Goal: Task Accomplishment & Management: Manage account settings

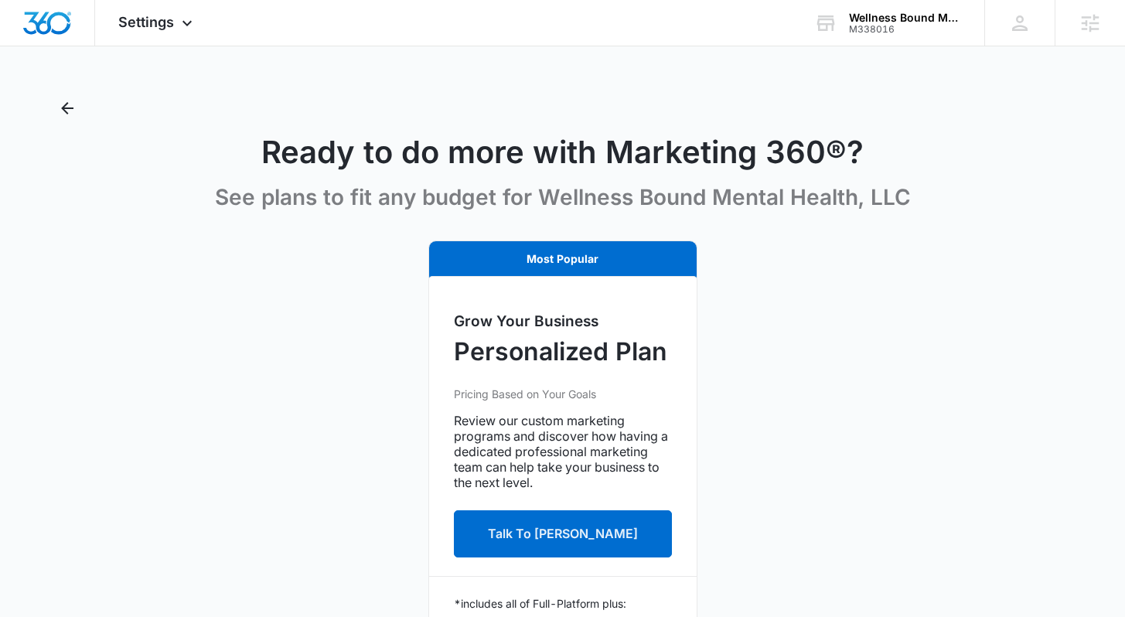
click at [331, 284] on div "Most Popular Grow Your Business Personalized Plan Pricing Based on Your Goals R…" at bounding box center [562, 574] width 1015 height 668
click at [55, 26] on img "Dashboard" at bounding box center [46, 23] width 49 height 23
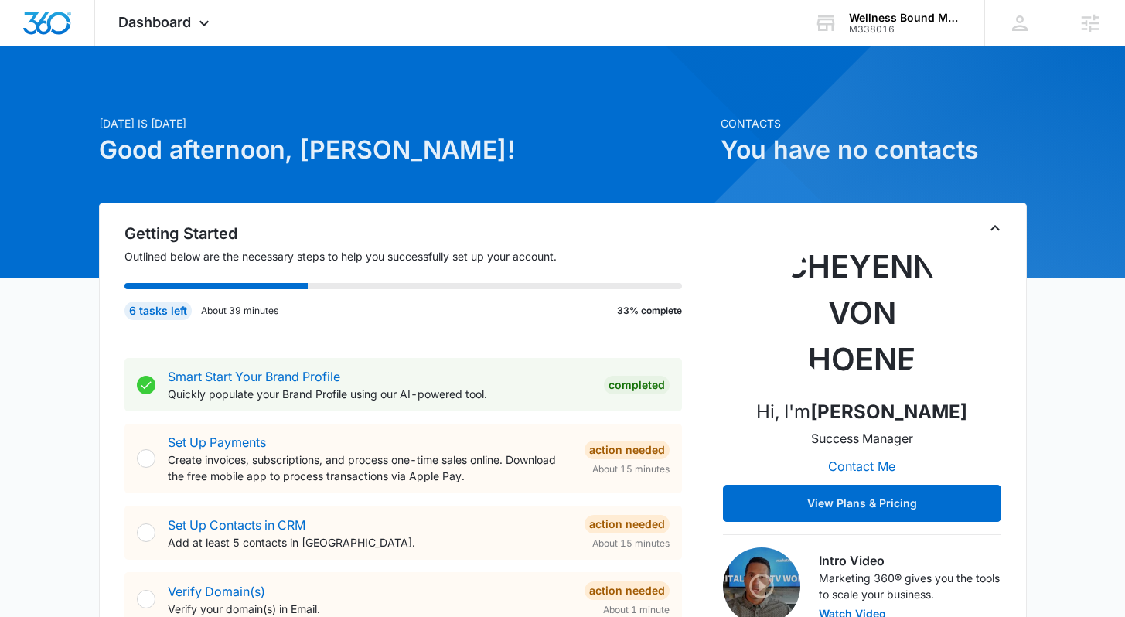
drag, startPoint x: 298, startPoint y: 150, endPoint x: 377, endPoint y: 158, distance: 79.3
click at [377, 158] on h1 "Good afternoon, [PERSON_NAME]!" at bounding box center [405, 149] width 612 height 37
click at [391, 154] on h1 "Good afternoon, [PERSON_NAME]!" at bounding box center [405, 149] width 612 height 37
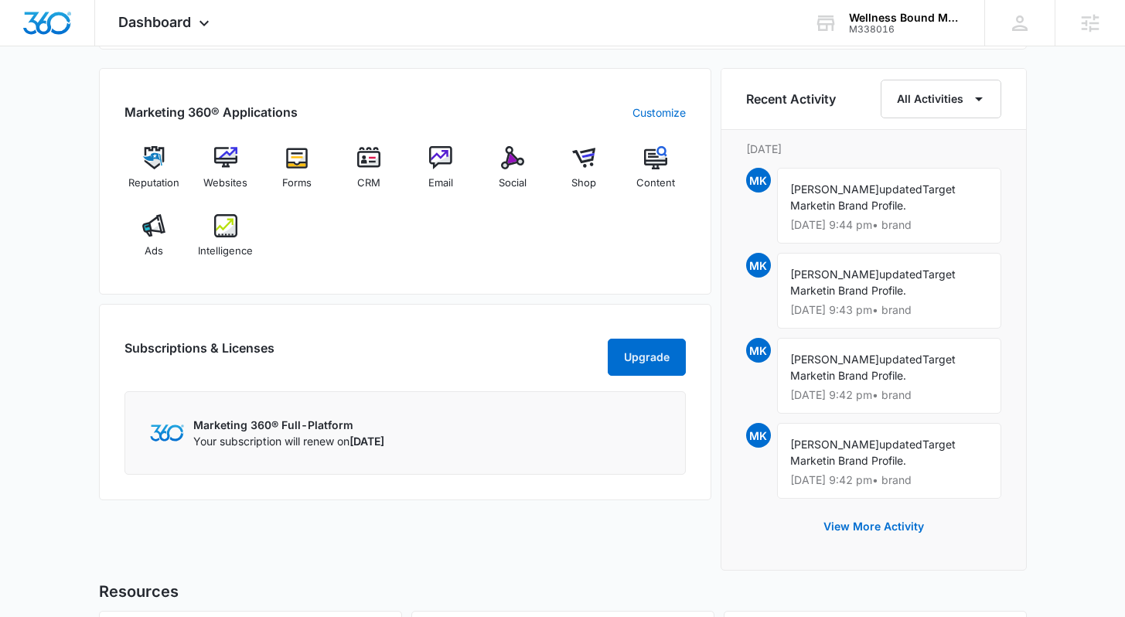
scroll to position [944, 0]
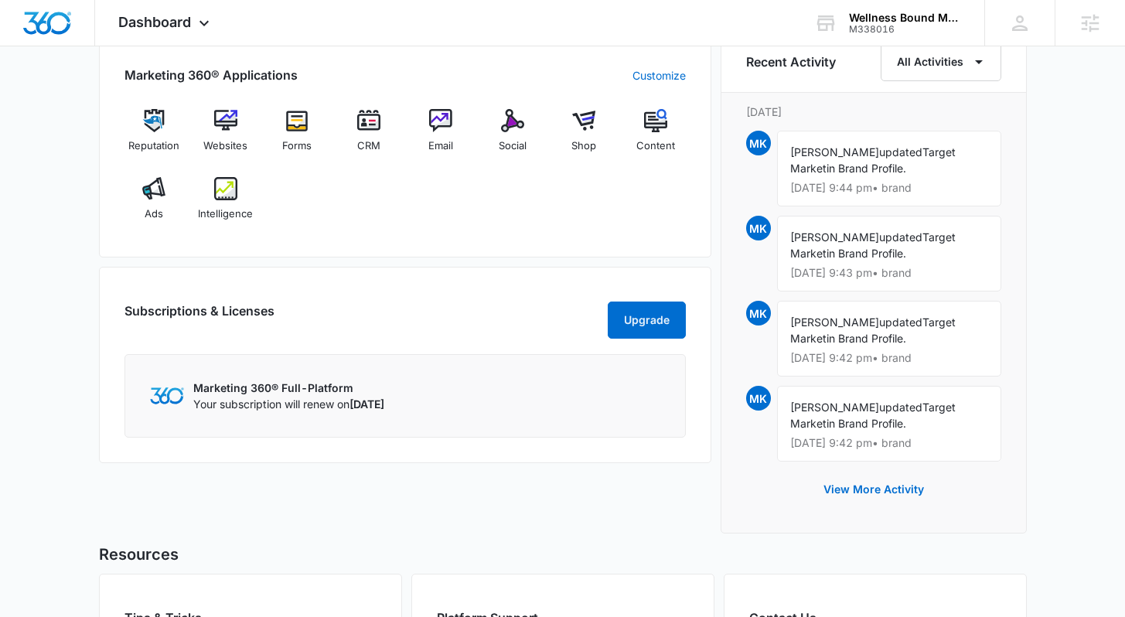
scroll to position [1190, 0]
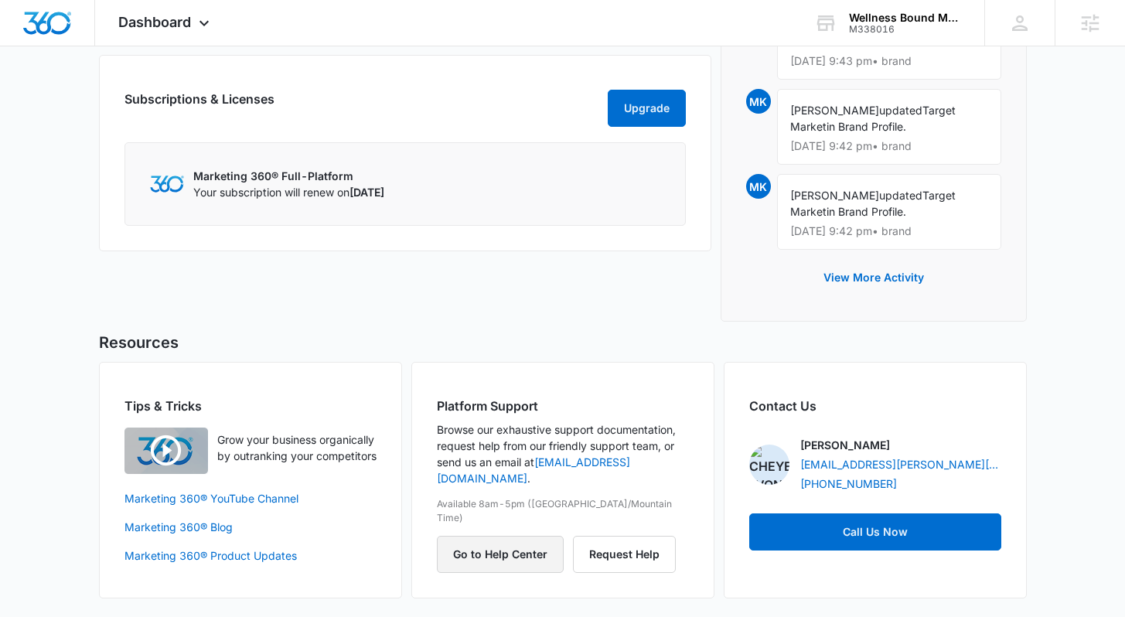
click at [489, 400] on button "Go to Help Center" at bounding box center [500, 554] width 127 height 37
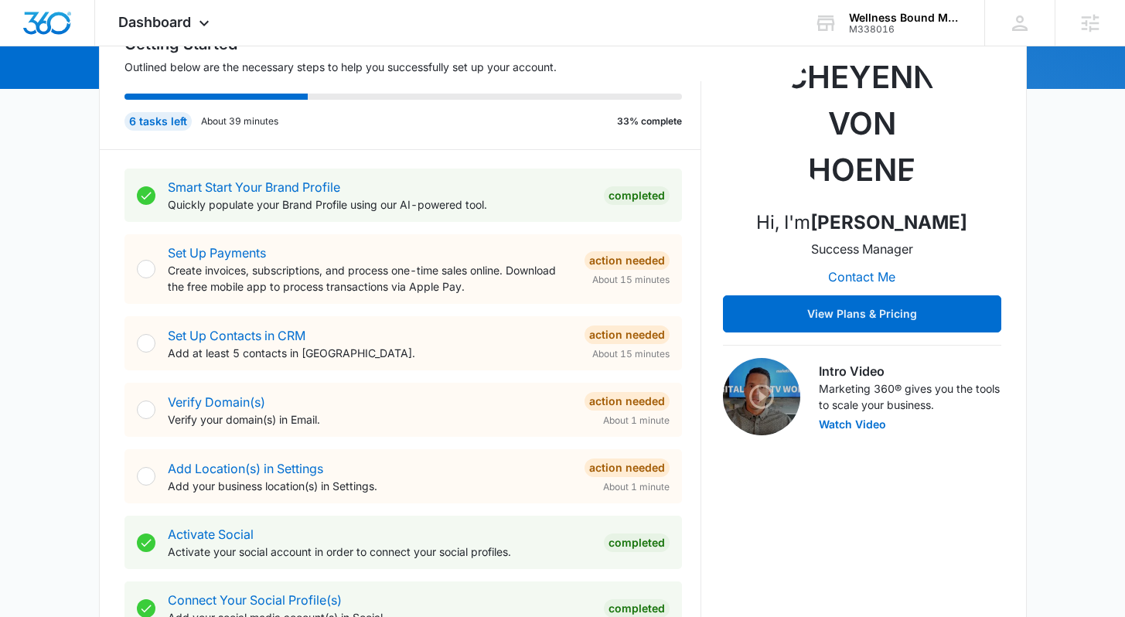
scroll to position [0, 0]
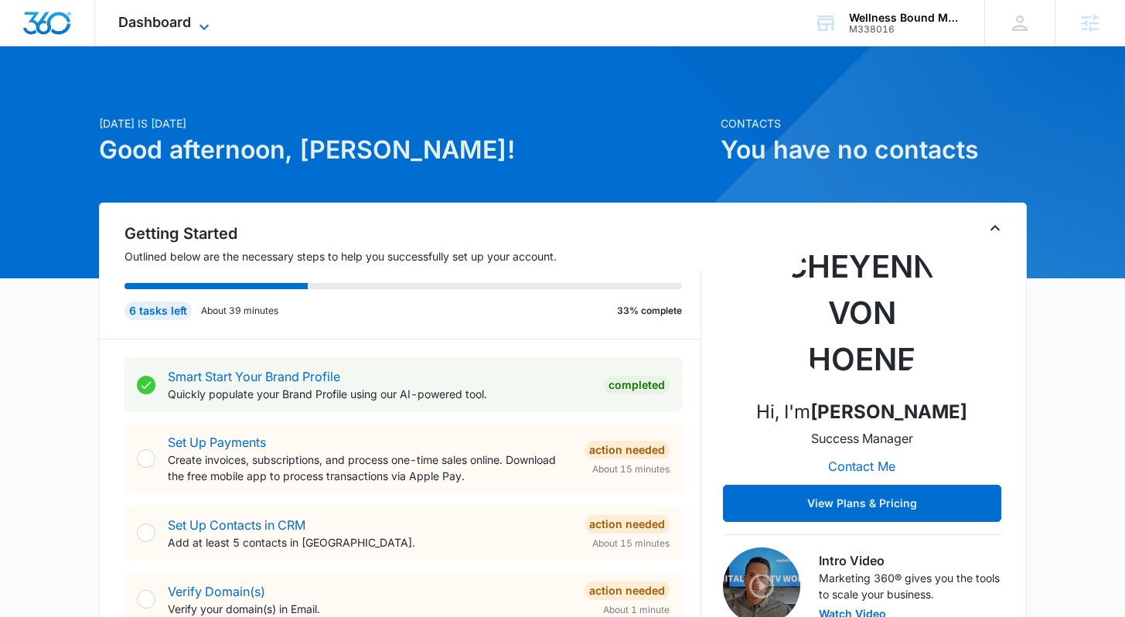
click at [204, 20] on icon at bounding box center [204, 27] width 19 height 19
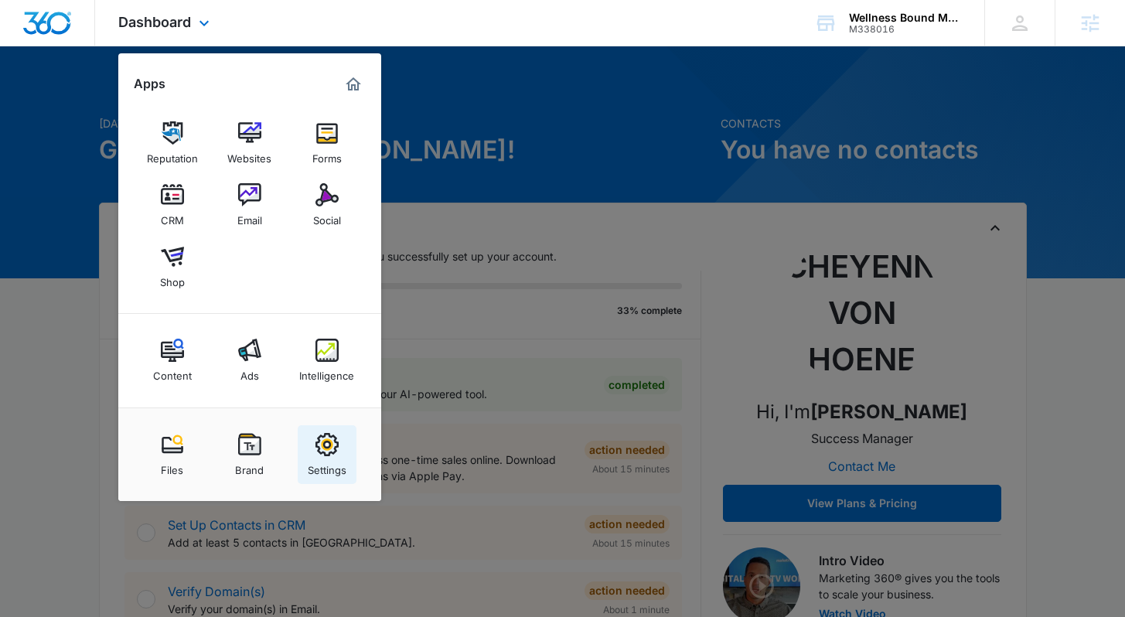
click at [333, 400] on img at bounding box center [326, 444] width 23 height 23
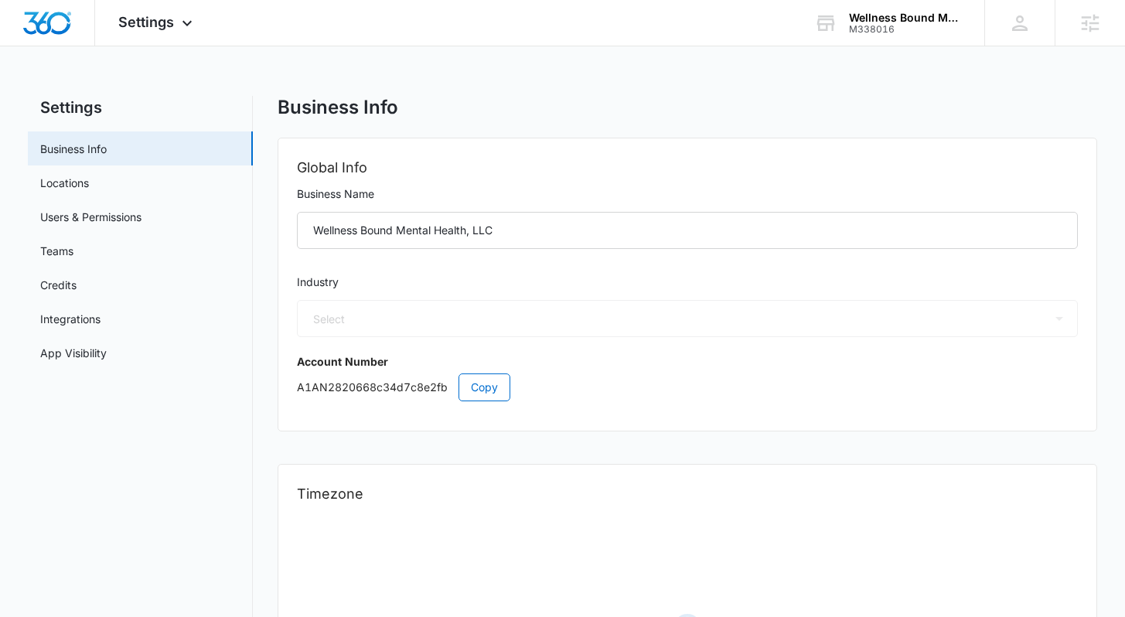
select select "US"
select select "America/Los_Angeles"
select select "13"
click at [791, 267] on div "Global Info Business Name Wellness Bound Mental Health, LLC Industry Select Acc…" at bounding box center [687, 285] width 819 height 294
click at [281, 117] on h1 "Business Info" at bounding box center [338, 107] width 121 height 23
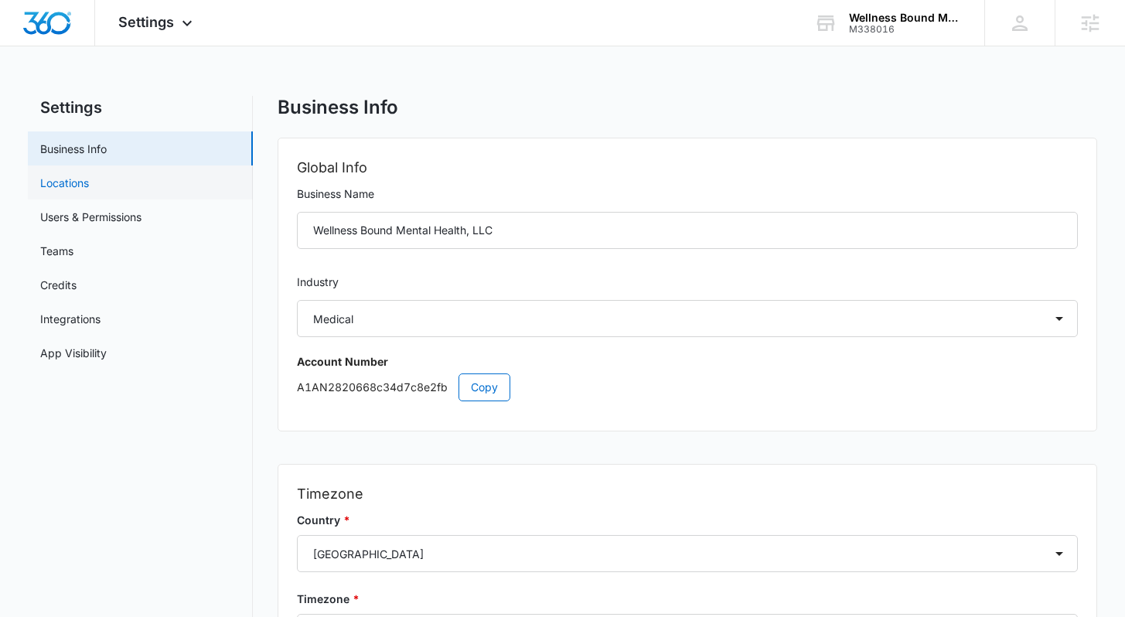
click at [89, 175] on link "Locations" at bounding box center [64, 183] width 49 height 16
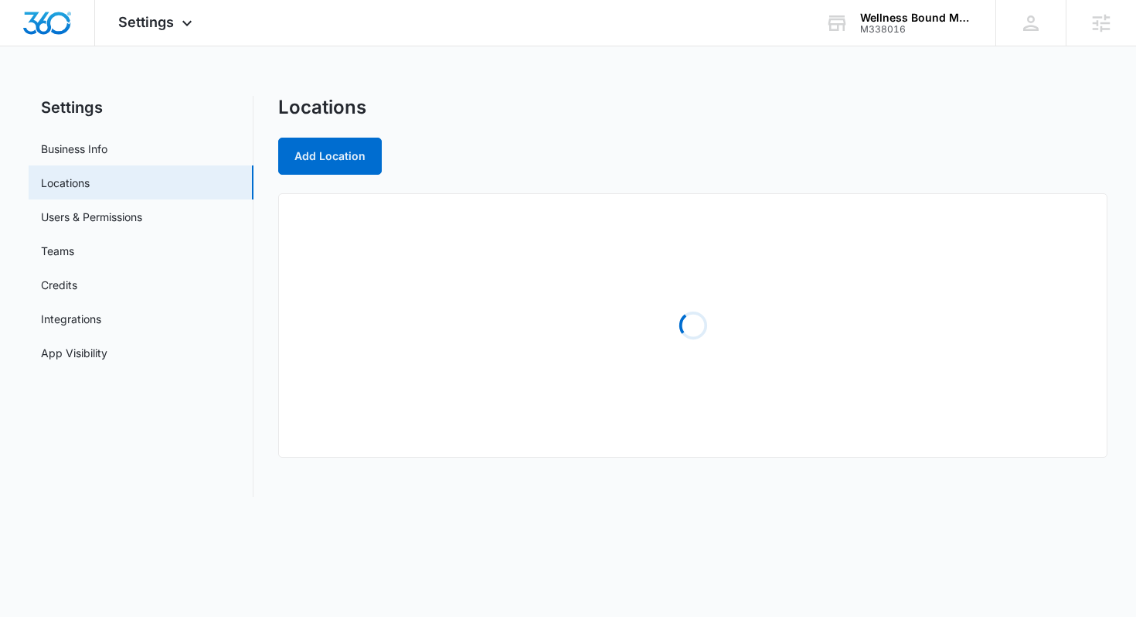
click at [621, 106] on div "Locations" at bounding box center [693, 107] width 830 height 23
click at [611, 148] on div "Add Location" at bounding box center [693, 156] width 830 height 37
click at [107, 152] on link "Business Info" at bounding box center [74, 149] width 66 height 16
select select "13"
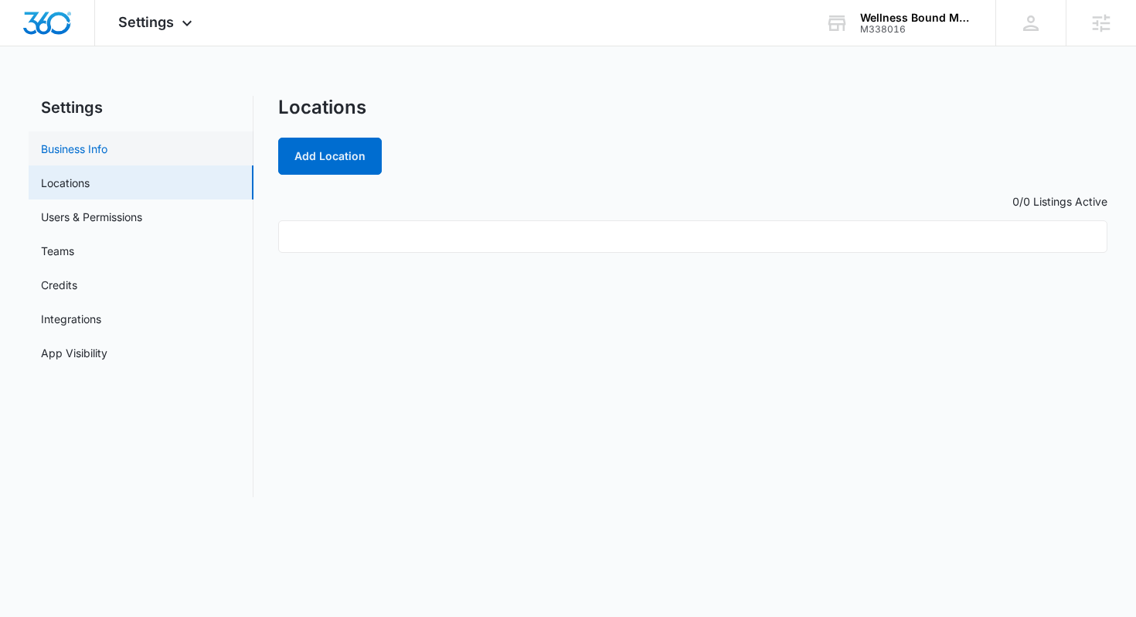
select select "US"
select select "America/Los_Angeles"
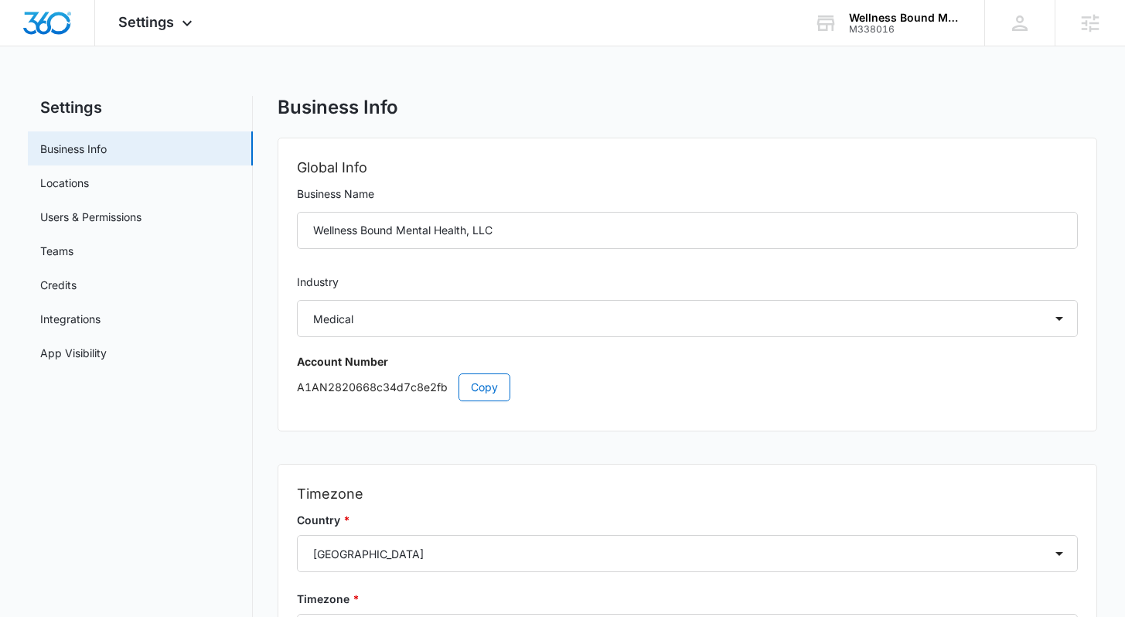
click at [683, 121] on div "Business Info Global Info Business Name Wellness Bound Mental Health, LLC Indus…" at bounding box center [687, 439] width 819 height 686
click at [89, 186] on link "Locations" at bounding box center [64, 183] width 49 height 16
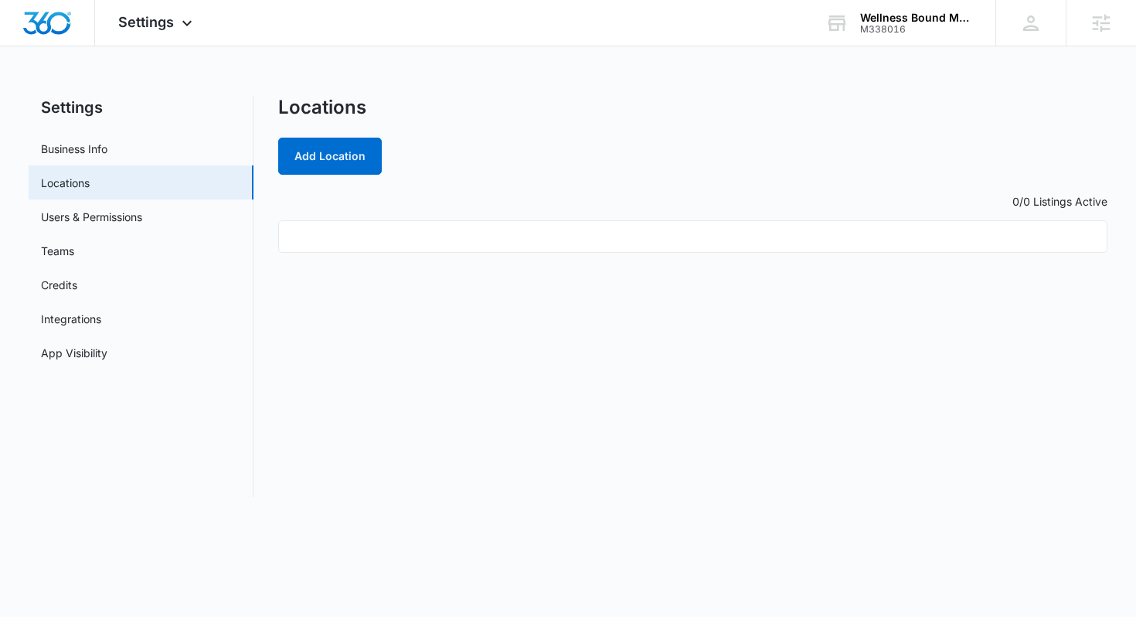
click at [791, 192] on div "Locations Add Location 0/0 Listings Active" at bounding box center [693, 296] width 830 height 401
drag, startPoint x: 569, startPoint y: 167, endPoint x: 581, endPoint y: 392, distance: 225.3
click at [573, 400] on div "Locations Add Location 0/0 Listings Active" at bounding box center [693, 296] width 830 height 401
click at [679, 331] on div "Locations Add Location 0/0 Listings Active" at bounding box center [693, 296] width 830 height 401
drag, startPoint x: 382, startPoint y: 232, endPoint x: 730, endPoint y: 376, distance: 377.4
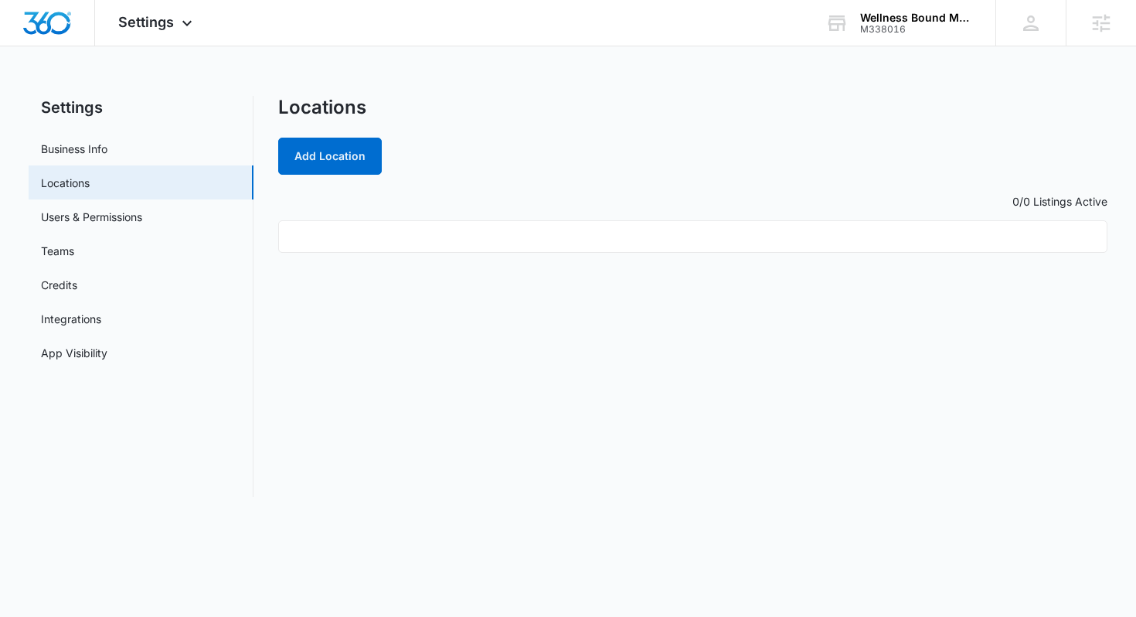
click at [730, 376] on div "Locations Add Location 0/0 Listings Active" at bounding box center [693, 296] width 830 height 401
click at [713, 400] on div "Locations Add Location 0/0 Listings Active" at bounding box center [693, 296] width 830 height 401
click at [639, 182] on div "Locations Add Location 0/0 Listings Active" at bounding box center [693, 296] width 830 height 401
click at [635, 160] on div "Add Location" at bounding box center [693, 156] width 830 height 37
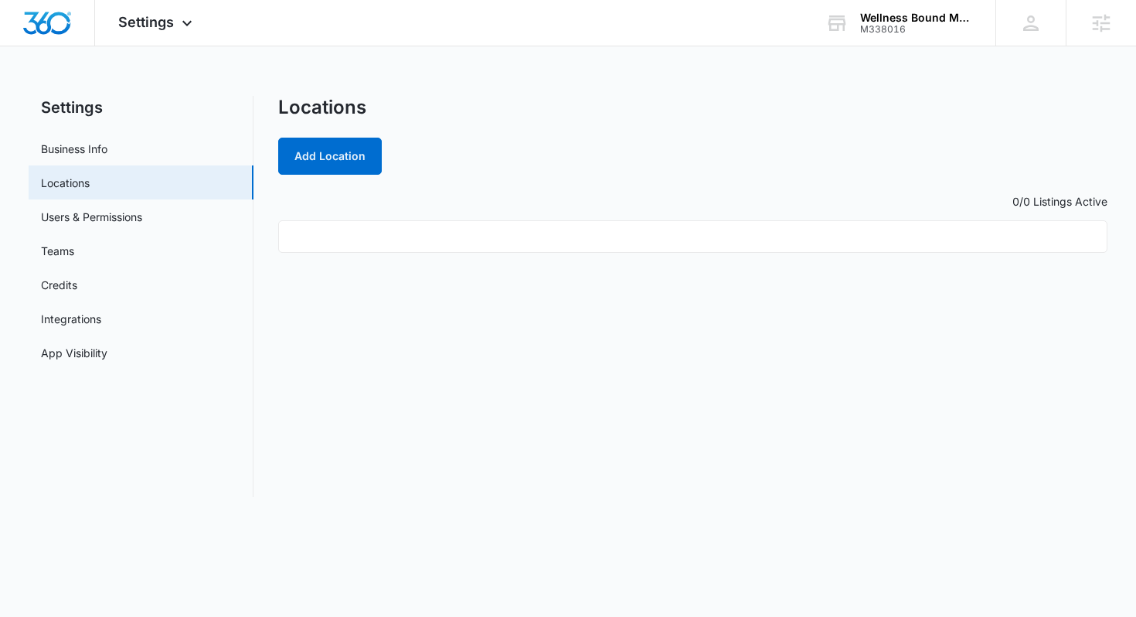
click at [272, 200] on div "Settings Business Info Locations Users & Permissions Teams Credits Integrations…" at bounding box center [569, 296] width 1080 height 401
click at [142, 221] on link "Users & Permissions" at bounding box center [91, 217] width 101 height 16
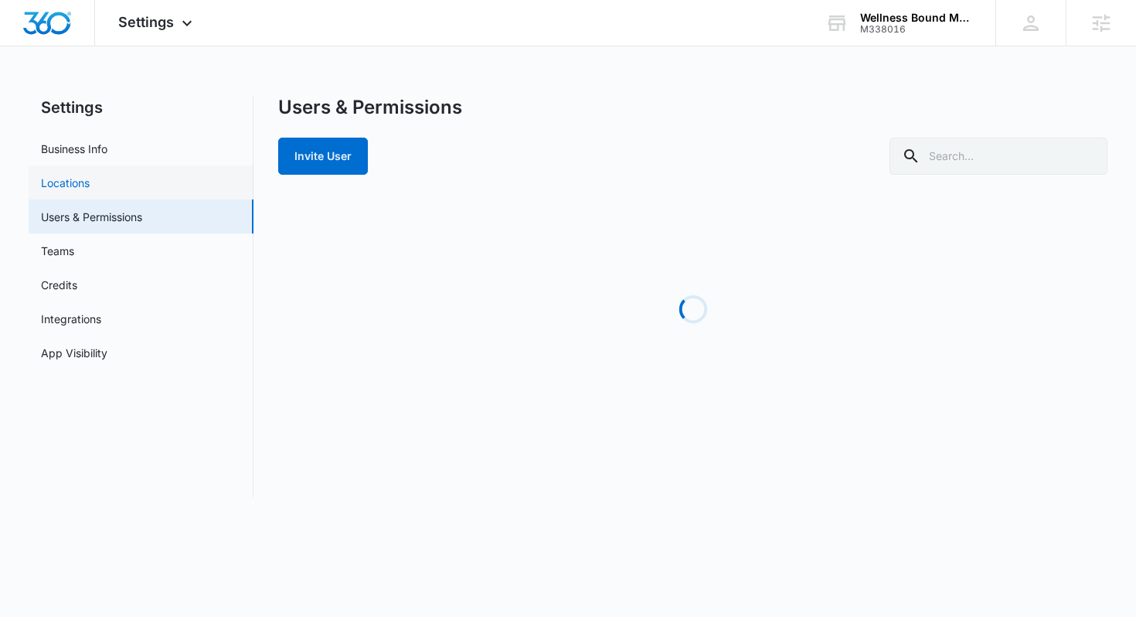
click at [90, 189] on link "Locations" at bounding box center [65, 183] width 49 height 16
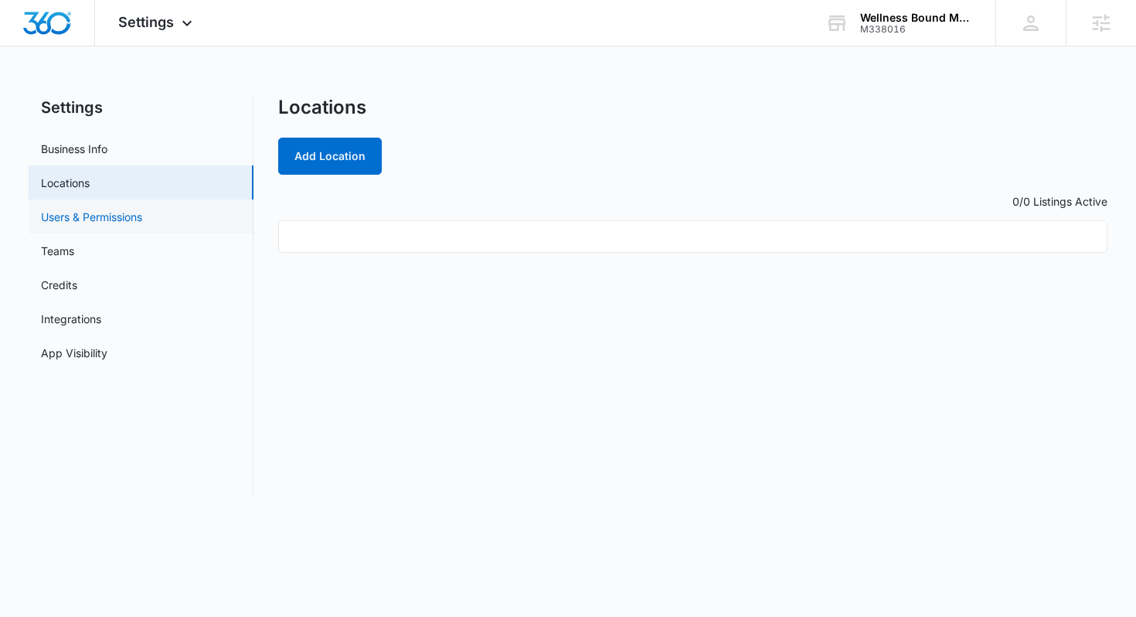
click at [142, 220] on link "Users & Permissions" at bounding box center [91, 217] width 101 height 16
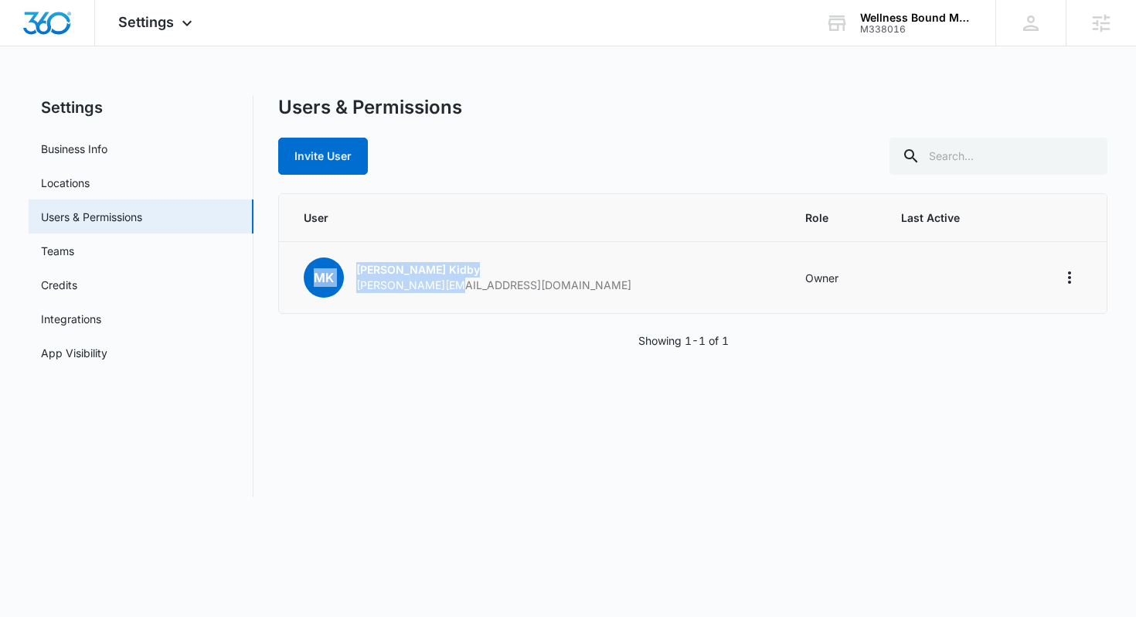
drag, startPoint x: 468, startPoint y: 286, endPoint x: 329, endPoint y: 251, distance: 143.4
click at [329, 251] on td "MK [PERSON_NAME] [PERSON_NAME][EMAIL_ADDRESS][DOMAIN_NAME]" at bounding box center [533, 278] width 508 height 72
click at [548, 366] on div "Users & Permissions Invite User User Role Last Active MK [PERSON_NAME] [PERSON_…" at bounding box center [693, 296] width 830 height 401
click at [548, 352] on div "Users & Permissions Invite User User Role Last Active MK [PERSON_NAME] [PERSON_…" at bounding box center [693, 296] width 830 height 401
click at [506, 164] on div "Invite User" at bounding box center [693, 156] width 830 height 37
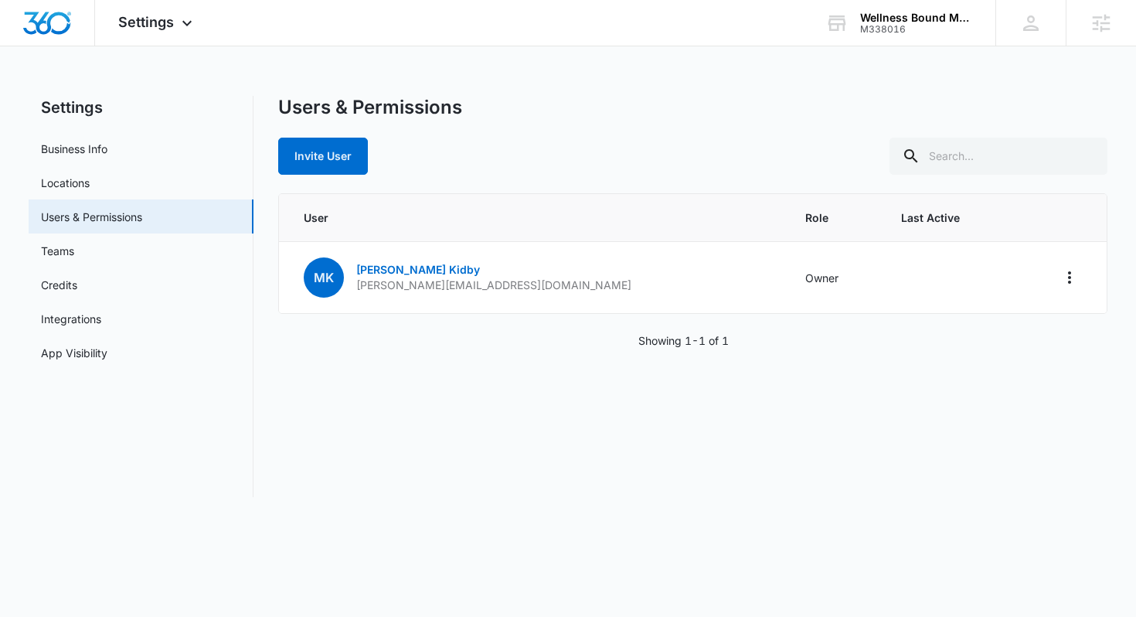
click at [526, 171] on div "Invite User" at bounding box center [693, 156] width 830 height 37
click at [508, 170] on div "Invite User" at bounding box center [693, 156] width 830 height 37
click at [324, 164] on button "Invite User" at bounding box center [323, 156] width 90 height 37
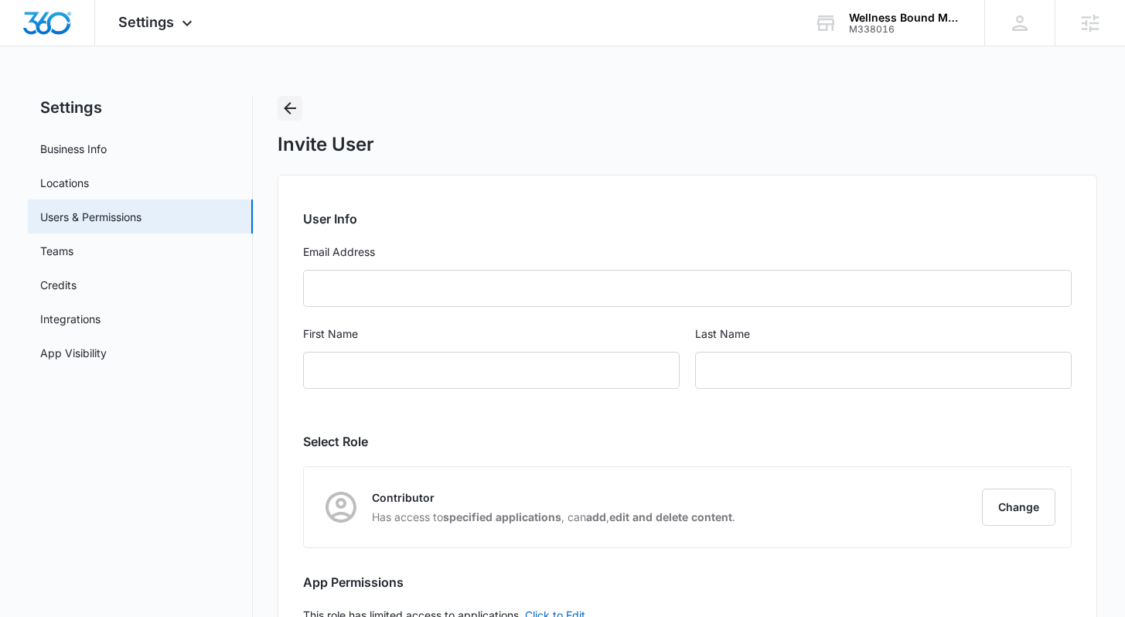
click at [298, 111] on icon "Back" at bounding box center [290, 108] width 19 height 19
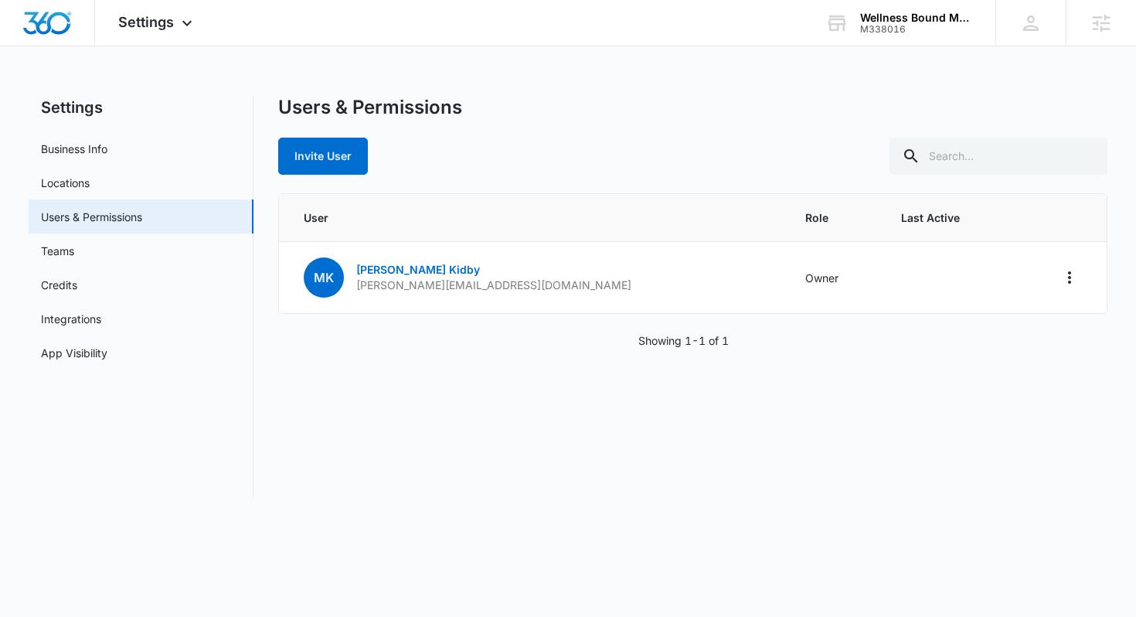
click at [369, 365] on div "Users & Permissions Invite User User Role Last Active MK [PERSON_NAME] [PERSON_…" at bounding box center [693, 296] width 830 height 401
click at [90, 190] on link "Locations" at bounding box center [65, 183] width 49 height 16
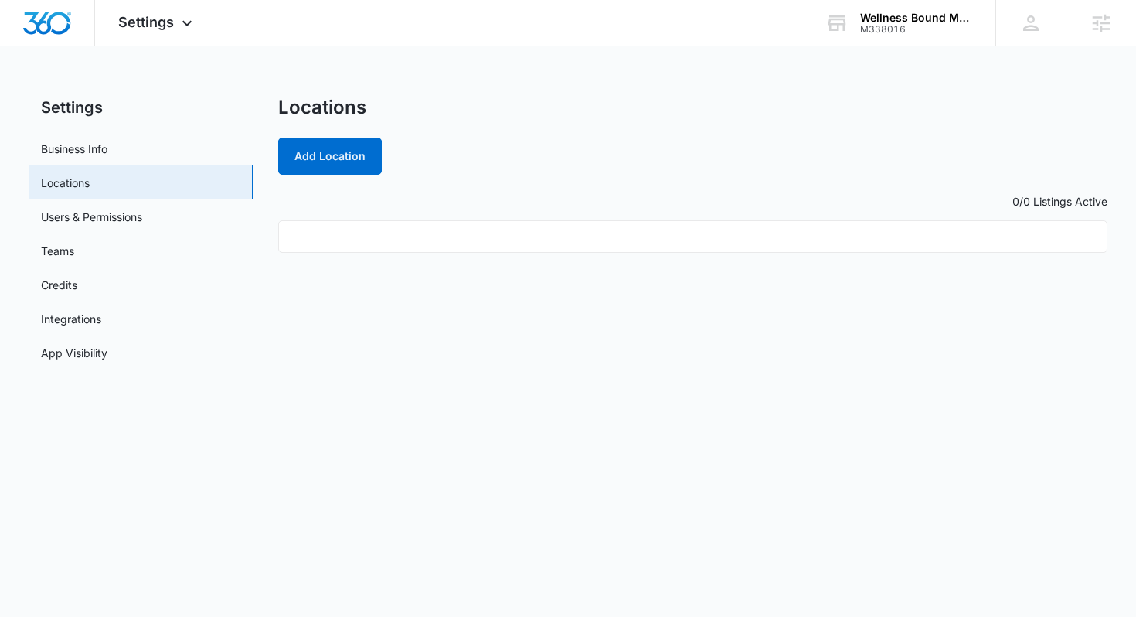
click at [583, 350] on div "Locations Add Location 0/0 Listings Active" at bounding box center [693, 296] width 830 height 401
click at [475, 175] on div "Locations Add Location 0/0 Listings Active" at bounding box center [693, 296] width 830 height 401
click at [346, 159] on button "Add Location" at bounding box center [330, 156] width 104 height 37
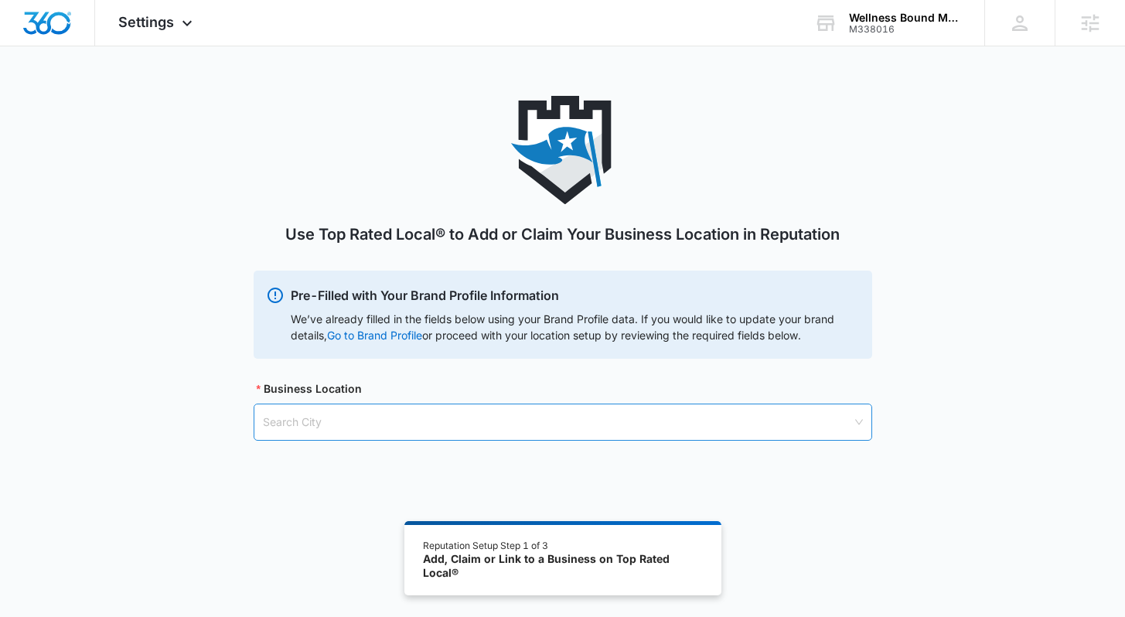
click at [337, 400] on input "search" at bounding box center [557, 422] width 589 height 36
type input "P"
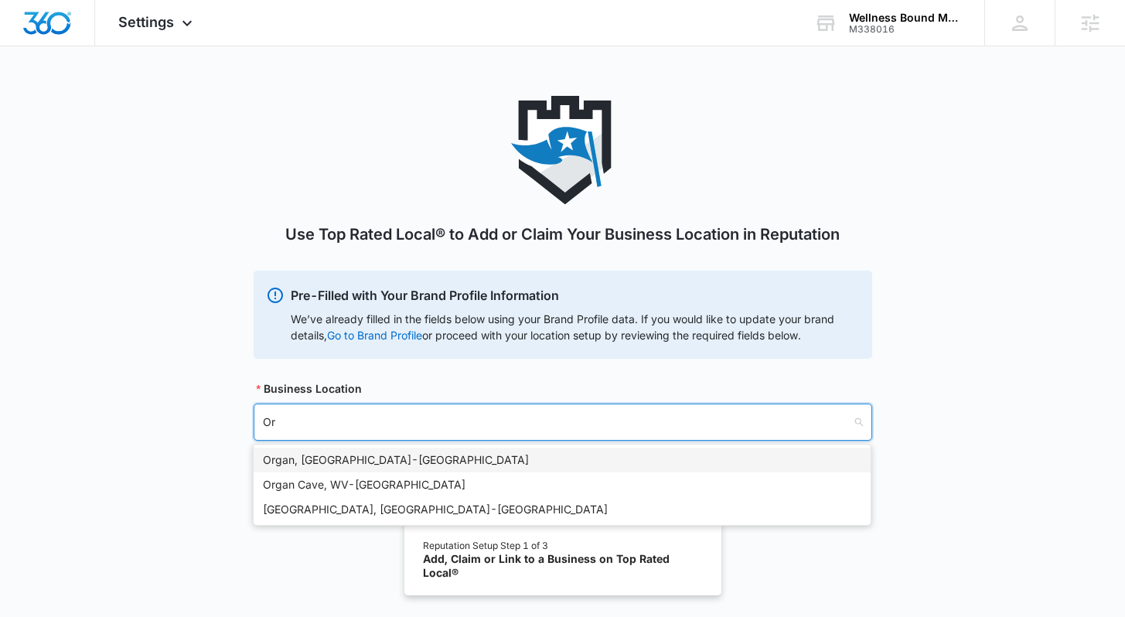
type input "O"
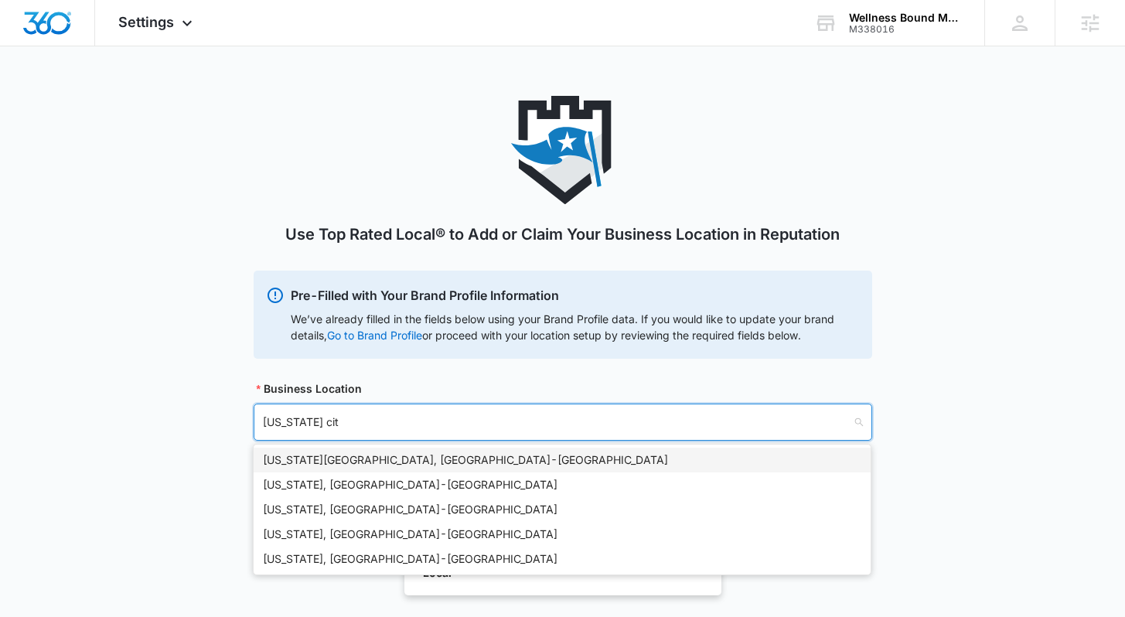
type input "[US_STATE][GEOGRAPHIC_DATA]"
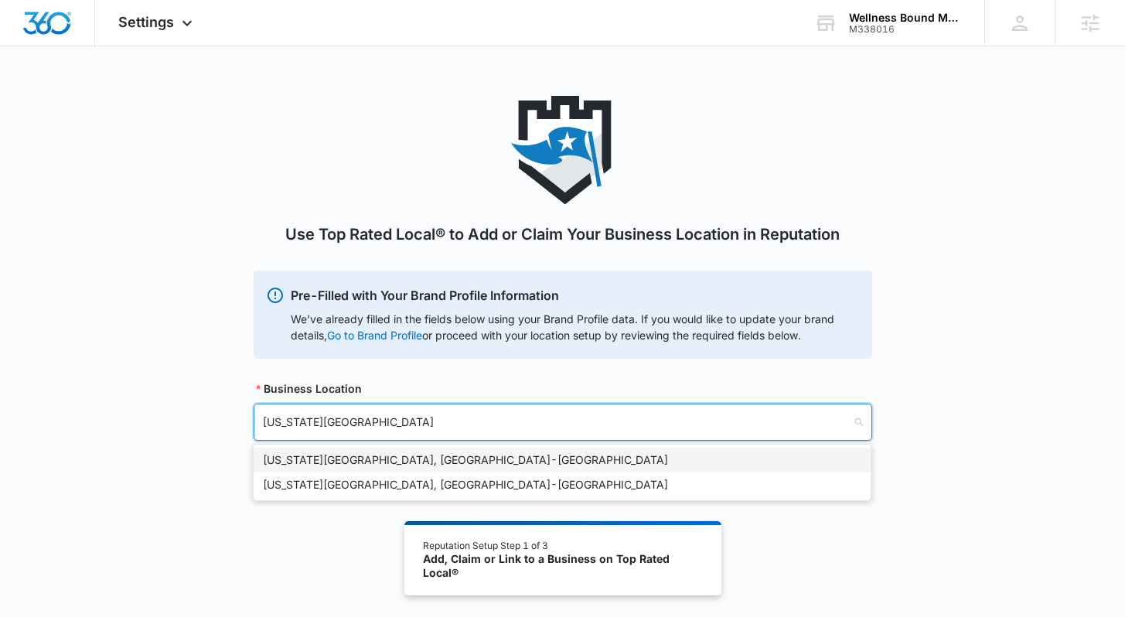
click at [380, 400] on div "[US_STATE][GEOGRAPHIC_DATA], [GEOGRAPHIC_DATA] - [GEOGRAPHIC_DATA]" at bounding box center [562, 459] width 598 height 17
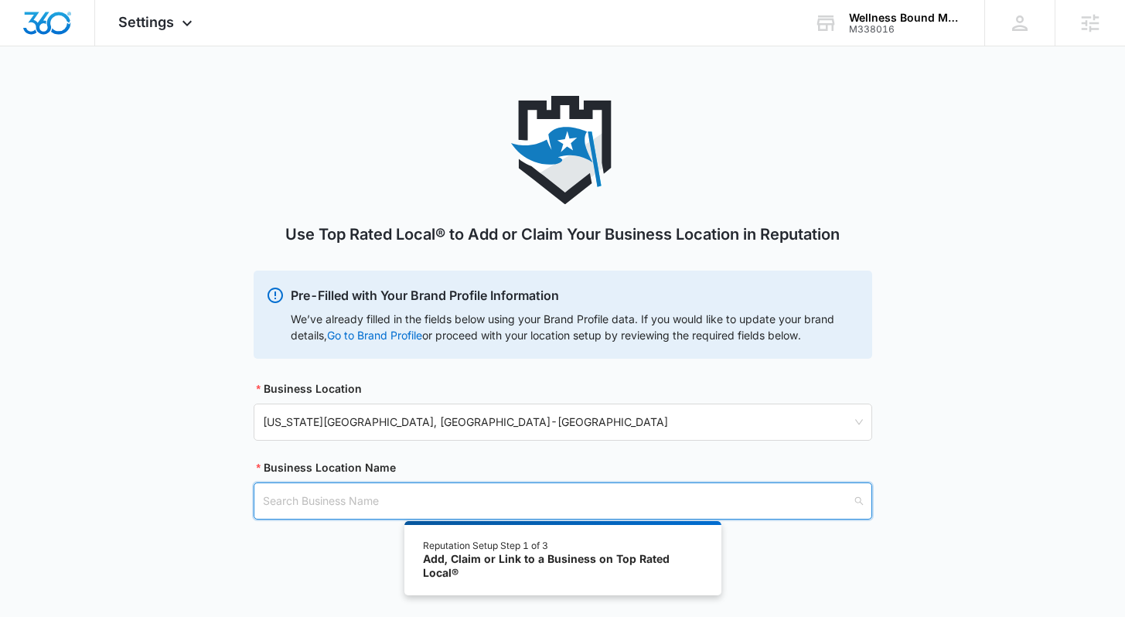
click at [342, 400] on input "search" at bounding box center [557, 501] width 589 height 36
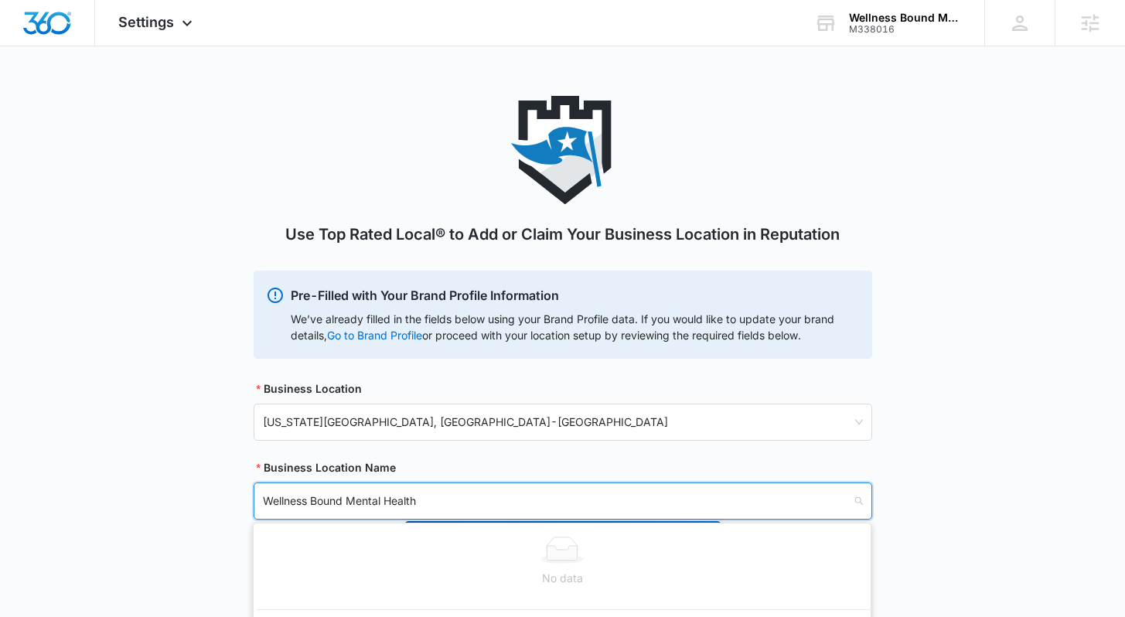
type input "Wellness Bound Mental Health"
click at [791, 400] on div "Use Top Rated Local® to Add or Claim Your Business Location in Reputation Pre-F…" at bounding box center [562, 326] width 1125 height 461
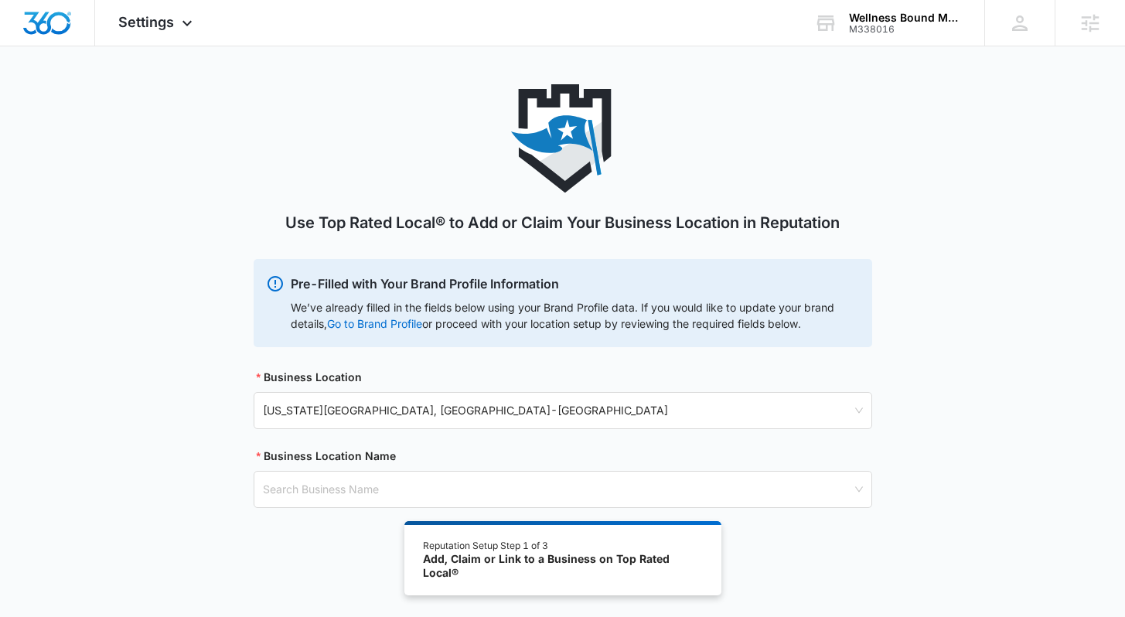
scroll to position [24, 0]
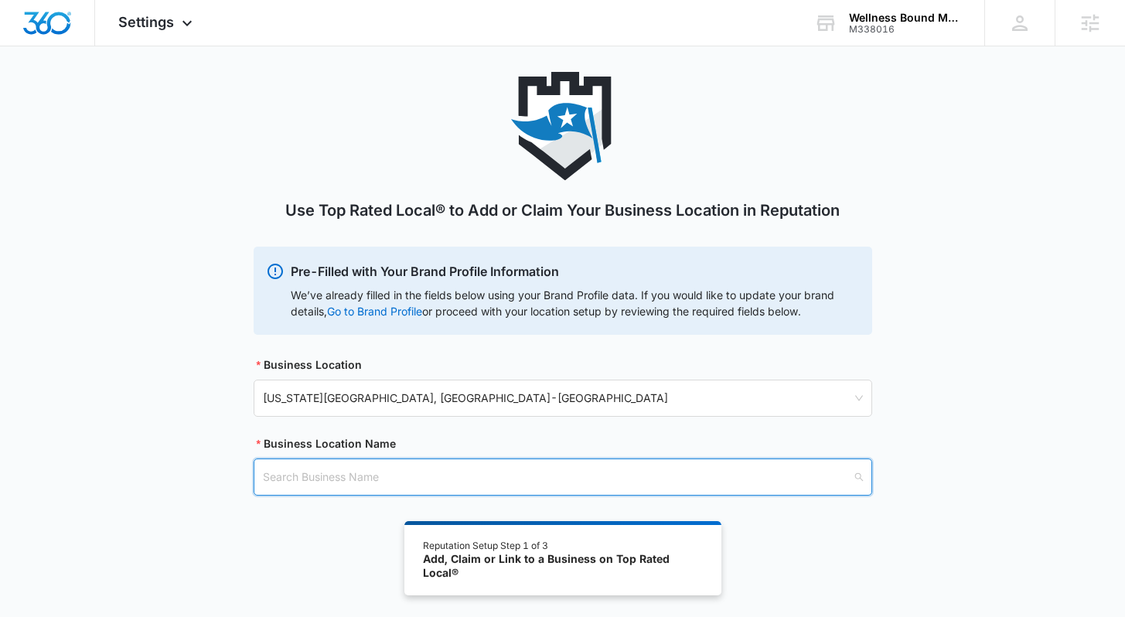
click at [595, 400] on input "search" at bounding box center [557, 477] width 589 height 36
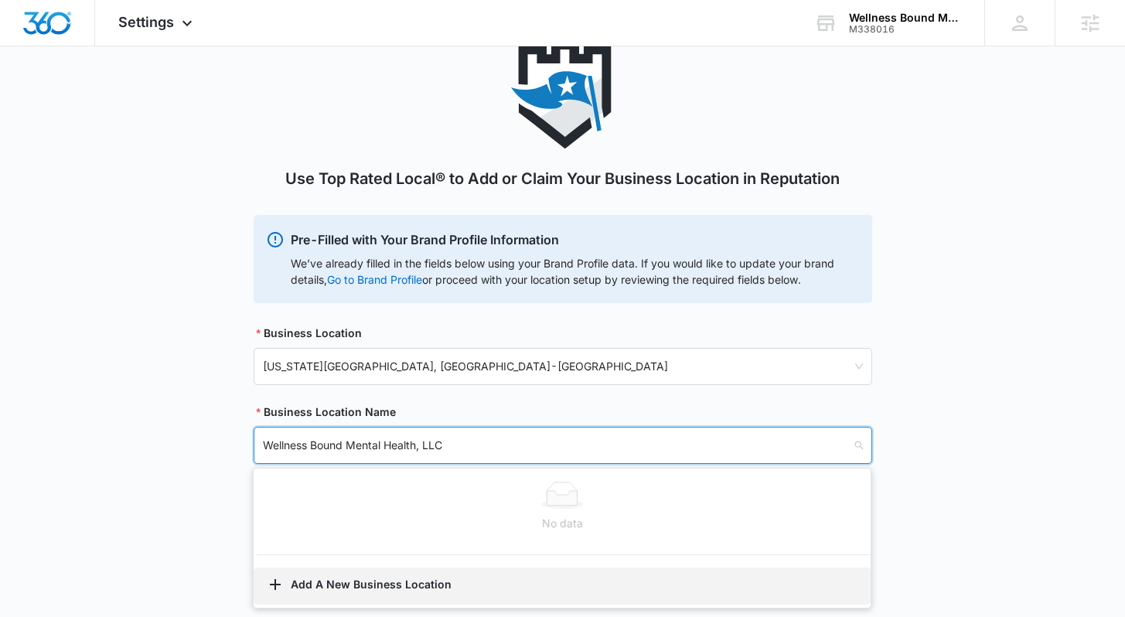
scroll to position [78, 0]
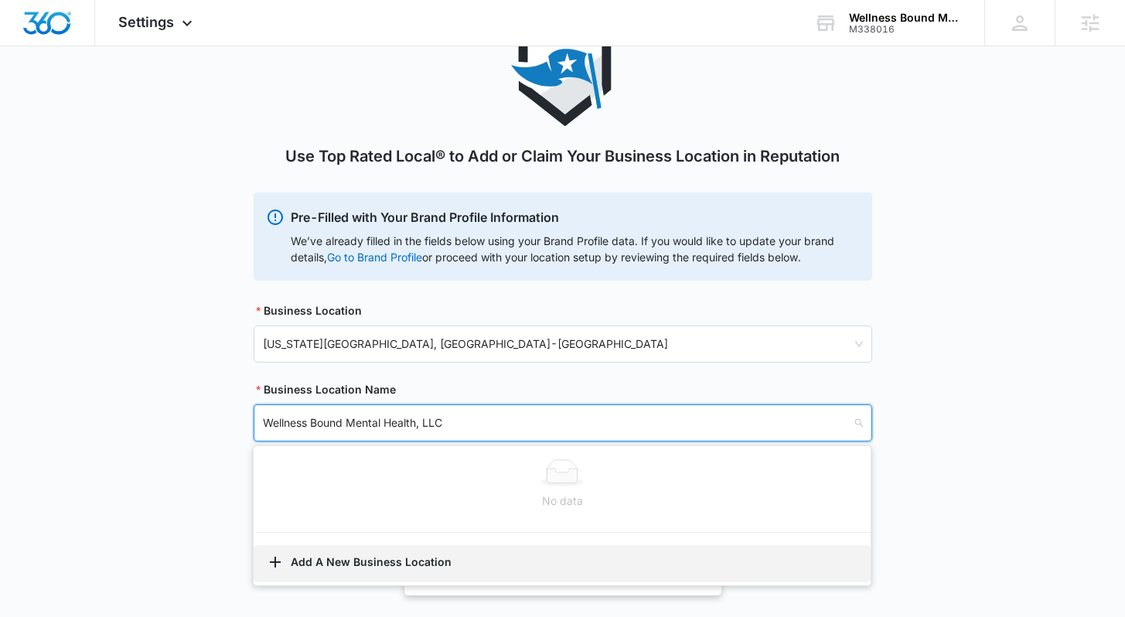
type input "Wellness Bound Mental Health, LLC"
click at [400, 400] on button "Add A New Business Location" at bounding box center [562, 563] width 617 height 37
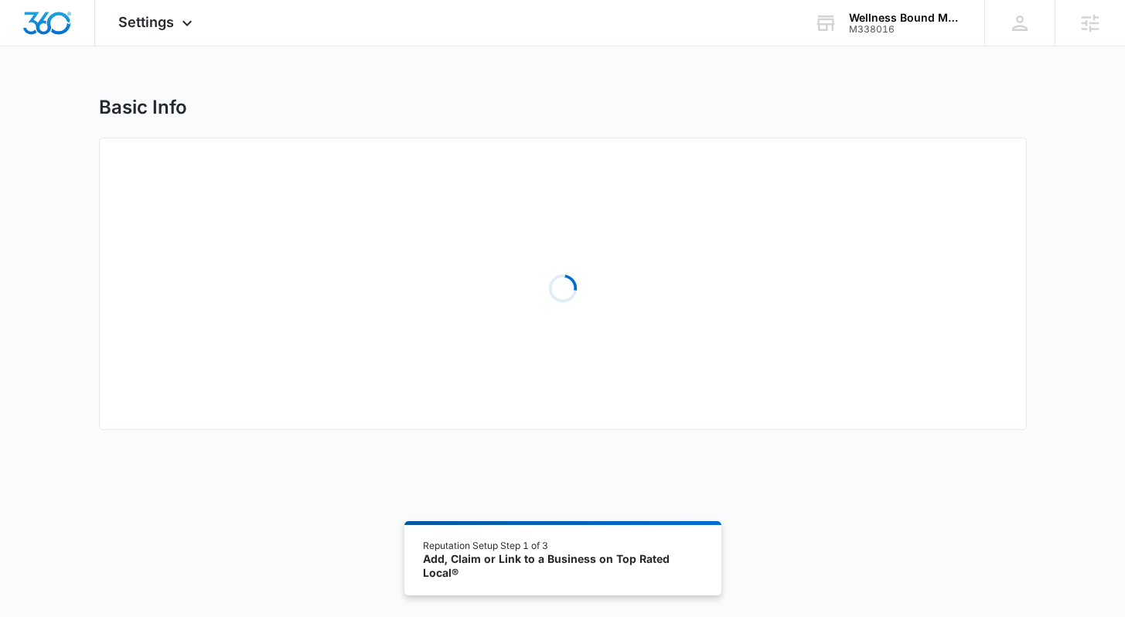
select select "[US_STATE]"
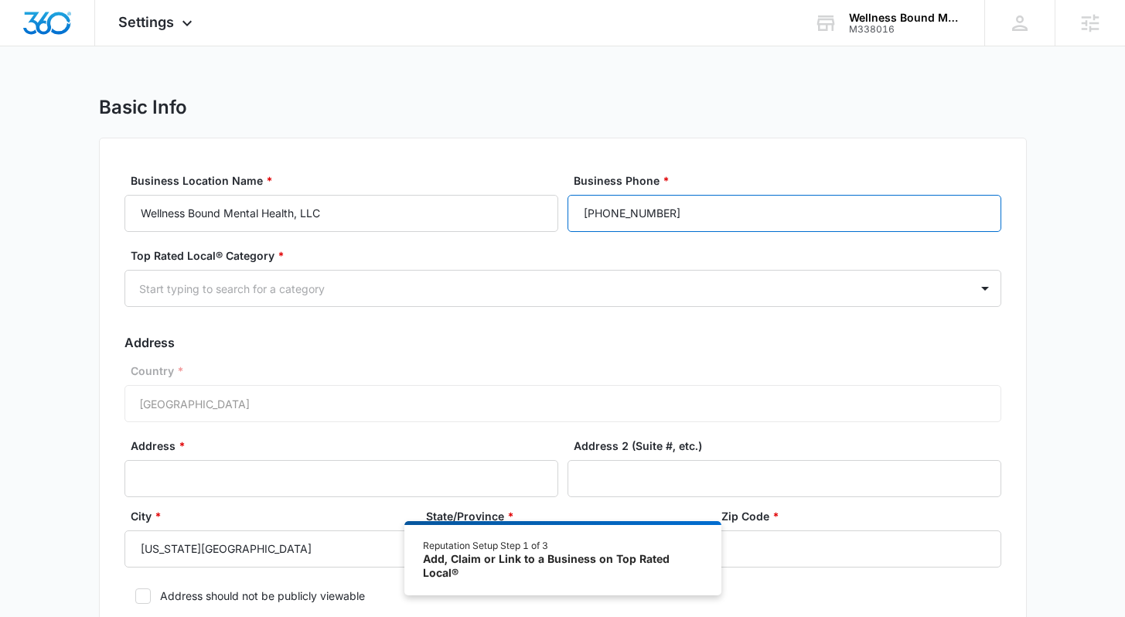
click at [696, 210] on input "[PHONE_NUMBER]" at bounding box center [784, 213] width 434 height 37
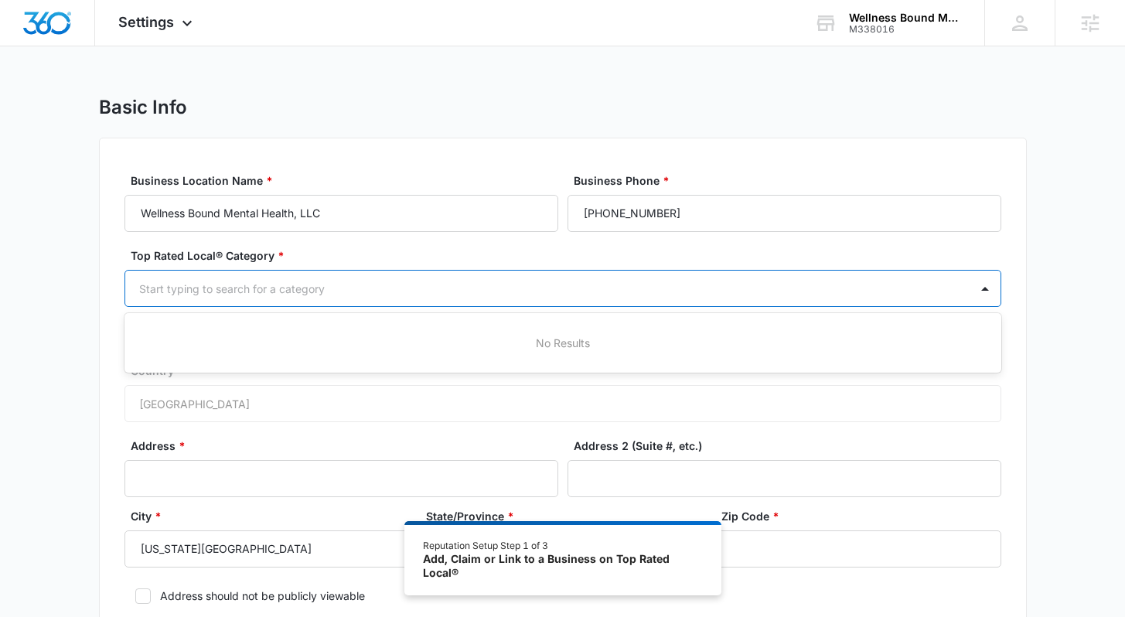
click at [602, 284] on div at bounding box center [544, 288] width 810 height 19
type input "mental"
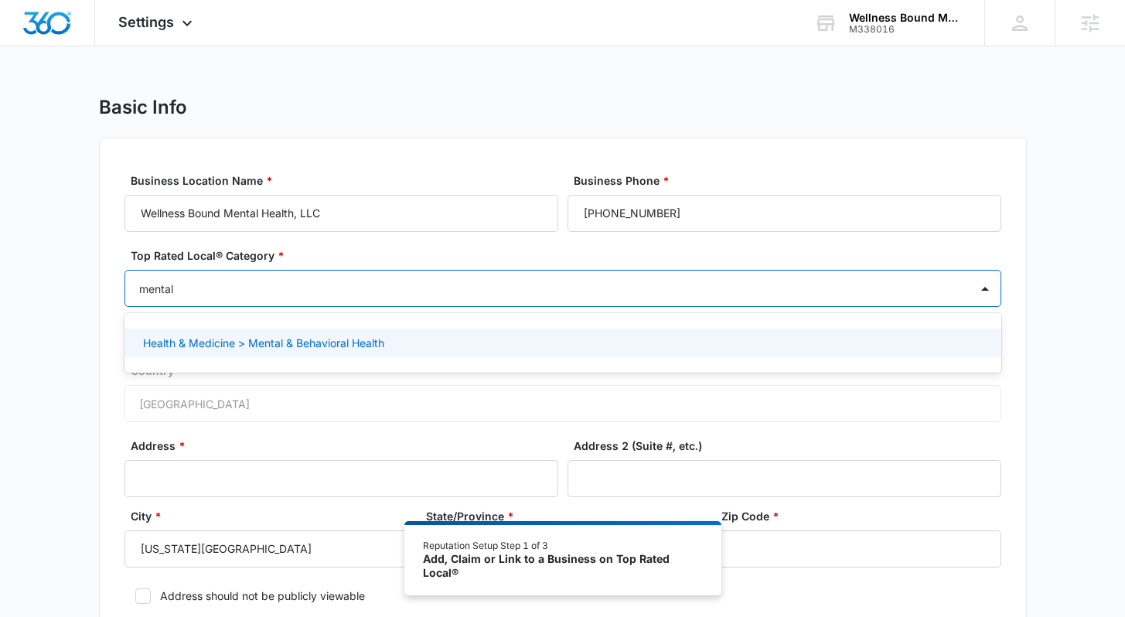
click at [362, 346] on p "Health & Medicine > Mental & Behavioral Health" at bounding box center [263, 343] width 241 height 16
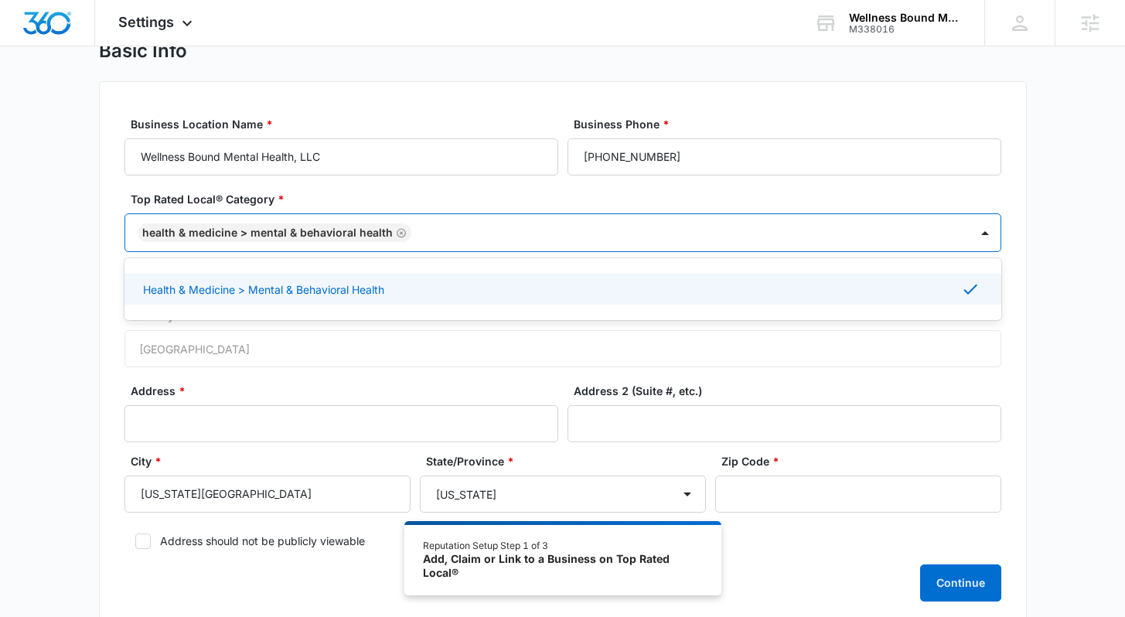
click at [791, 288] on div "Basic Info Business Location Name * Wellness Bound Mental Health, LLC Business …" at bounding box center [562, 342] width 1125 height 606
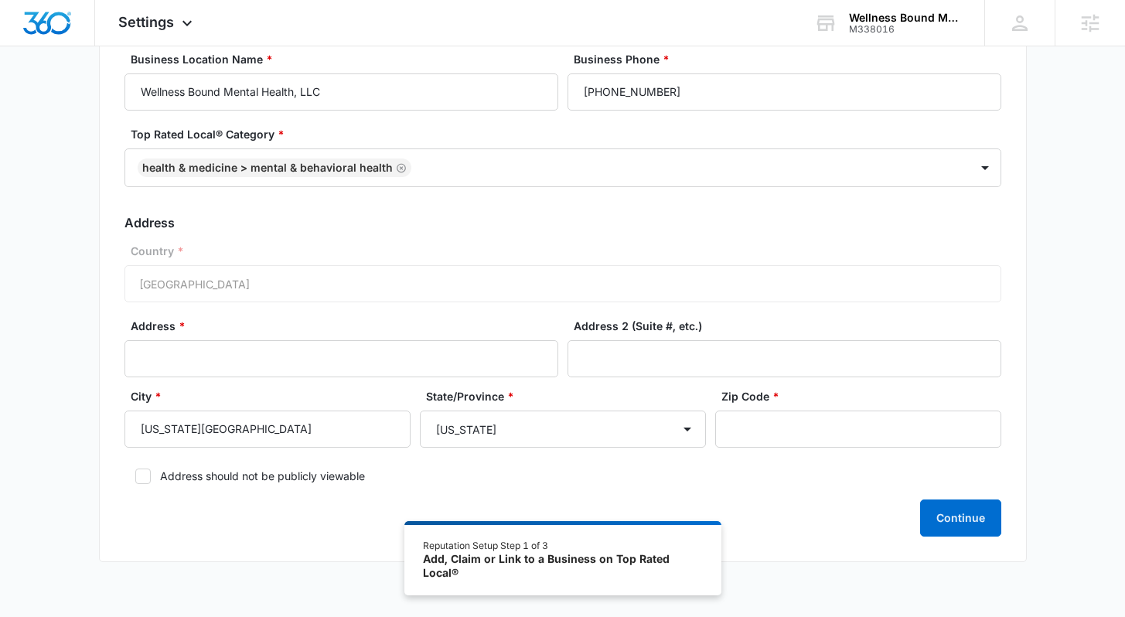
scroll to position [165, 0]
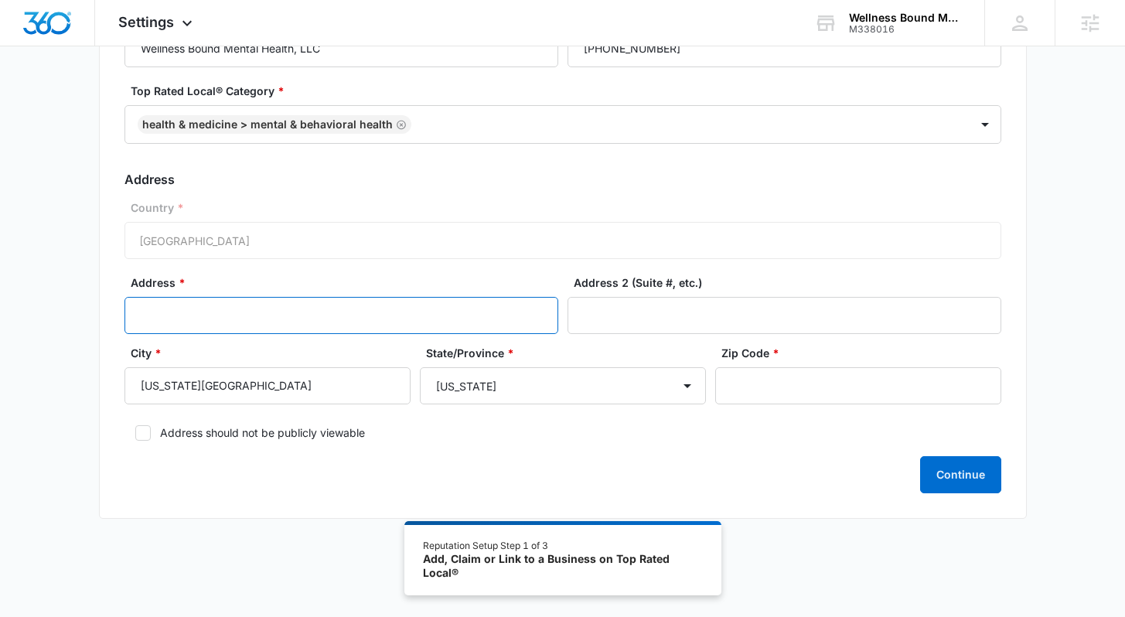
click at [257, 316] on input "Address *" at bounding box center [341, 315] width 434 height 37
type input "[STREET_ADDRESS]"
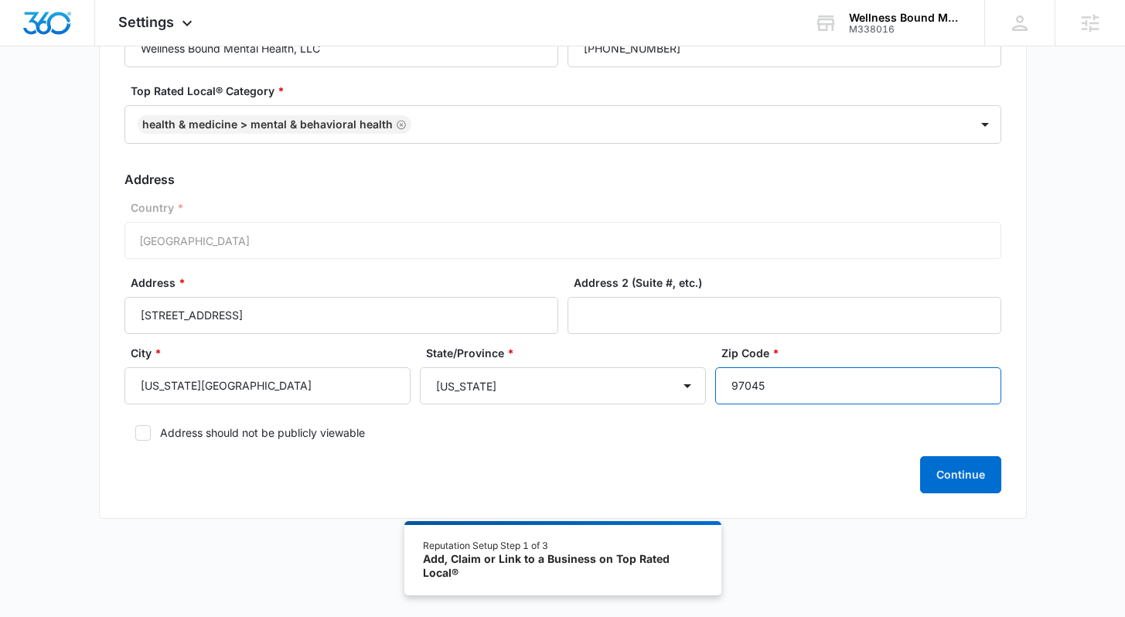
type input "97045"
click at [145, 400] on icon at bounding box center [143, 433] width 14 height 14
click at [135, 400] on input "Address should not be publicly viewable" at bounding box center [129, 432] width 11 height 11
checkbox input "true"
click at [791, 400] on div "Business Location Name * Wellness Bound Mental Health, LLC Business Phone * [PH…" at bounding box center [563, 246] width 928 height 546
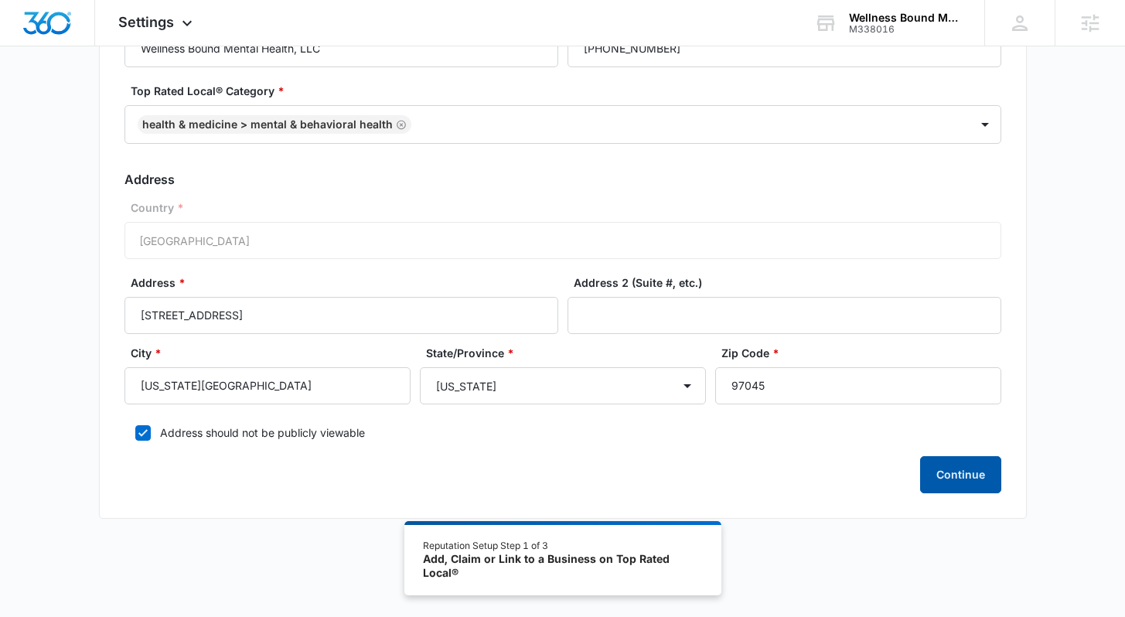
click at [791, 400] on button "Continue" at bounding box center [960, 474] width 81 height 37
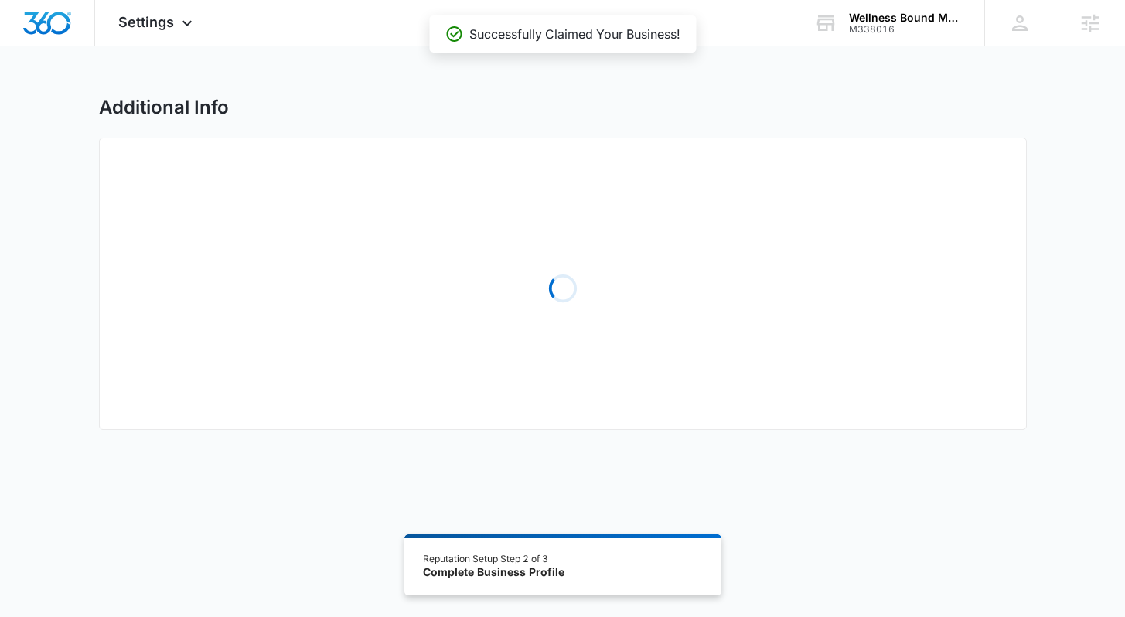
select select "2019"
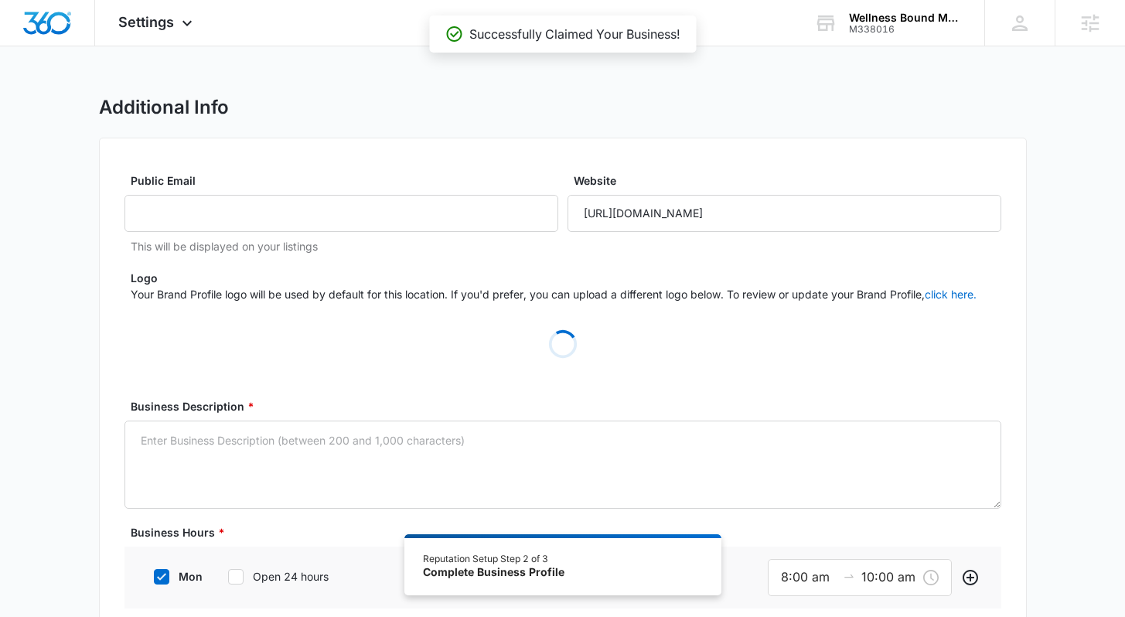
click at [644, 99] on div "Additional Info" at bounding box center [563, 107] width 928 height 23
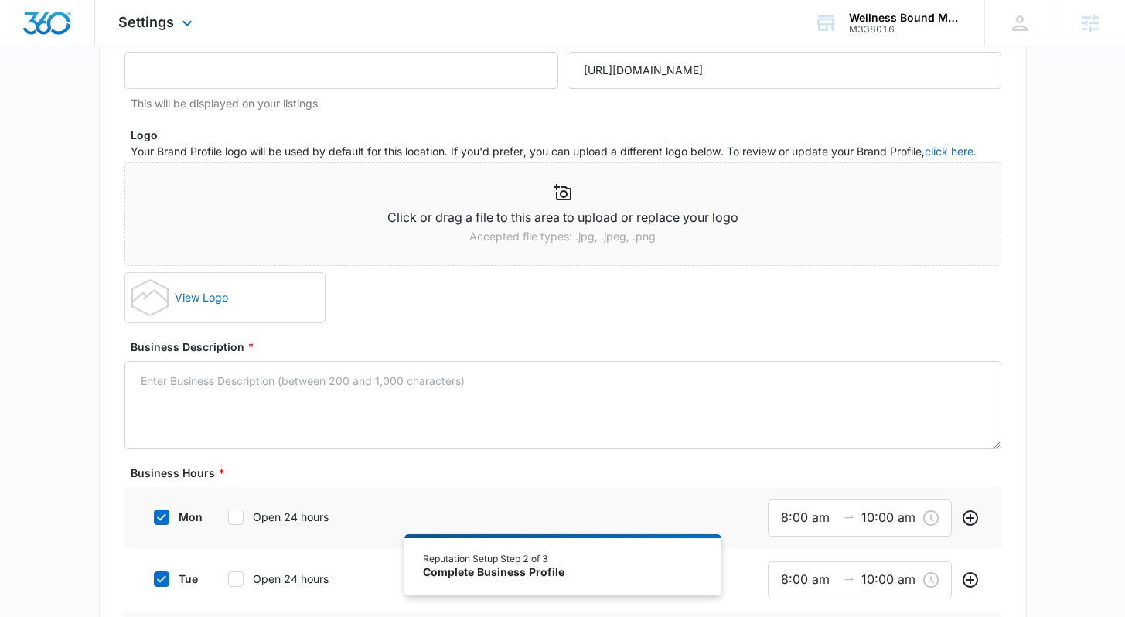
scroll to position [144, 0]
click at [191, 19] on icon at bounding box center [187, 27] width 19 height 19
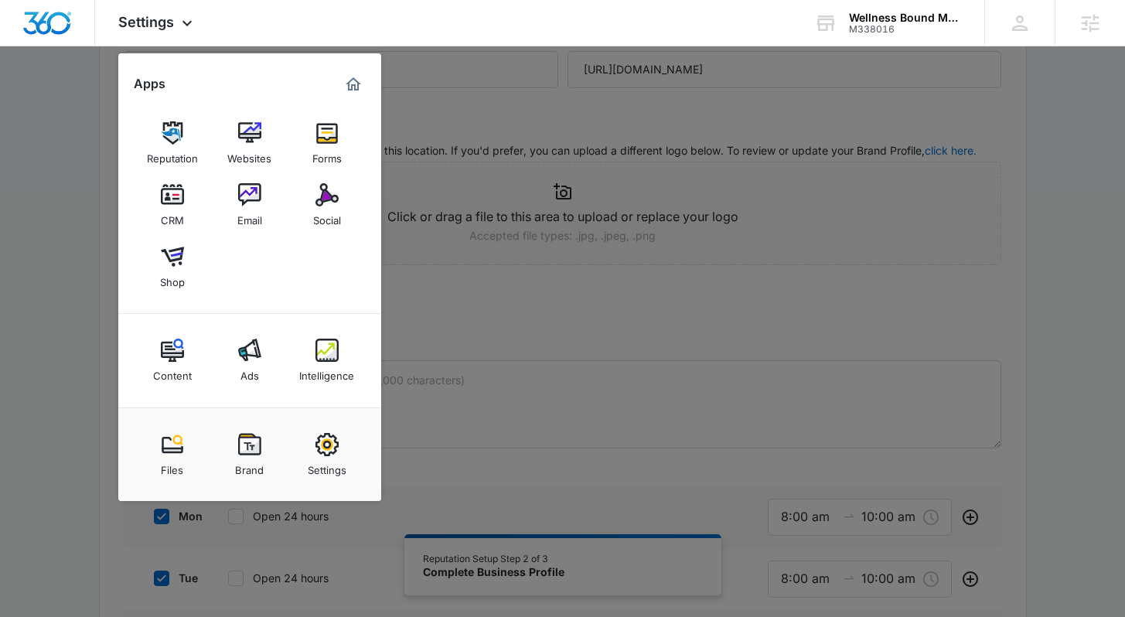
click at [791, 296] on div at bounding box center [562, 308] width 1125 height 617
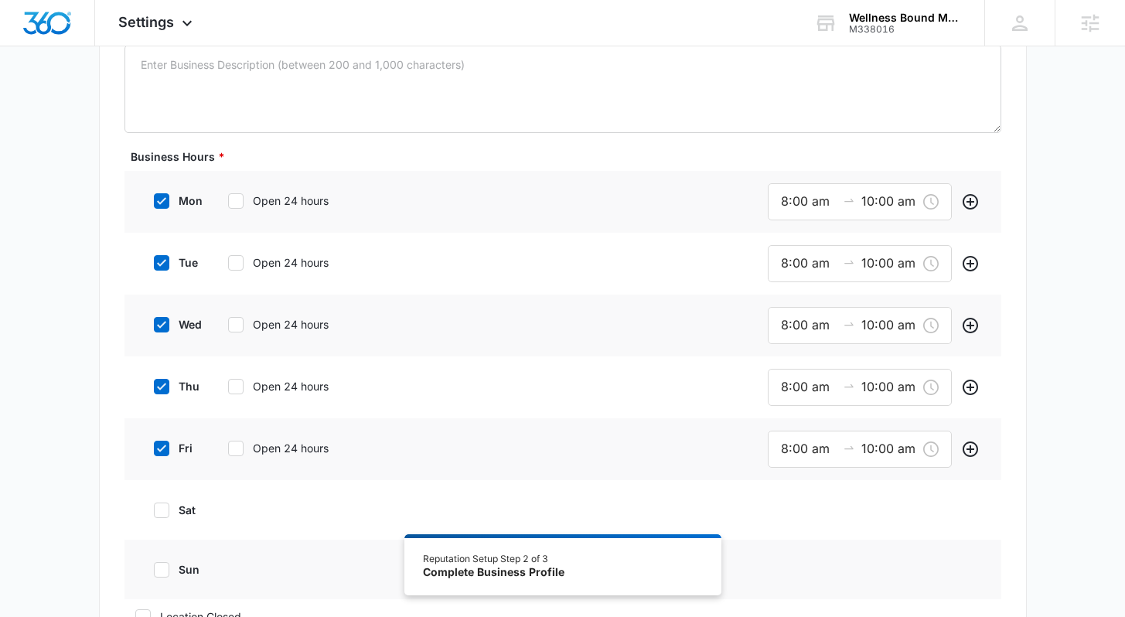
scroll to position [517, 0]
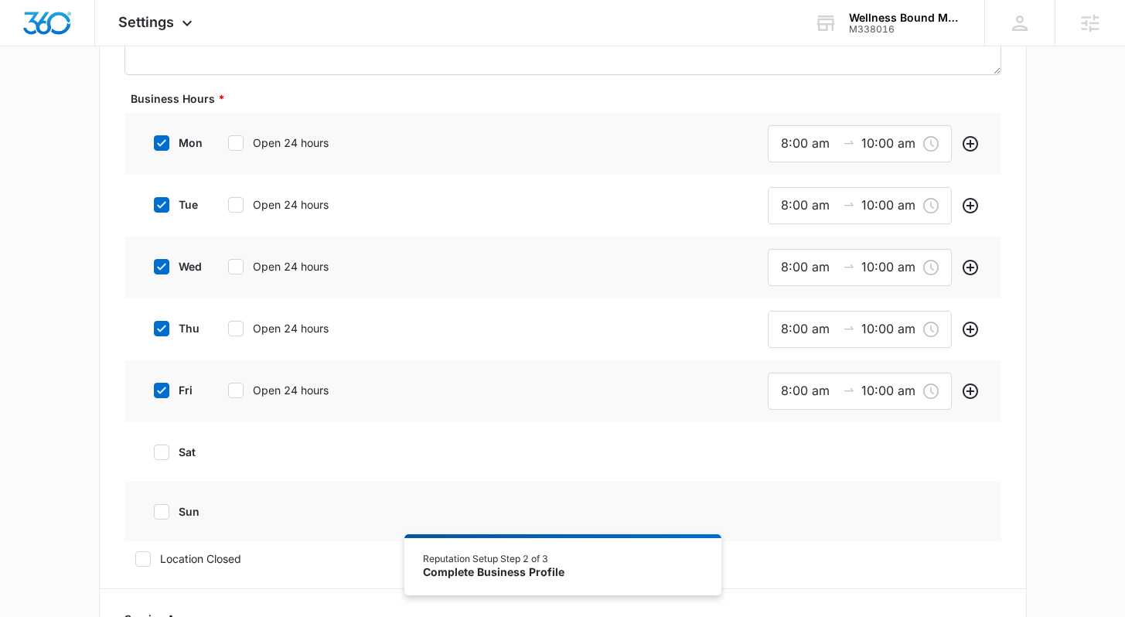
click at [791, 312] on div "Additional Info Public Email This will be displayed on your listings Website [U…" at bounding box center [562, 477] width 1125 height 1796
click at [791, 148] on input "10:00 am" at bounding box center [889, 143] width 56 height 19
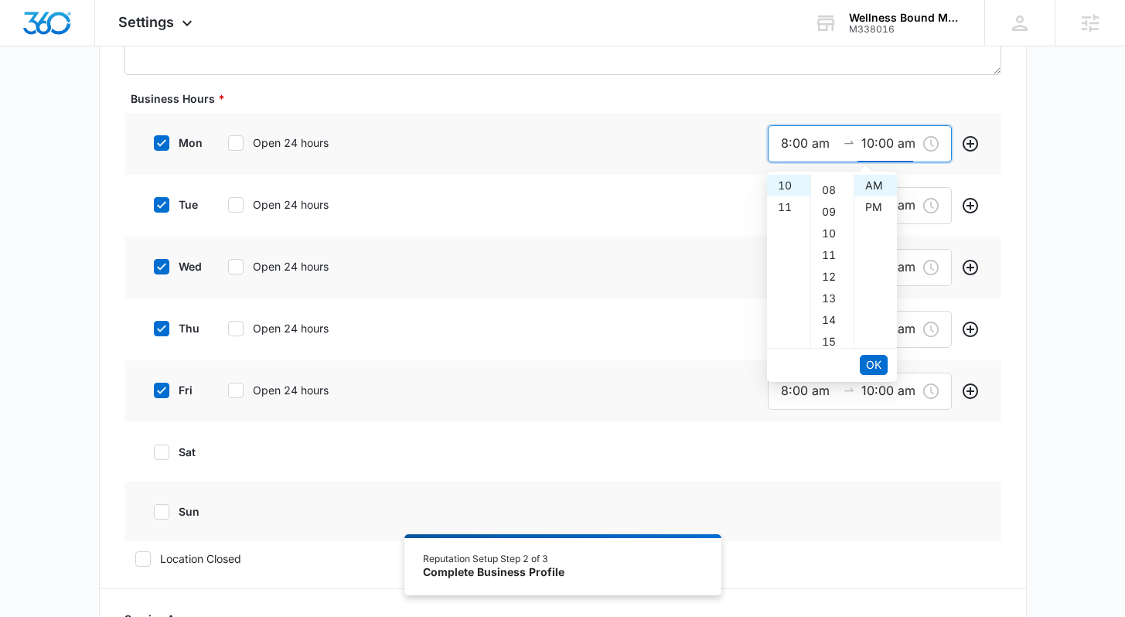
scroll to position [184, 0]
click at [791, 232] on div "Additional Info Public Email This will be displayed on your listings Website [U…" at bounding box center [562, 477] width 1125 height 1796
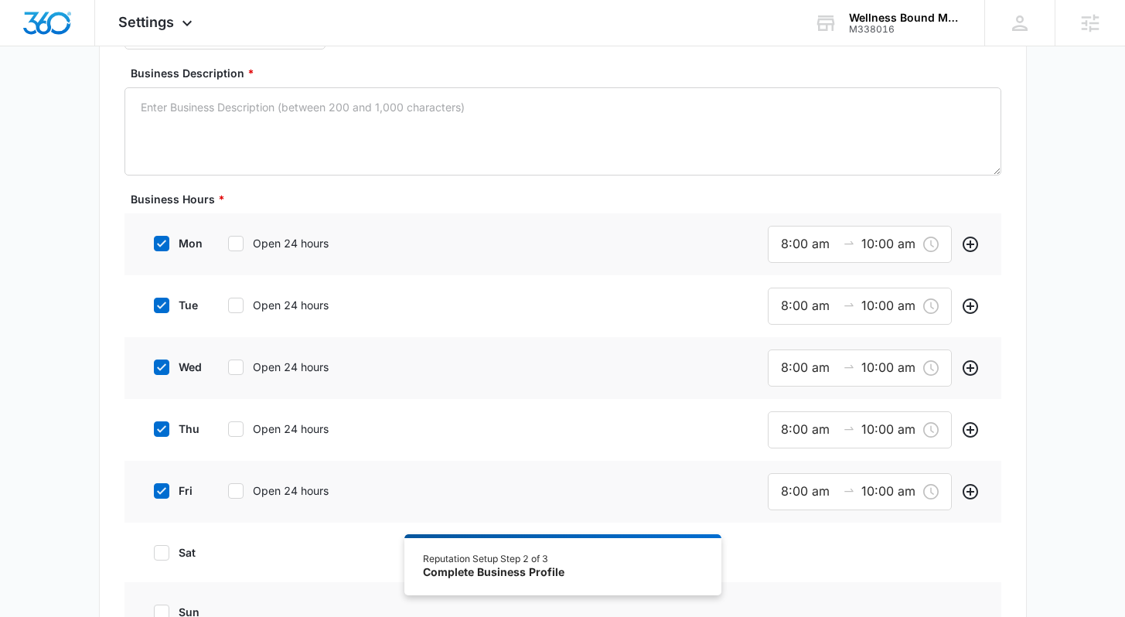
scroll to position [431, 0]
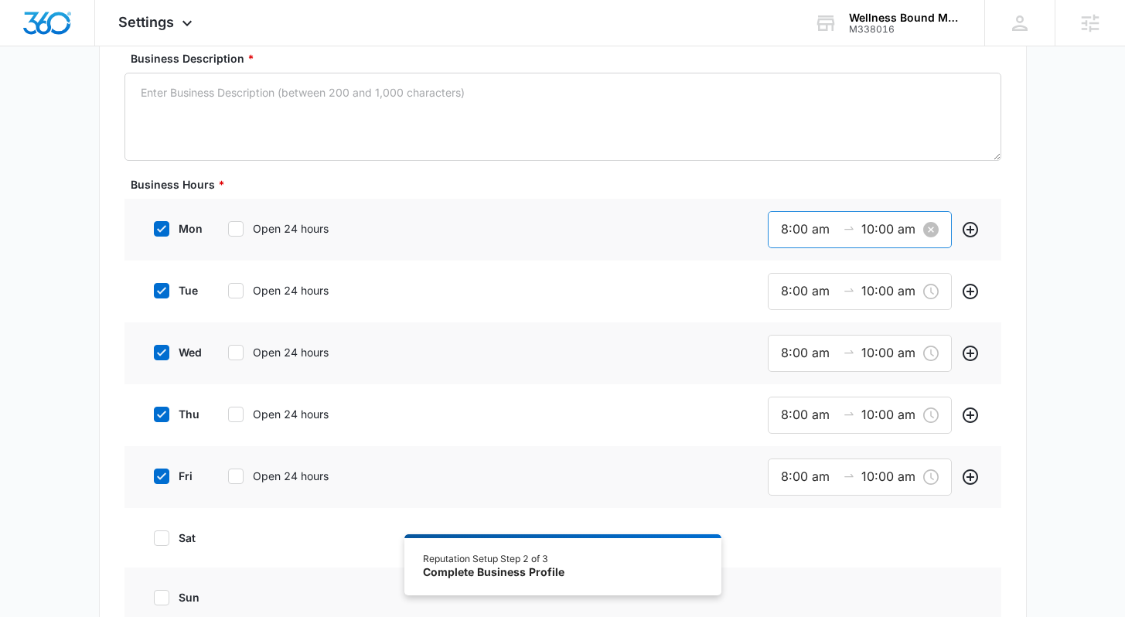
click at [791, 226] on input "10:00 am" at bounding box center [889, 229] width 56 height 19
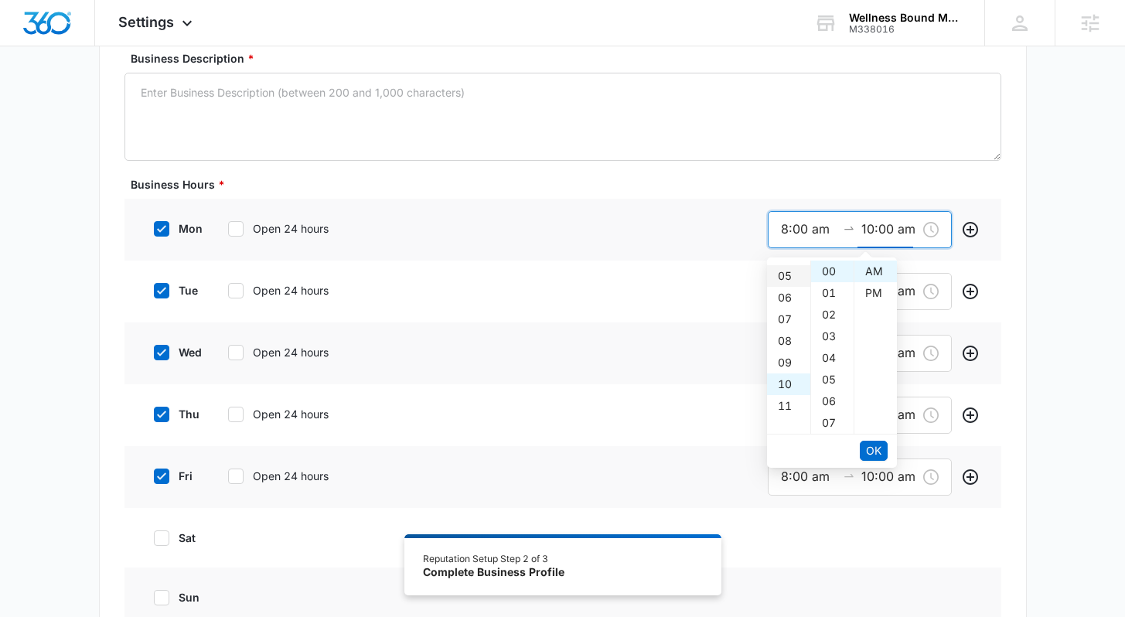
click at [788, 273] on div "05" at bounding box center [788, 276] width 43 height 22
click at [791, 292] on div "PM" at bounding box center [875, 293] width 43 height 22
type input "5:00 pm"
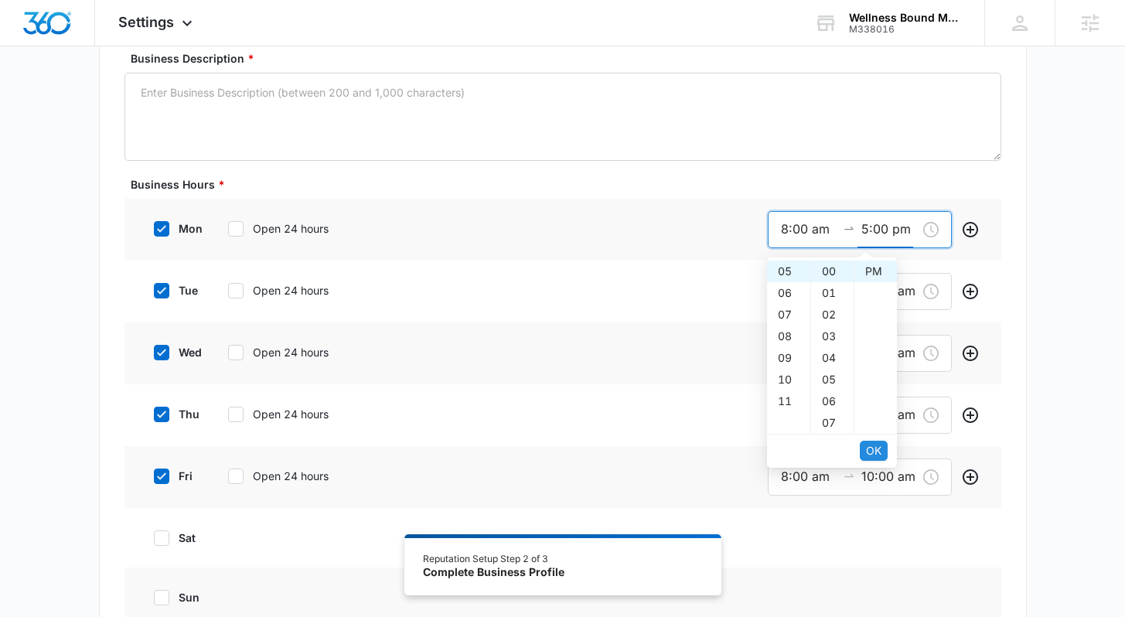
click at [791, 400] on span "OK" at bounding box center [873, 450] width 15 height 17
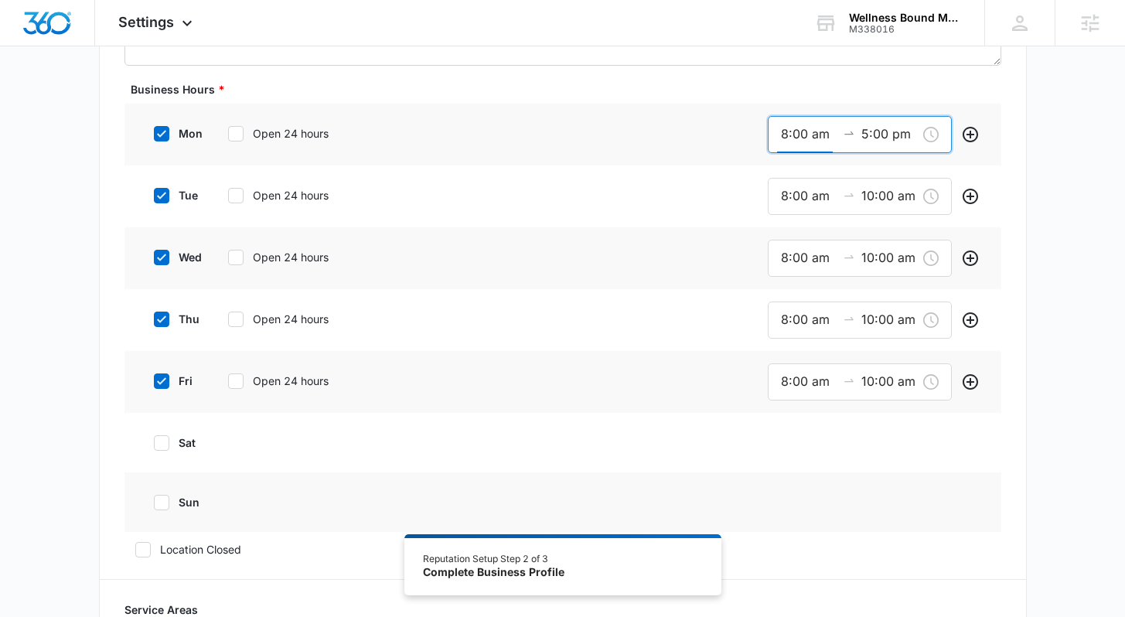
scroll to position [529, 0]
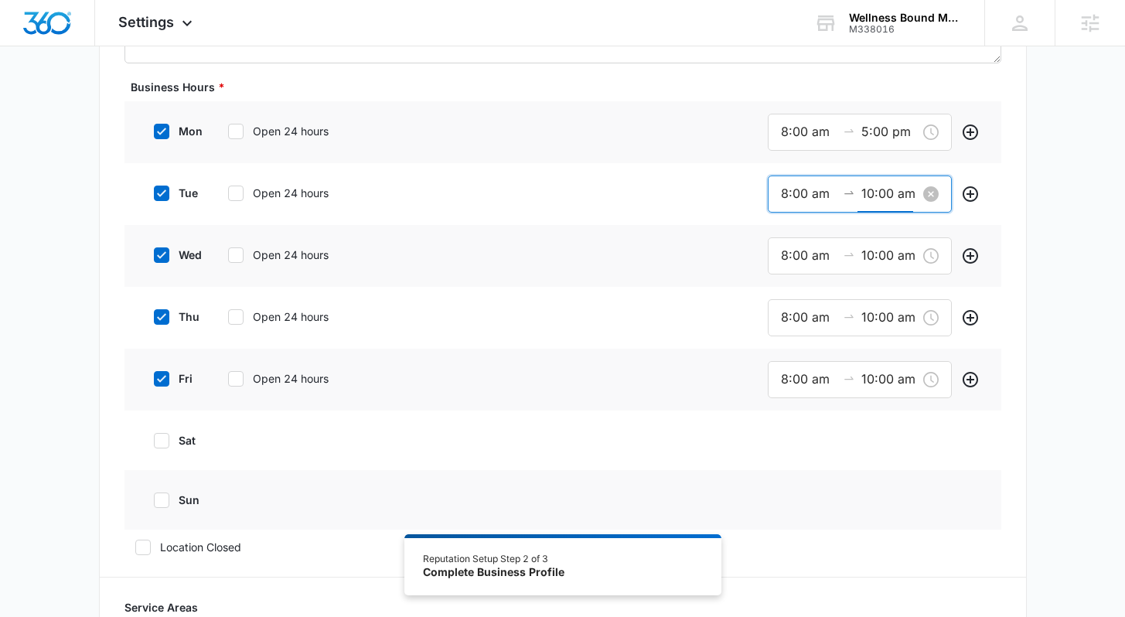
click at [791, 195] on input "10:00 am" at bounding box center [889, 193] width 56 height 19
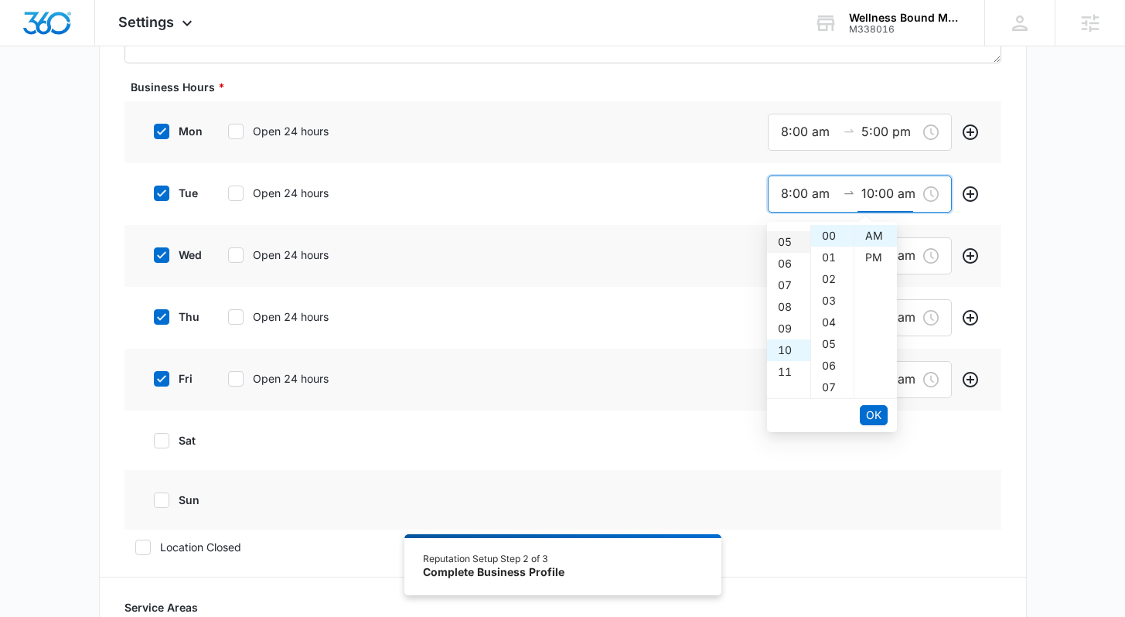
click at [790, 237] on div "05" at bounding box center [788, 242] width 43 height 22
click at [791, 257] on div "PM" at bounding box center [875, 258] width 43 height 22
type input "5:00 pm"
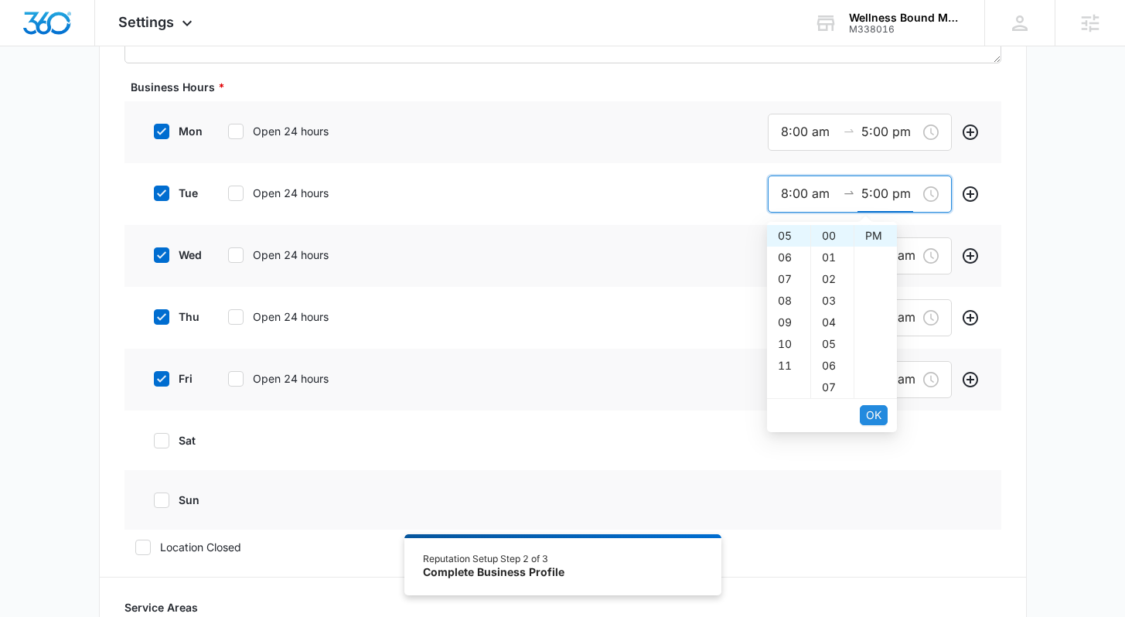
click at [791, 400] on span "OK" at bounding box center [873, 415] width 15 height 17
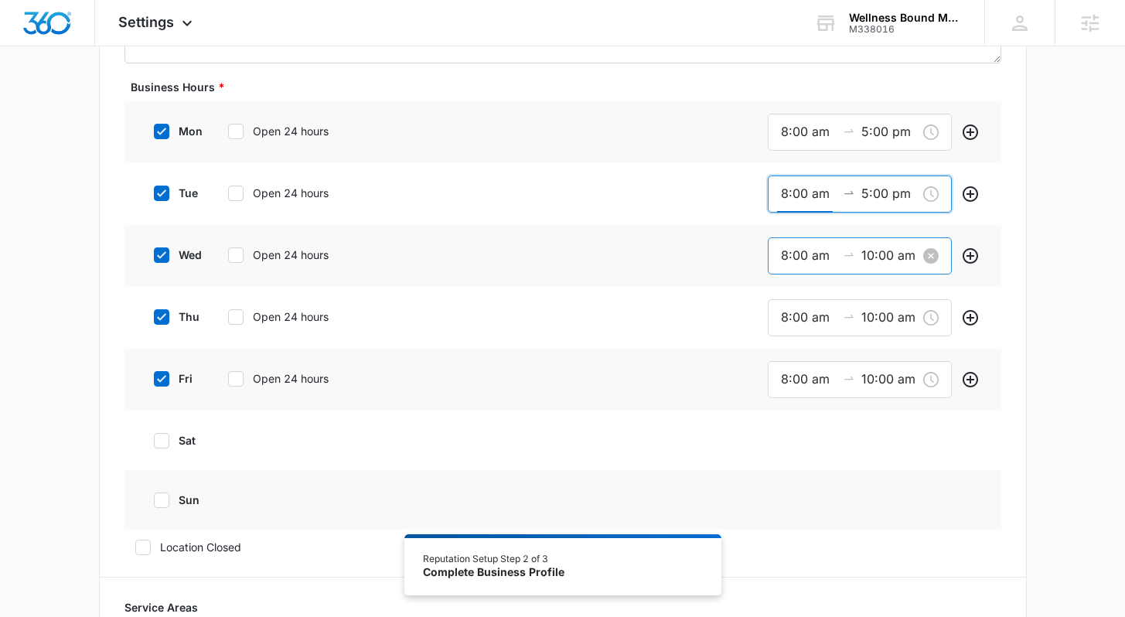
click at [791, 255] on input "10:00 am" at bounding box center [889, 255] width 56 height 19
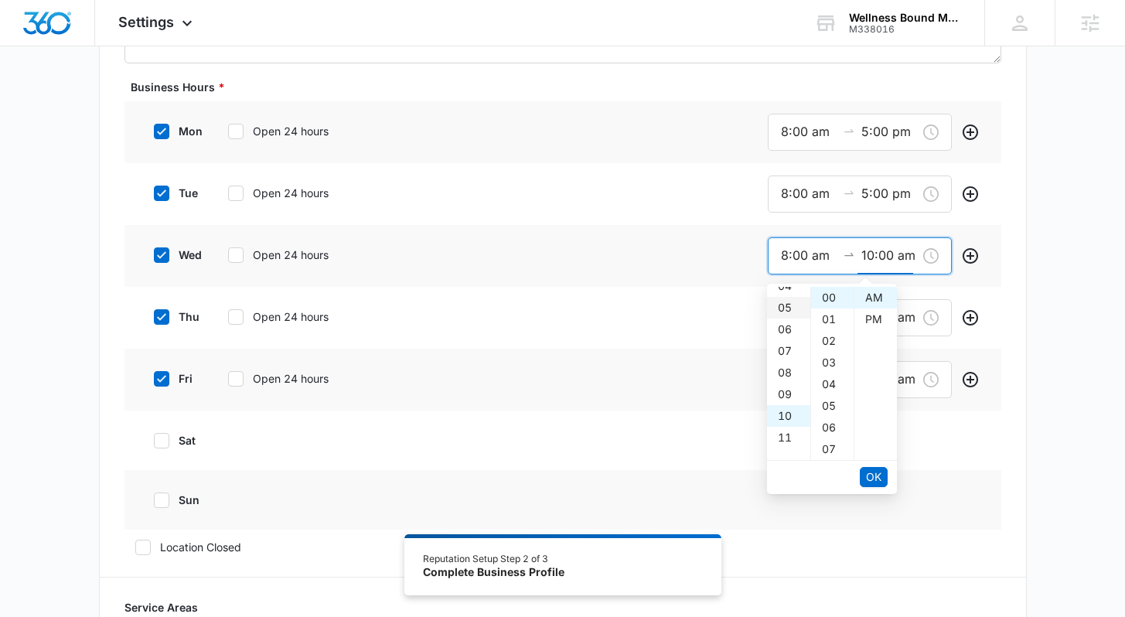
click at [791, 308] on div "05" at bounding box center [788, 308] width 43 height 22
click at [791, 313] on div "PM" at bounding box center [875, 319] width 43 height 22
type input "5:00 pm"
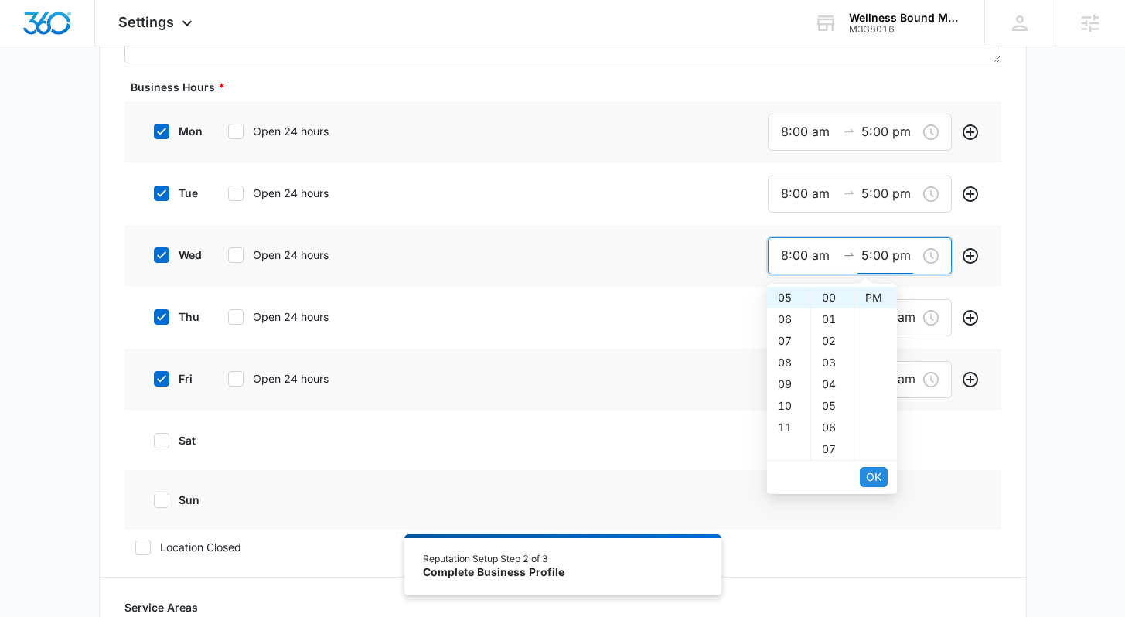
drag, startPoint x: 878, startPoint y: 472, endPoint x: 890, endPoint y: 406, distance: 66.9
click at [791, 400] on span "OK" at bounding box center [873, 476] width 15 height 17
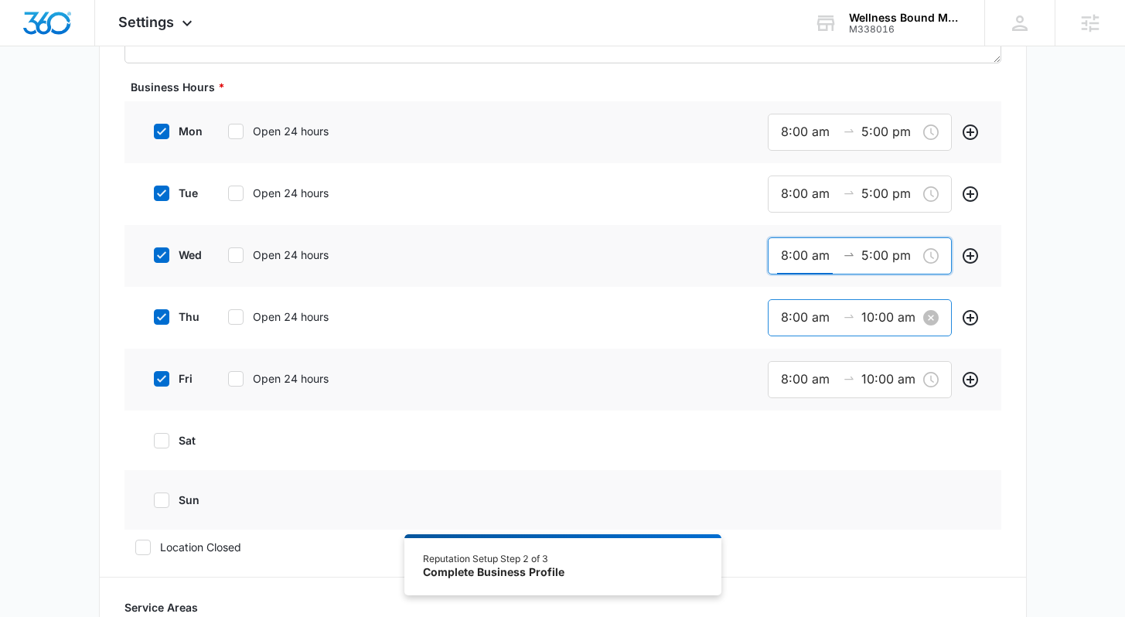
click at [791, 323] on input "10:00 am" at bounding box center [889, 317] width 56 height 19
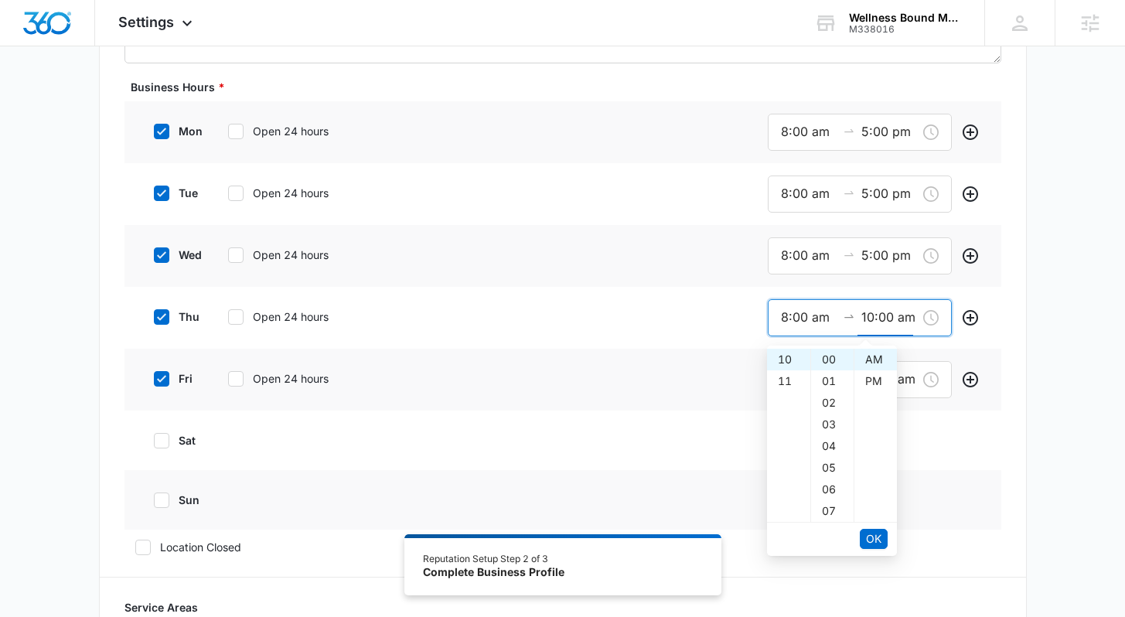
scroll to position [74, 0]
click at [785, 397] on div "05" at bounding box center [788, 394] width 43 height 22
click at [791, 381] on div "PM" at bounding box center [875, 381] width 43 height 22
type input "5:00 pm"
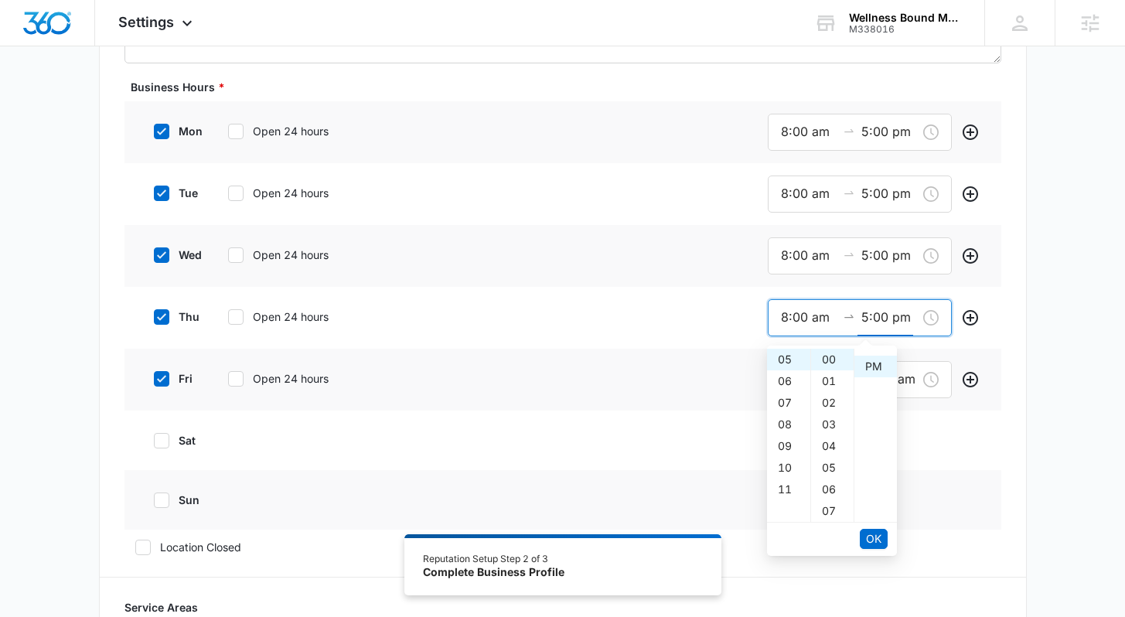
scroll to position [22, 0]
click at [791, 400] on span "OK" at bounding box center [873, 538] width 15 height 17
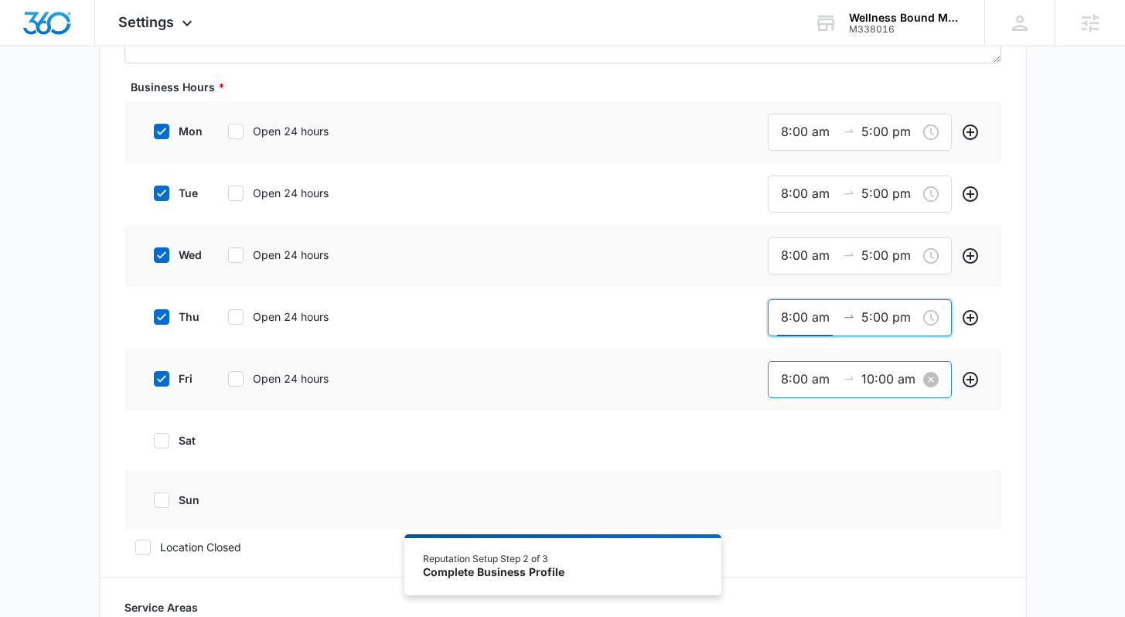
click at [791, 383] on input "10:00 am" at bounding box center [889, 378] width 56 height 19
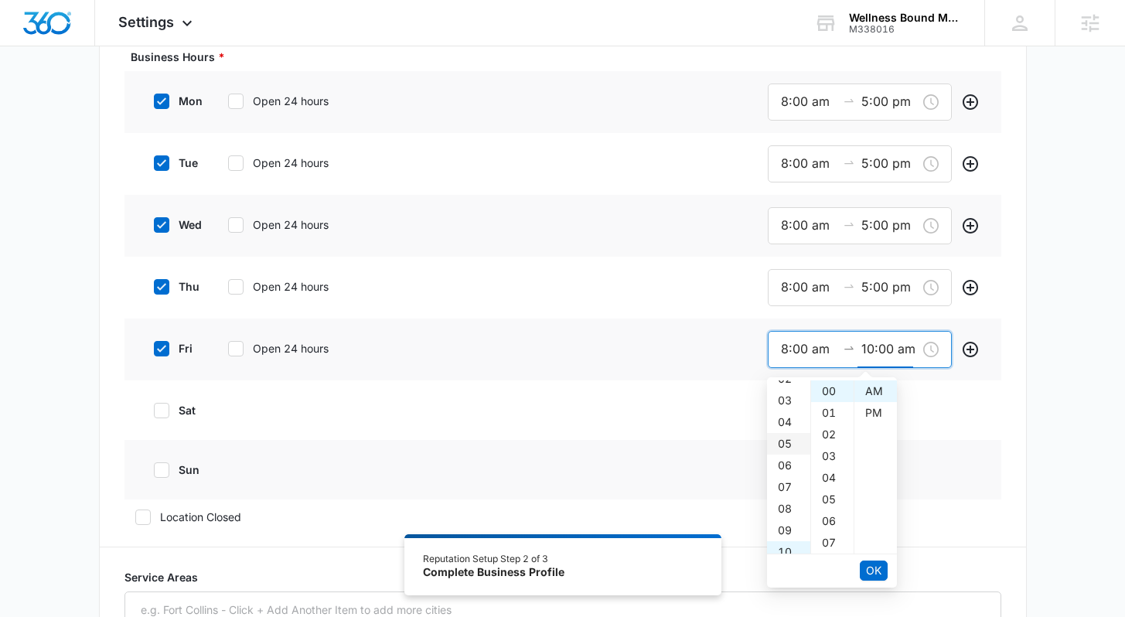
click at [788, 400] on div "05" at bounding box center [788, 444] width 43 height 22
click at [791, 400] on div "PM" at bounding box center [875, 413] width 43 height 22
click at [791, 400] on ul "OK" at bounding box center [832, 570] width 130 height 32
click at [791, 400] on span "OK" at bounding box center [873, 570] width 15 height 17
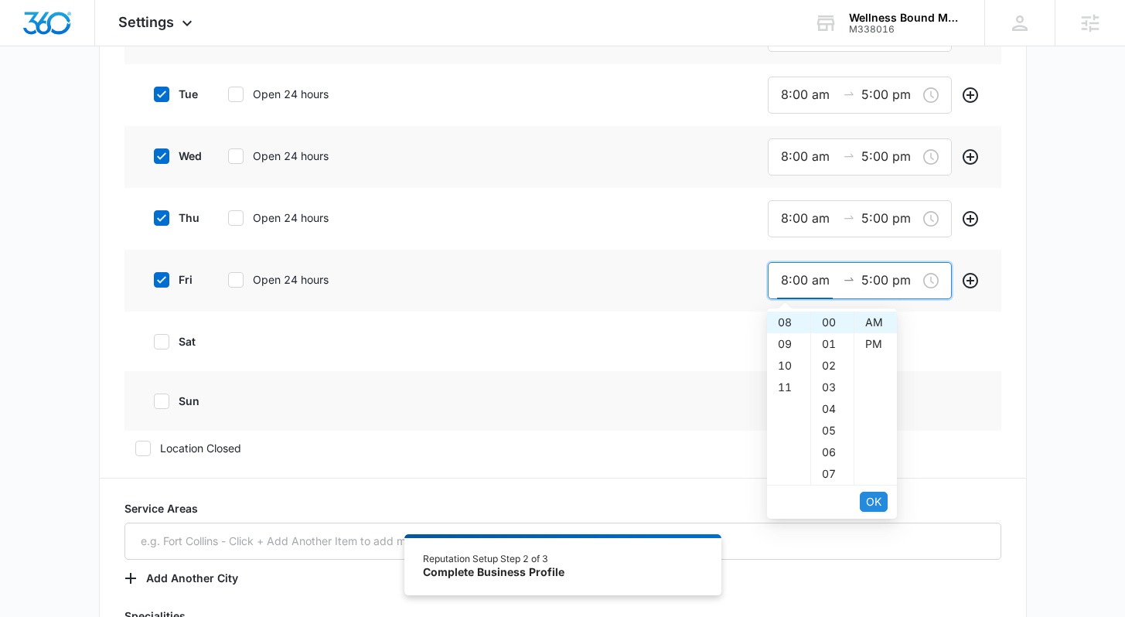
click at [791, 400] on span "OK" at bounding box center [873, 501] width 15 height 17
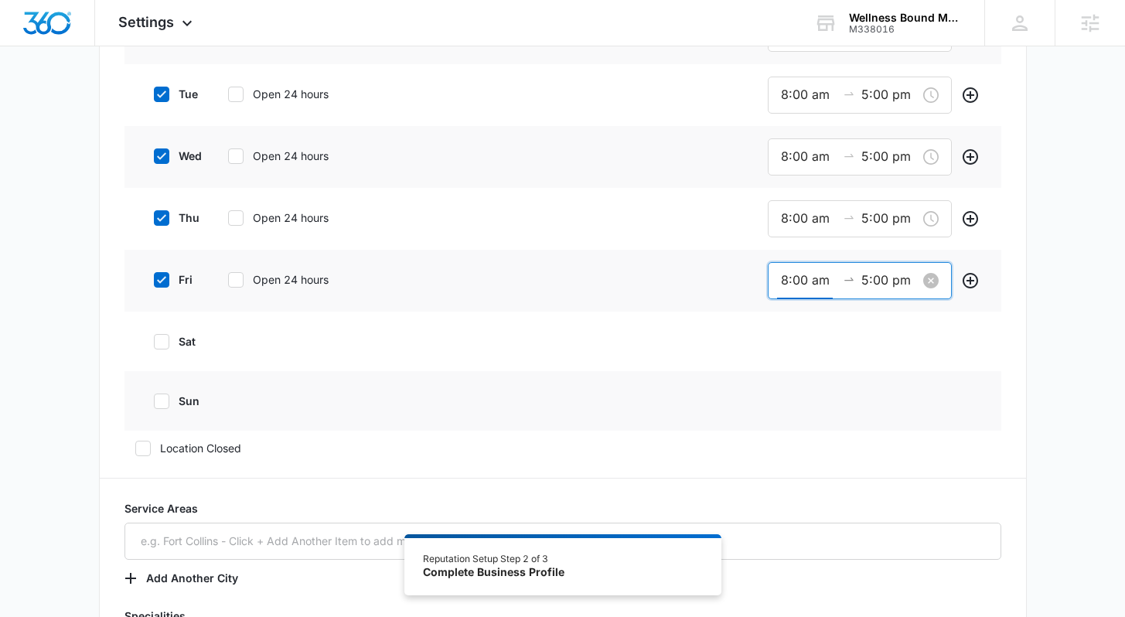
click at [791, 287] on input "5:00 pm" at bounding box center [889, 280] width 56 height 19
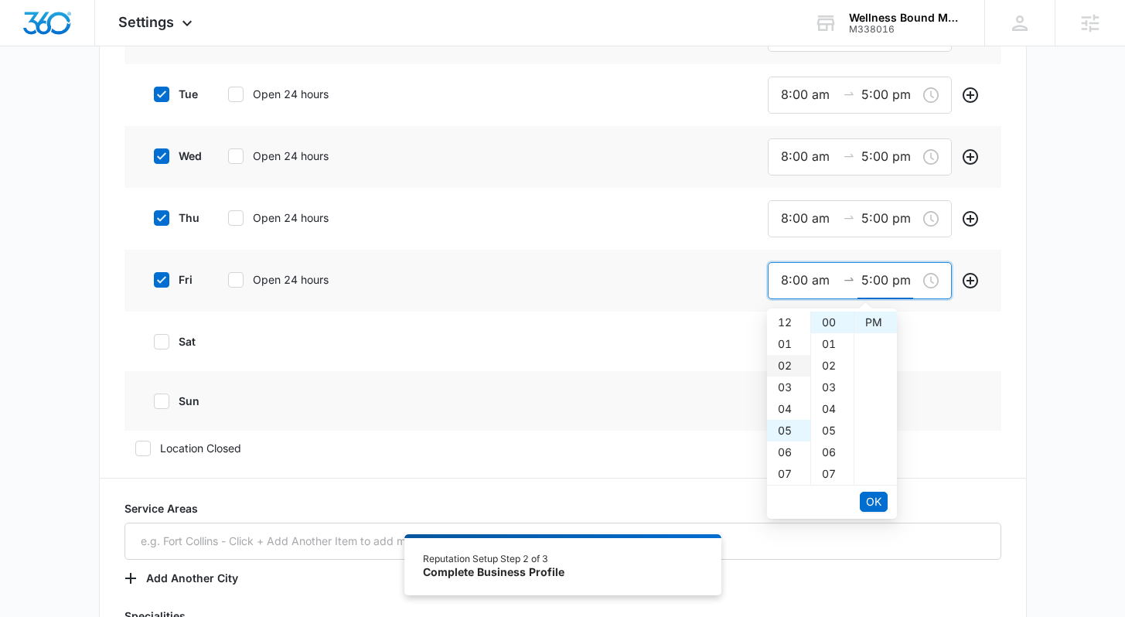
click at [784, 363] on div "02" at bounding box center [788, 366] width 43 height 22
type input "2:00 pm"
click at [791, 400] on button "OK" at bounding box center [874, 502] width 28 height 20
click at [791, 400] on span "OK" at bounding box center [873, 501] width 15 height 17
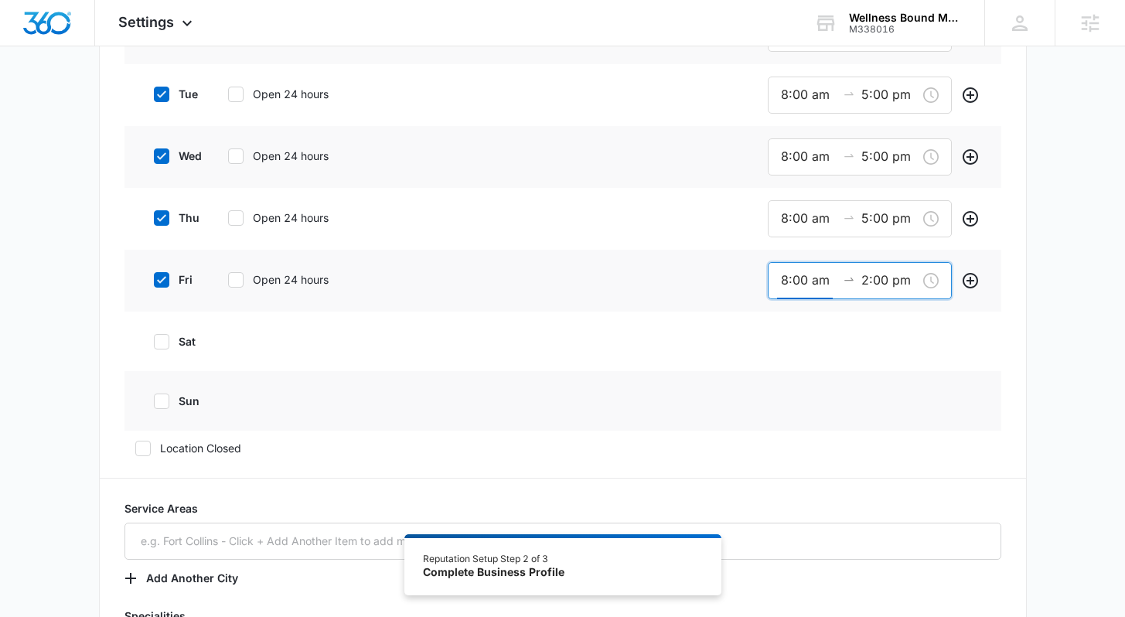
click at [791, 380] on div "Additional Info Public Email This will be displayed on your listings Website [U…" at bounding box center [562, 366] width 1125 height 1796
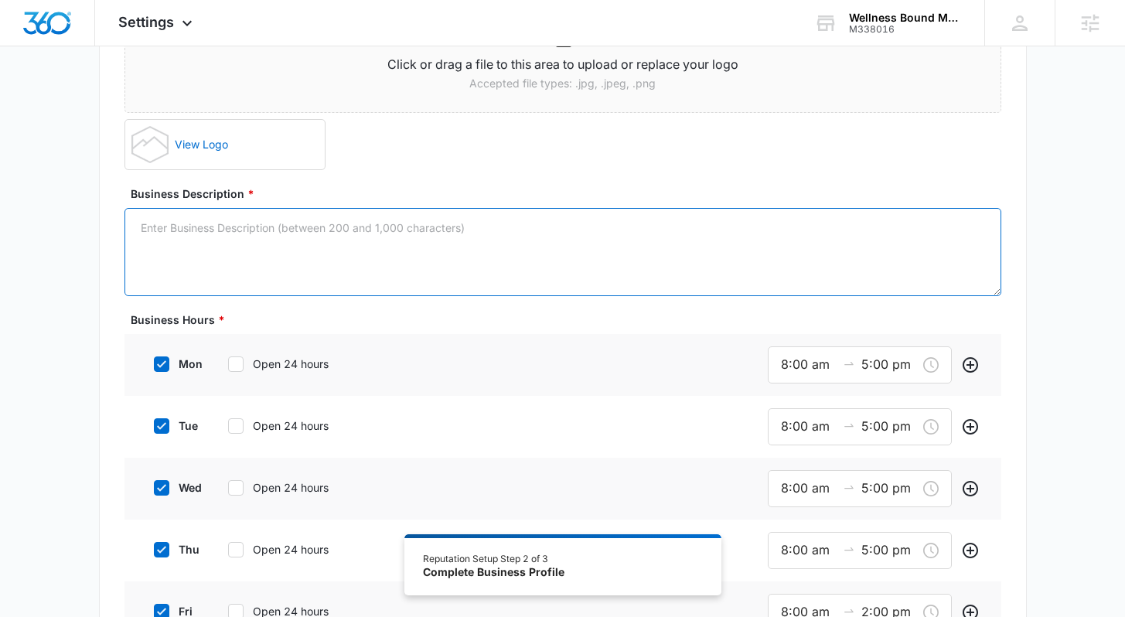
click at [461, 233] on textarea "Business Description *" at bounding box center [562, 252] width 877 height 88
paste textarea "Wellness Bound Mental Health is a telehealth-based psychiatric practice serving…"
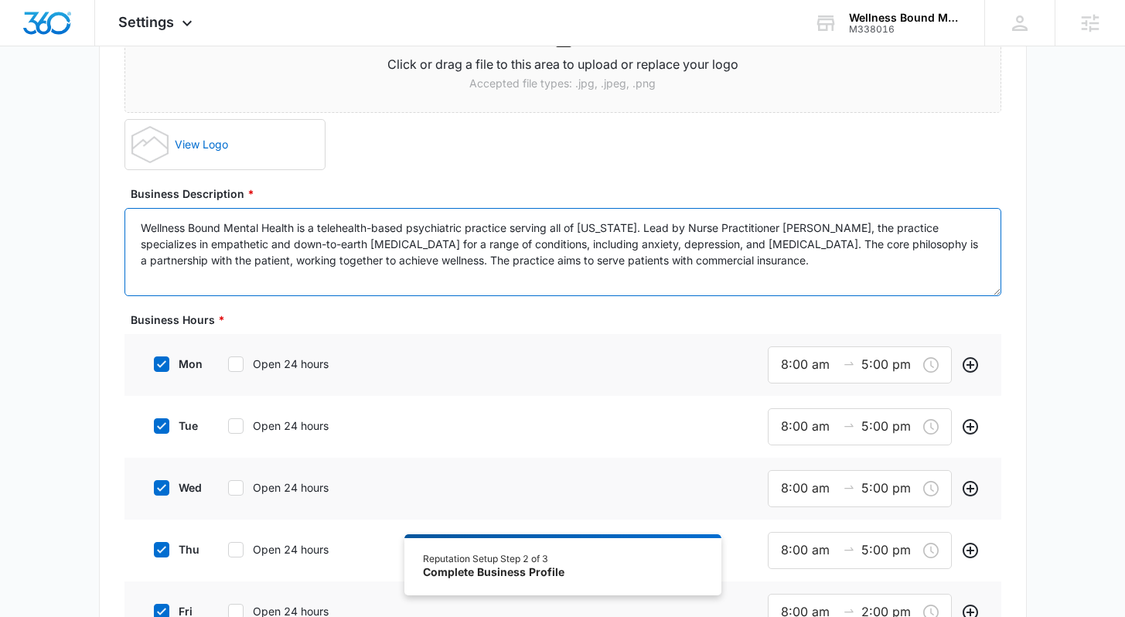
type textarea "Wellness Bound Mental Health is a telehealth-based psychiatric practice serving…"
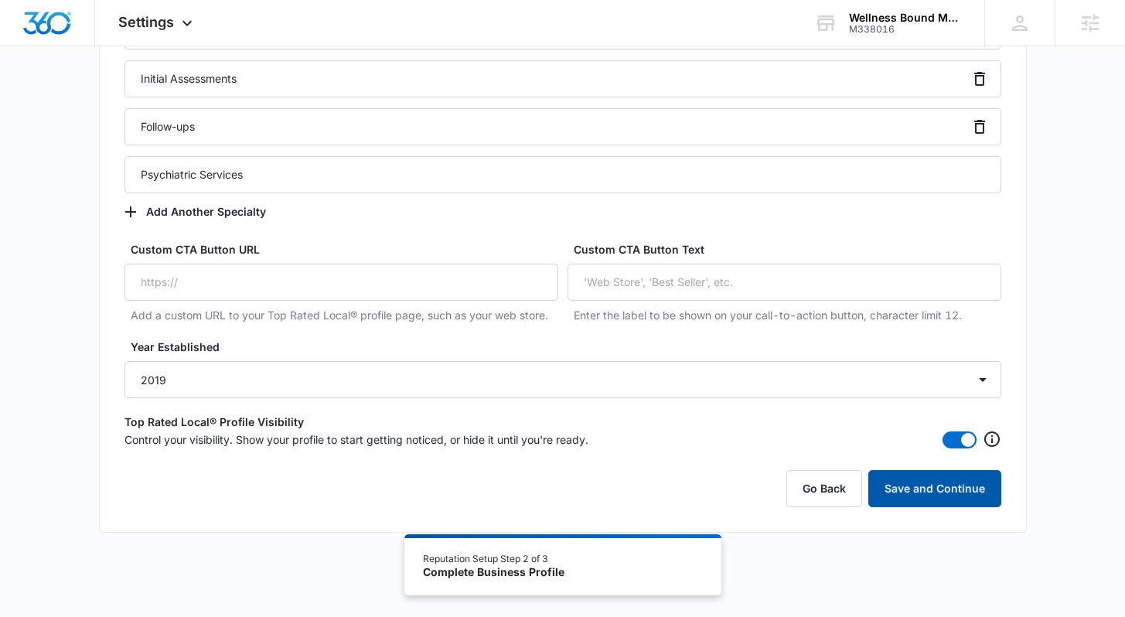
click at [791, 400] on button "Save and Continue" at bounding box center [934, 488] width 133 height 37
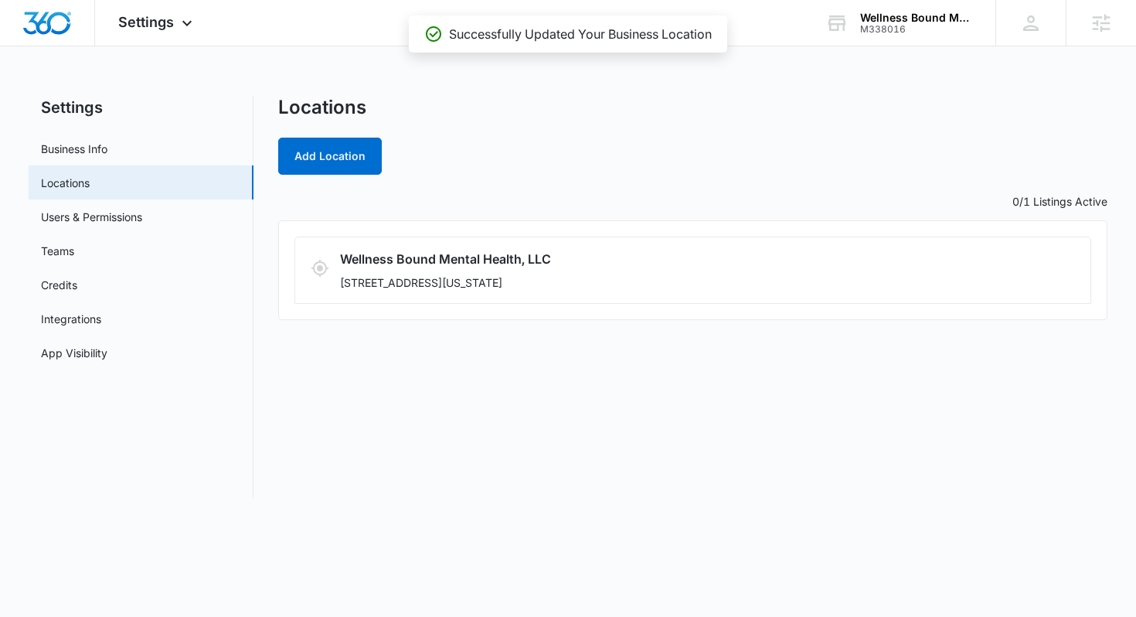
click at [666, 400] on div "Locations Add Location 0/1 Listings Active Wellness Bound Mental Health, LLC [S…" at bounding box center [693, 296] width 830 height 401
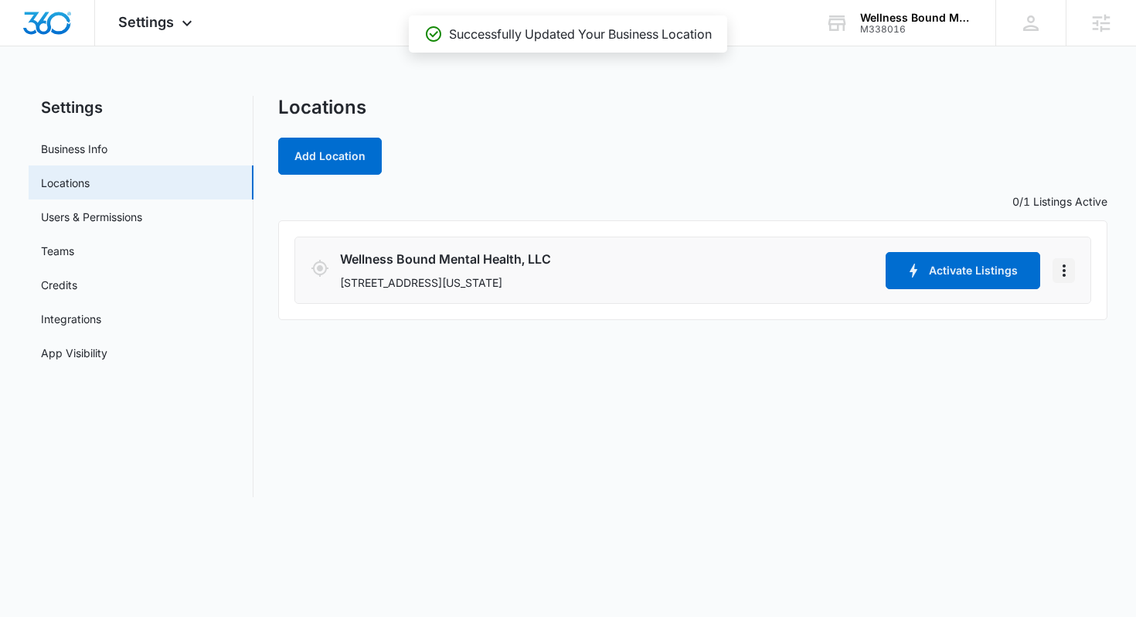
click at [791, 262] on button "Actions" at bounding box center [1064, 270] width 22 height 25
click at [791, 307] on link "Edit" at bounding box center [1081, 313] width 19 height 13
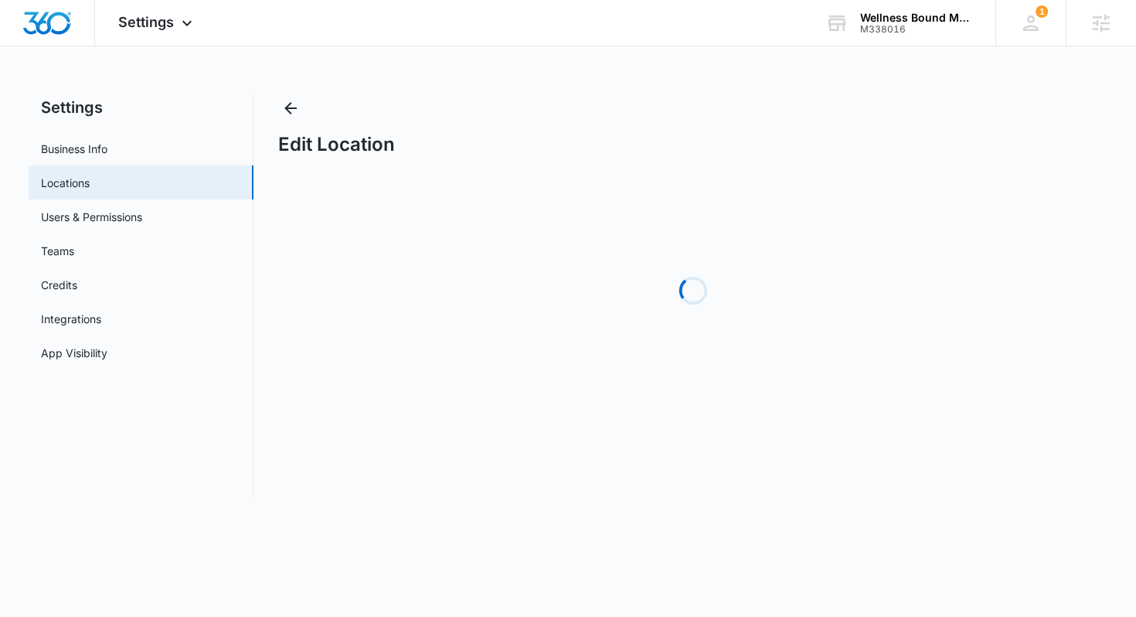
select select "[US_STATE]"
select select "2019"
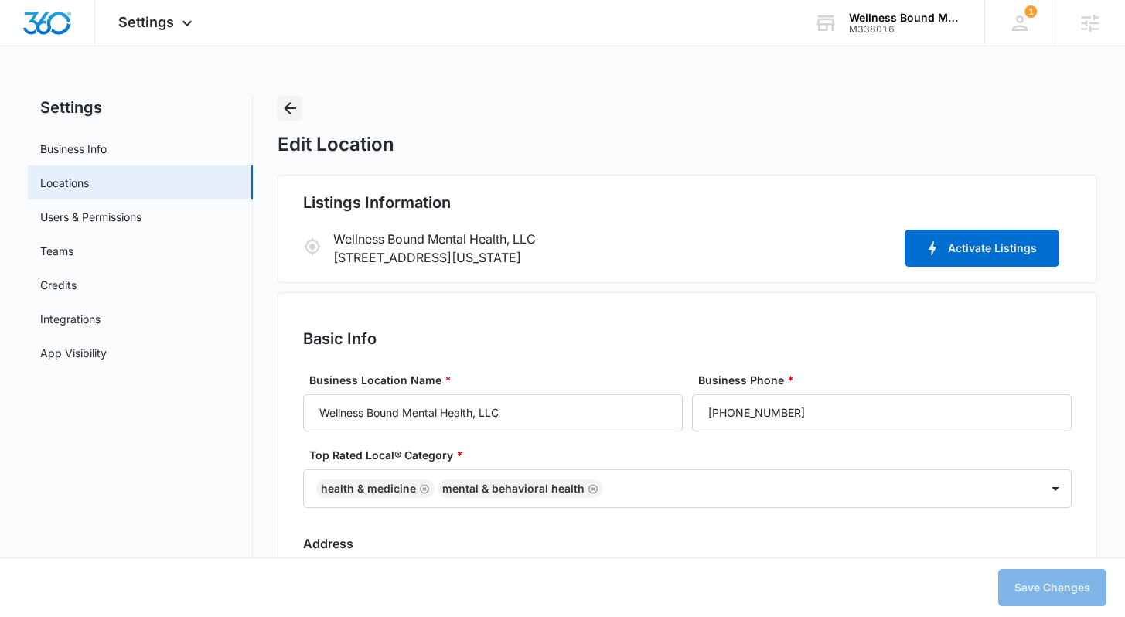
click at [286, 103] on icon "Back" at bounding box center [290, 108] width 19 height 19
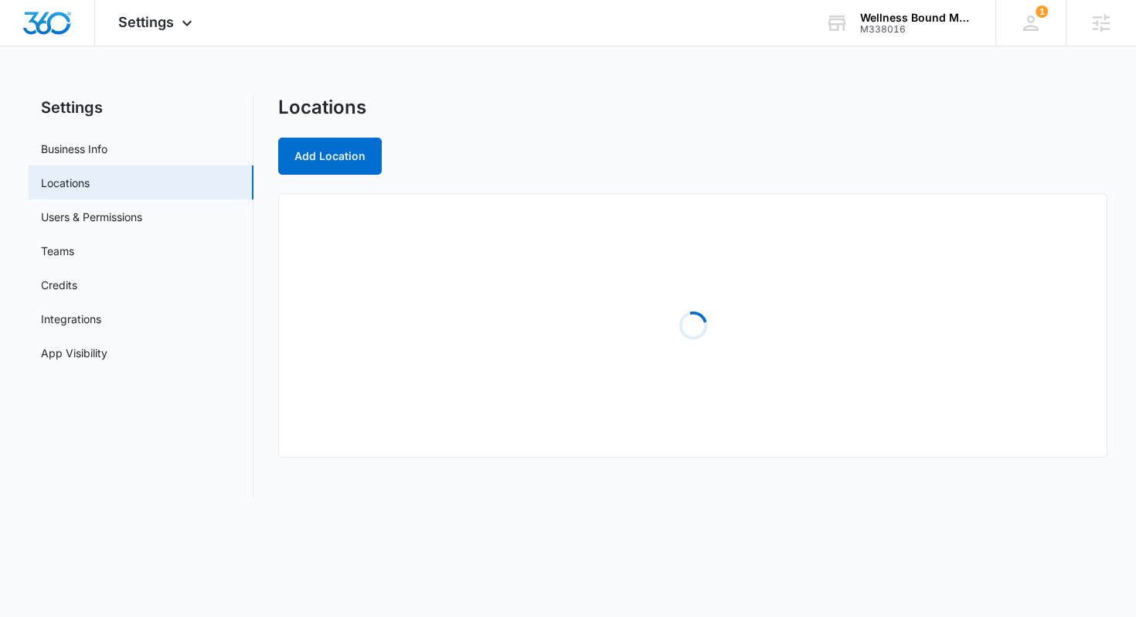
click at [481, 105] on div "Locations" at bounding box center [693, 107] width 830 height 23
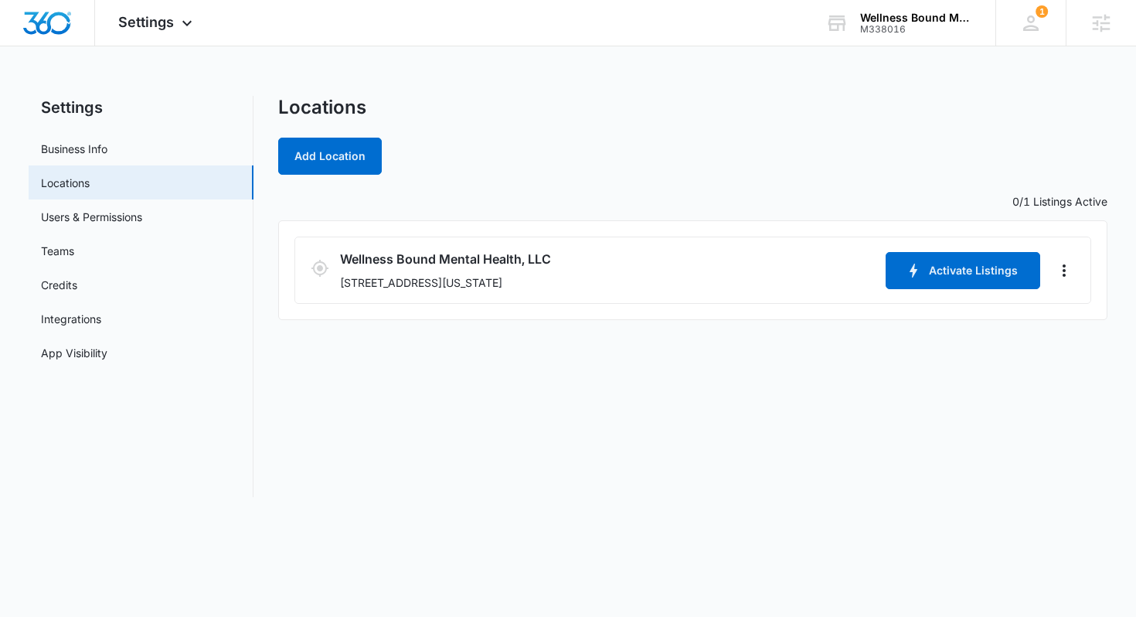
click at [481, 105] on div "Locations" at bounding box center [693, 107] width 830 height 23
click at [482, 105] on div "Locations" at bounding box center [693, 107] width 830 height 23
click at [490, 103] on div "Locations" at bounding box center [693, 107] width 830 height 23
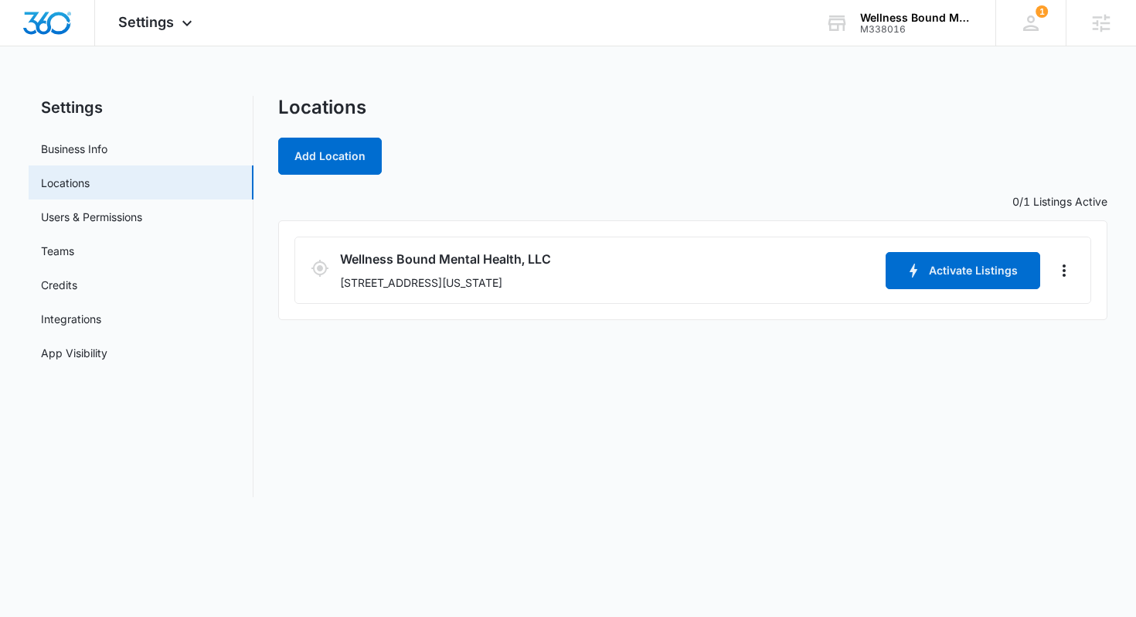
click at [490, 103] on div "Locations" at bounding box center [693, 107] width 830 height 23
click at [265, 87] on div "Settings Apps Reputation Websites Forms CRM Email Social Shop Content Ads Intel…" at bounding box center [568, 258] width 1136 height 516
click at [52, 29] on img "Dashboard" at bounding box center [46, 23] width 49 height 23
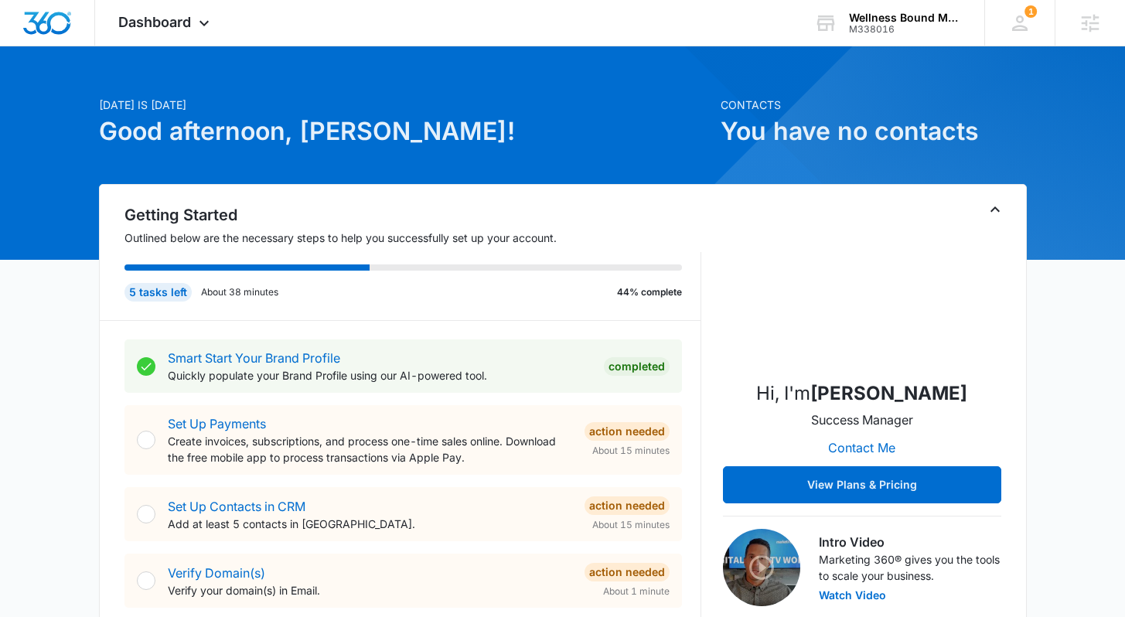
scroll to position [37, 0]
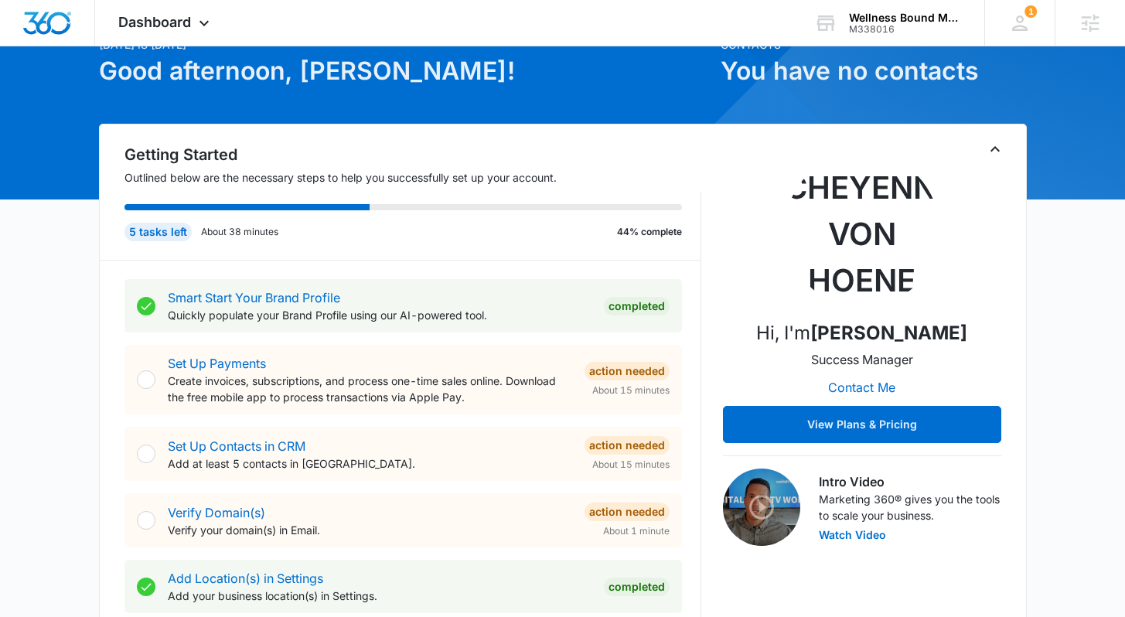
scroll to position [80, 0]
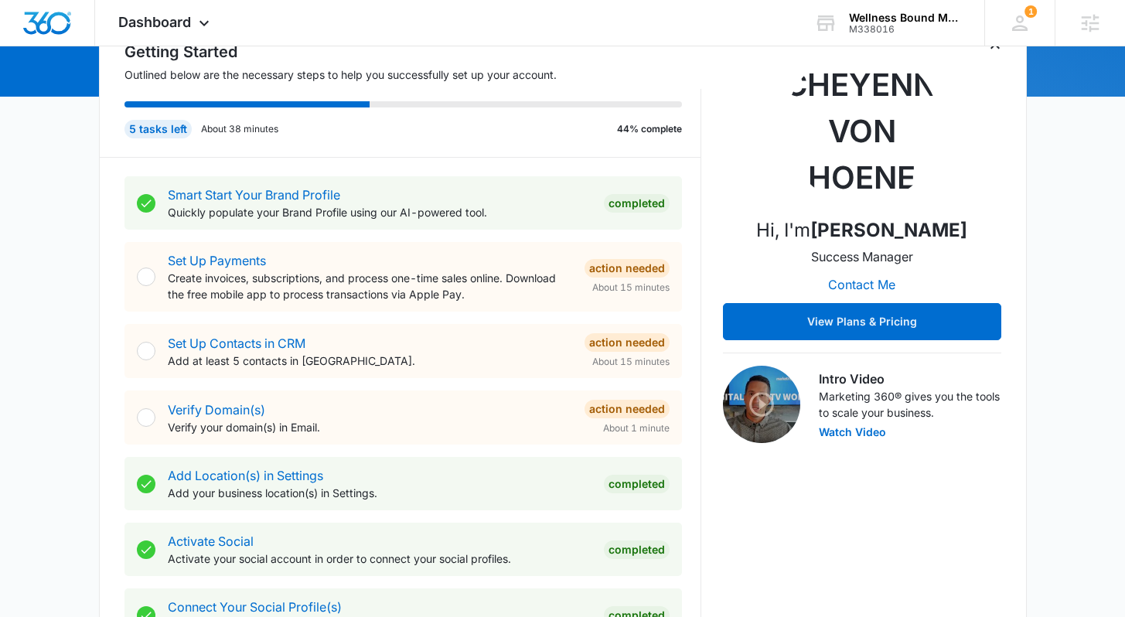
scroll to position [194, 0]
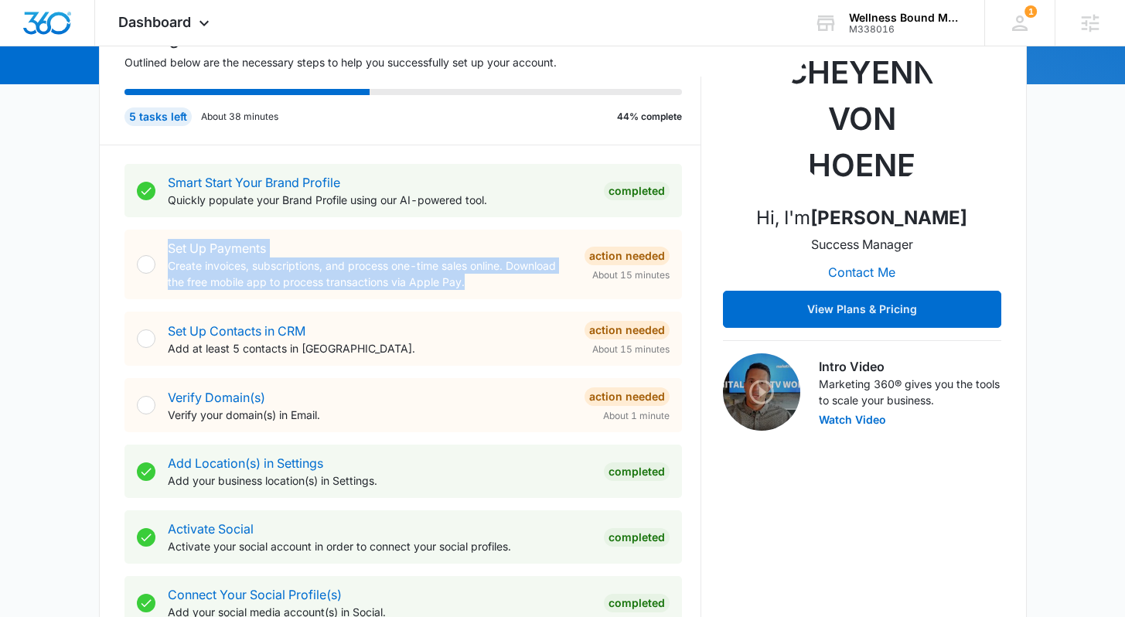
drag, startPoint x: 483, startPoint y: 277, endPoint x: 148, endPoint y: 248, distance: 336.7
click at [148, 248] on div "Set Up Payments Create invoices, subscriptions, and process one-time sales onli…" at bounding box center [402, 265] width 557 height 70
click at [529, 284] on p "Create invoices, subscriptions, and process one-time sales online. Download the…" at bounding box center [370, 273] width 404 height 32
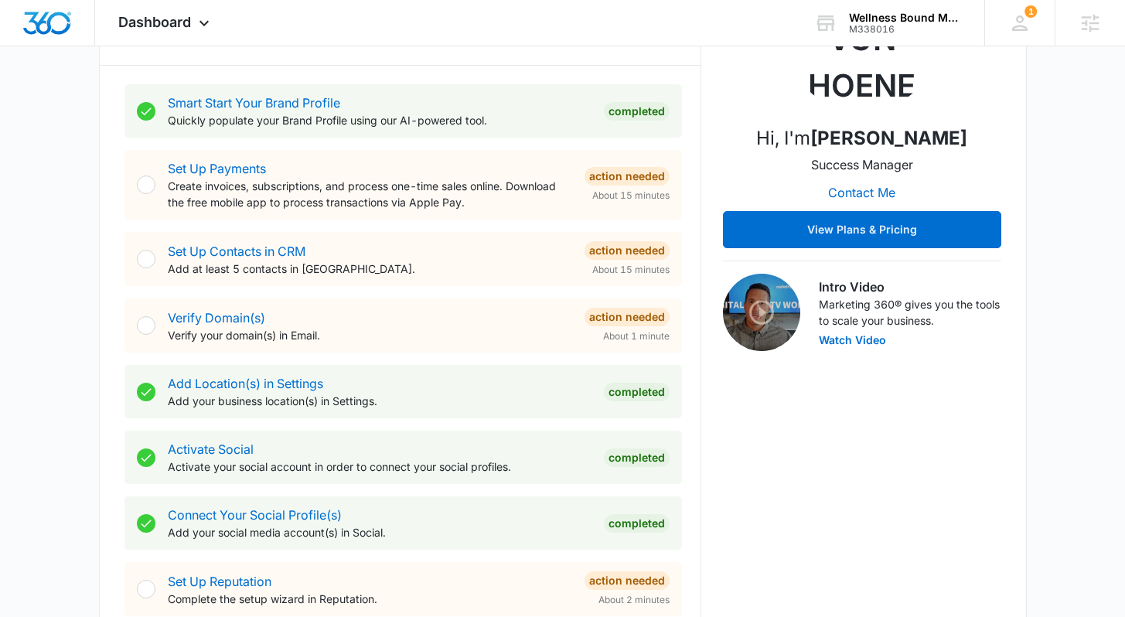
scroll to position [231, 0]
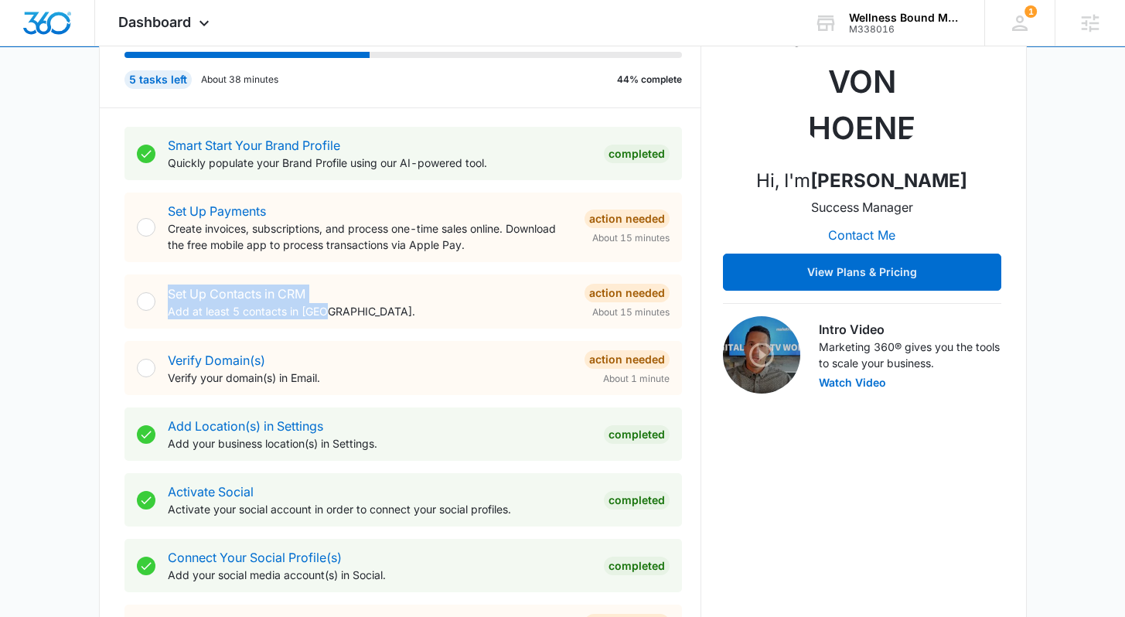
drag, startPoint x: 338, startPoint y: 318, endPoint x: 145, endPoint y: 287, distance: 195.8
click at [145, 287] on div "Set Up Contacts in CRM Add at least 5 contacts in CRM. Action Needed About 15 m…" at bounding box center [402, 301] width 557 height 54
click at [369, 311] on p "Add at least 5 contacts in [GEOGRAPHIC_DATA]." at bounding box center [370, 311] width 404 height 16
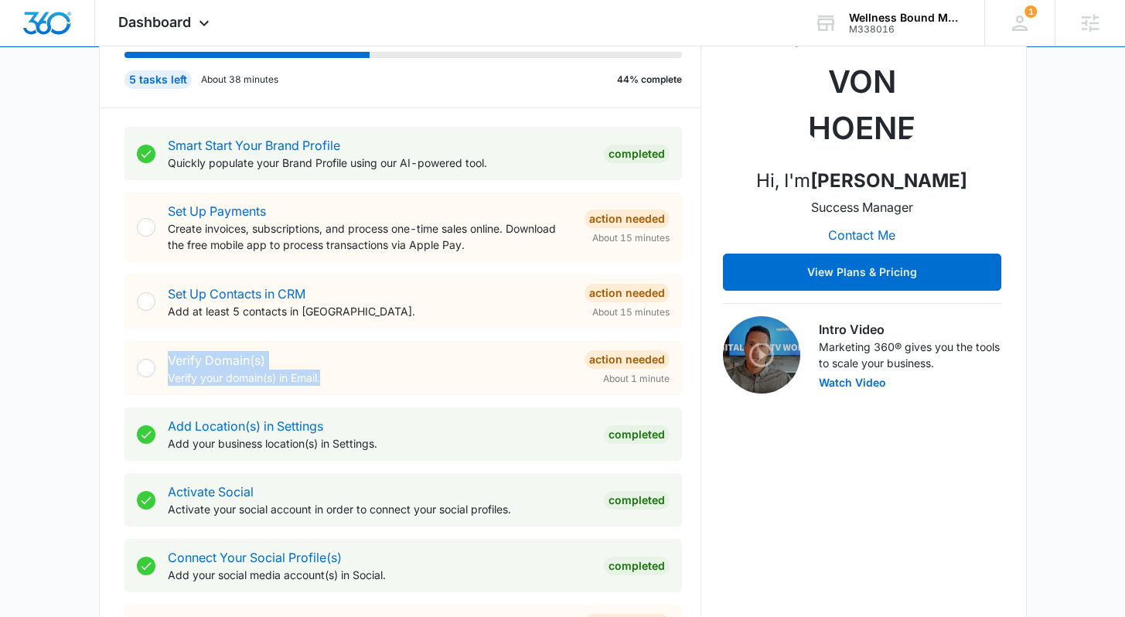
drag, startPoint x: 335, startPoint y: 380, endPoint x: 162, endPoint y: 358, distance: 174.5
click at [162, 358] on div "Verify Domain(s) Verify your domain(s) in Email. Action Needed About 1 minute" at bounding box center [402, 368] width 557 height 54
click at [363, 376] on p "Verify your domain(s) in Email." at bounding box center [370, 377] width 404 height 16
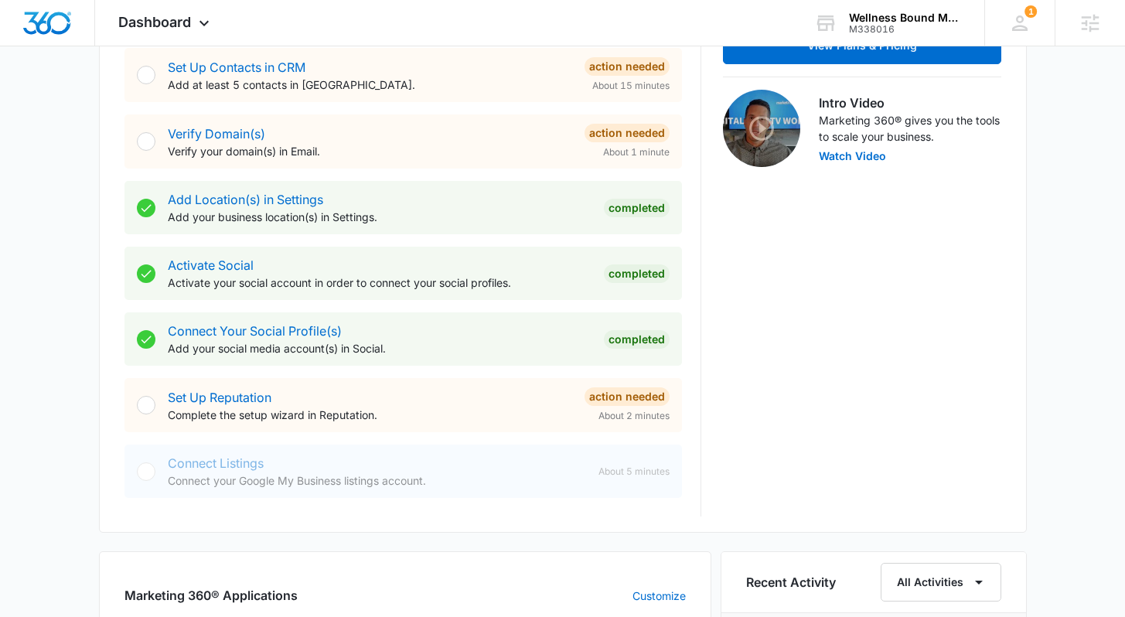
scroll to position [535, 0]
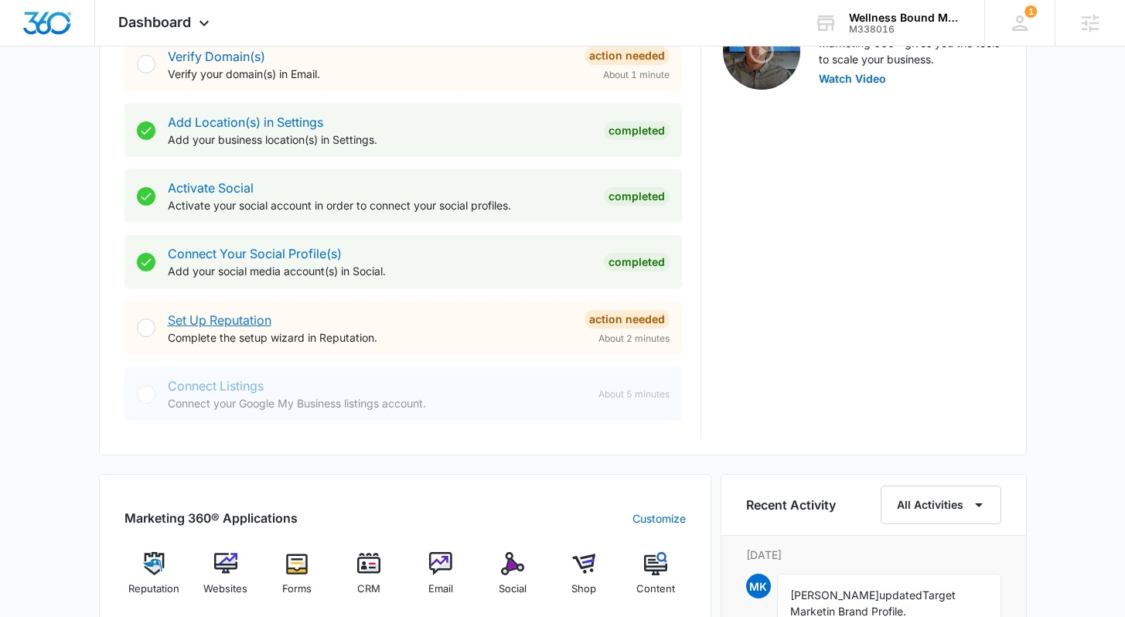
click at [226, 320] on link "Set Up Reputation" at bounding box center [220, 319] width 104 height 15
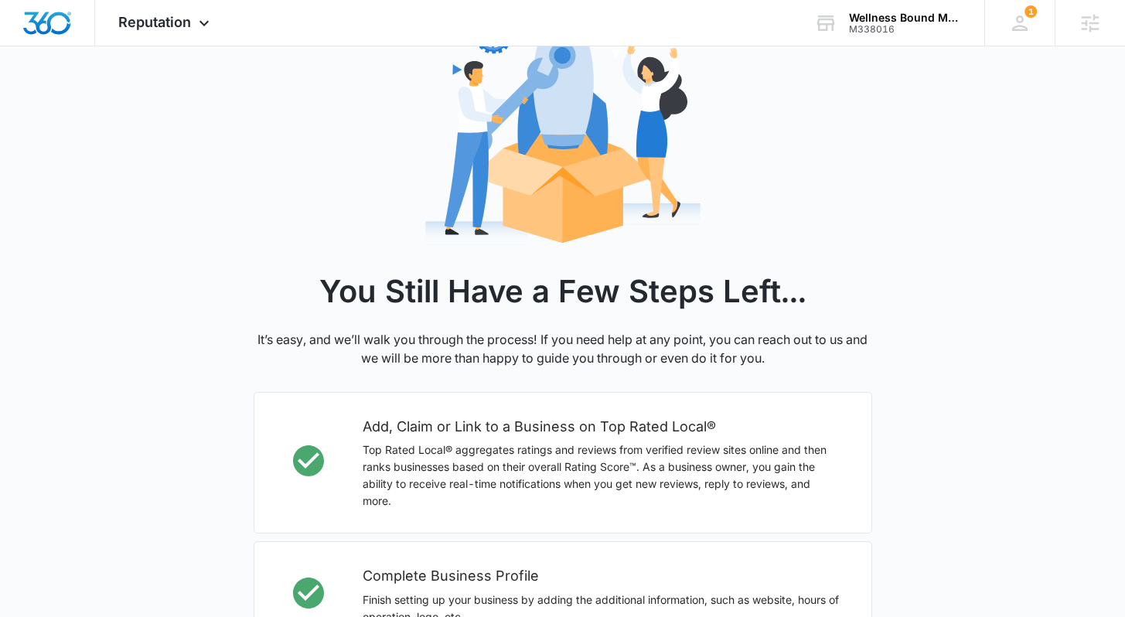
scroll to position [485, 0]
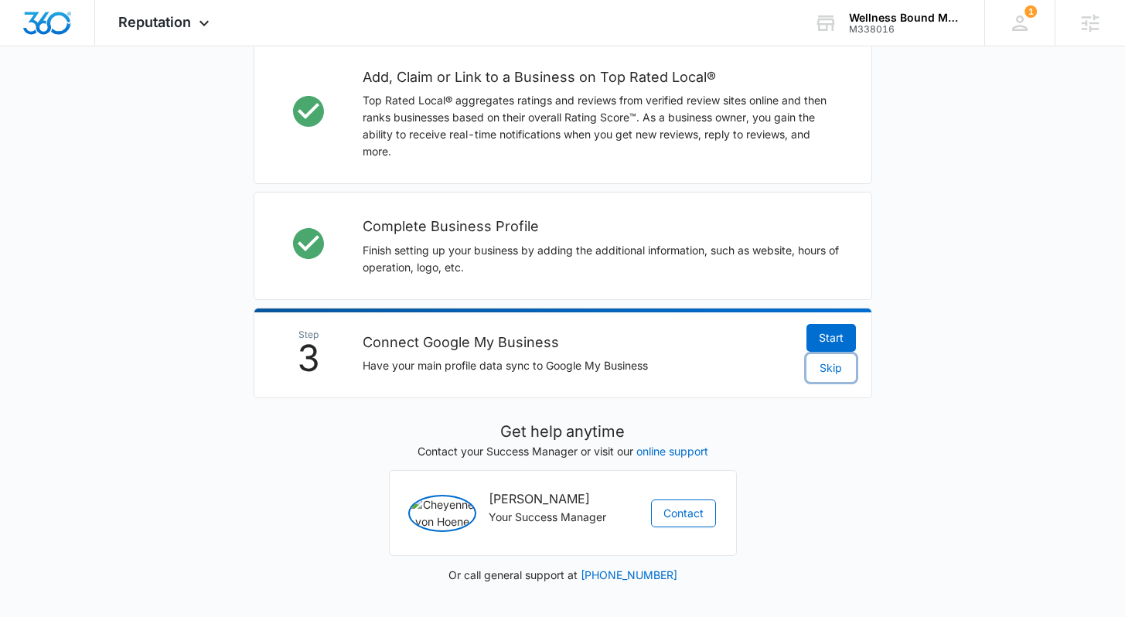
click at [826, 359] on span "Skip" at bounding box center [830, 367] width 22 height 17
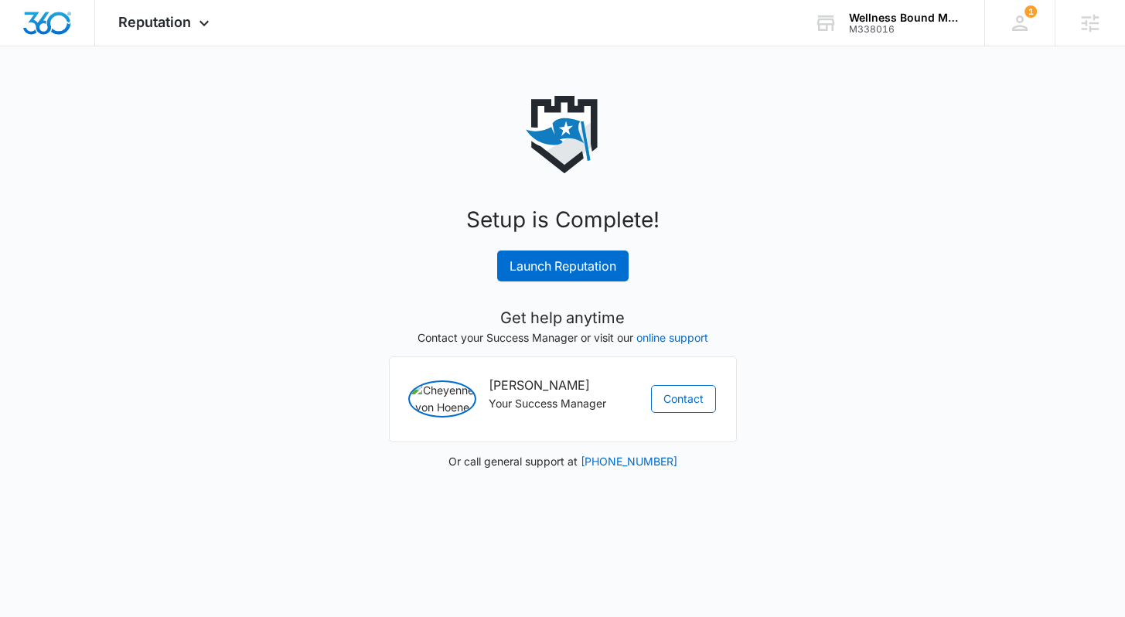
scroll to position [0, 0]
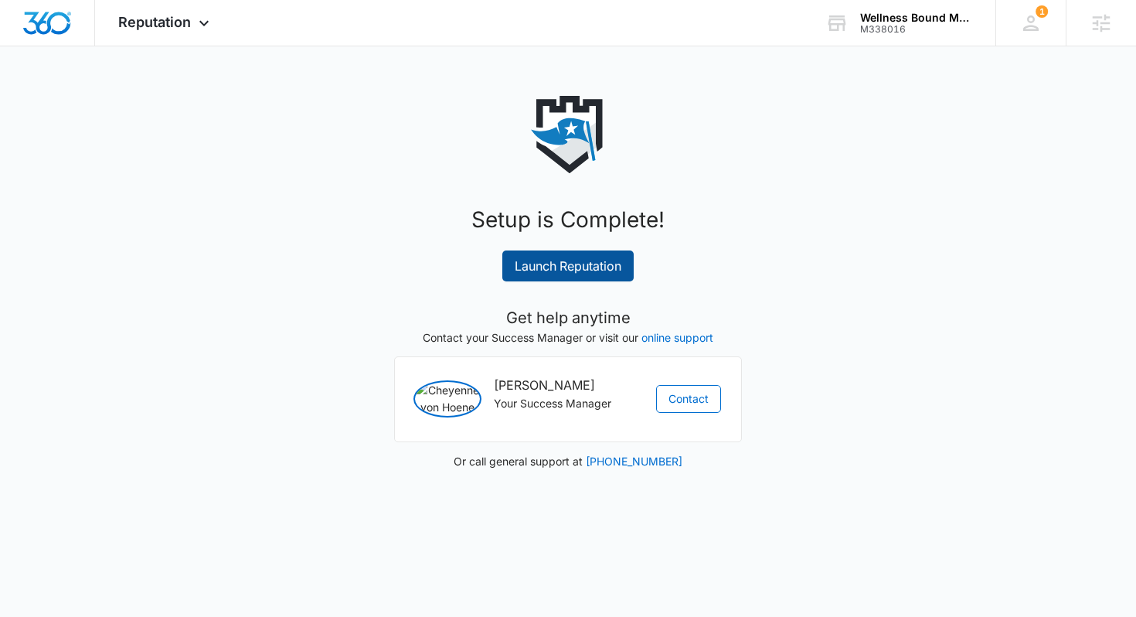
click at [565, 263] on link "Launch Reputation" at bounding box center [567, 265] width 131 height 31
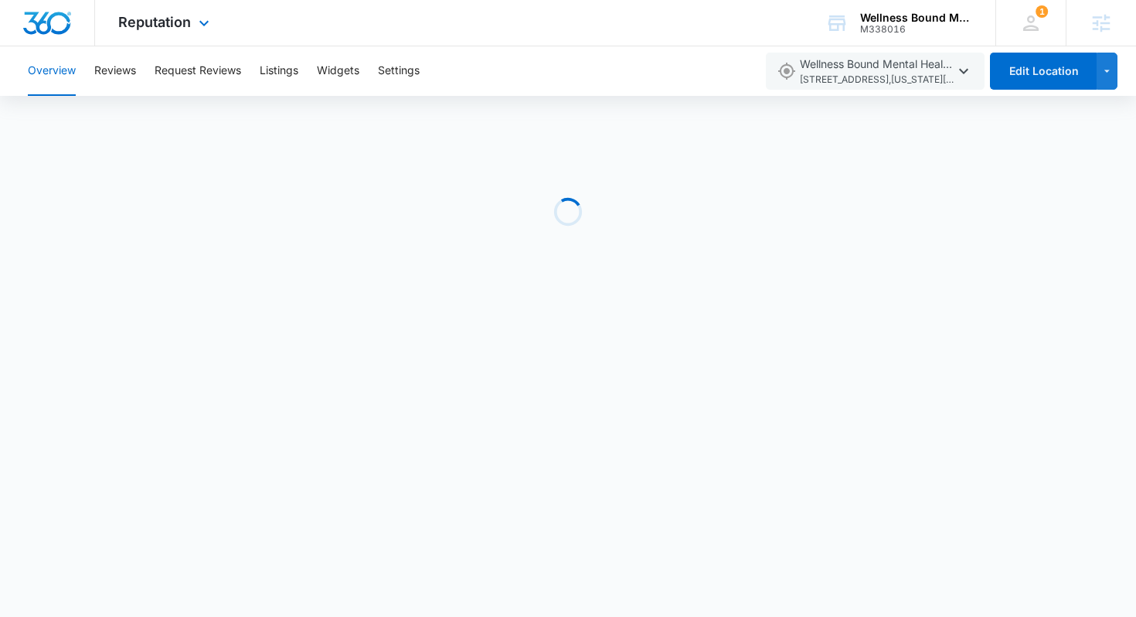
click at [49, 29] on img "Dashboard" at bounding box center [46, 23] width 49 height 23
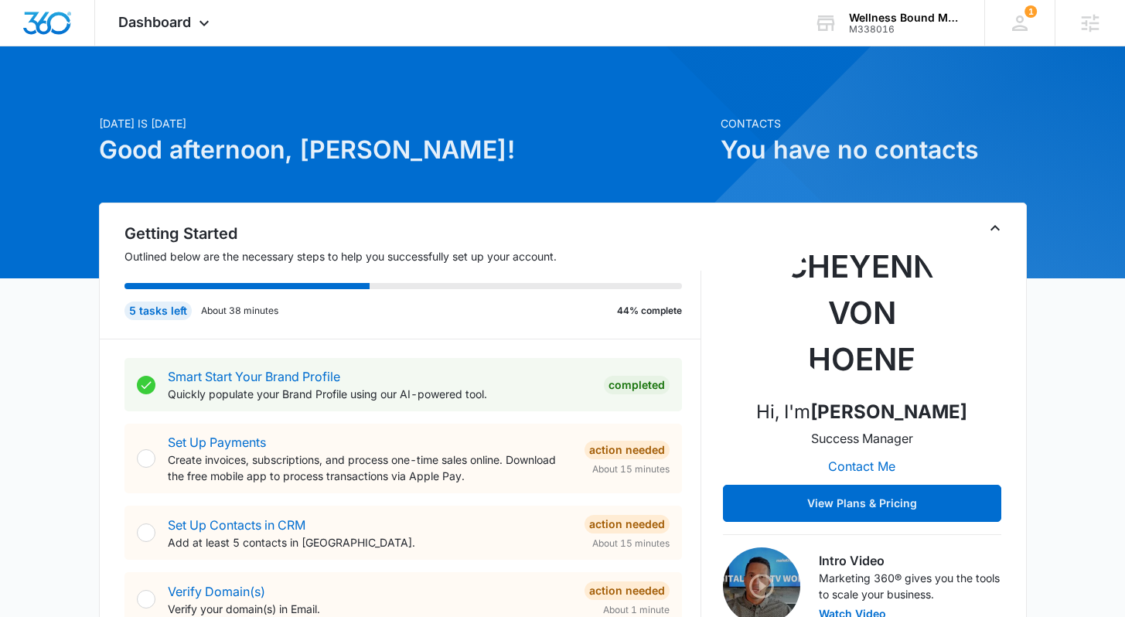
scroll to position [130, 0]
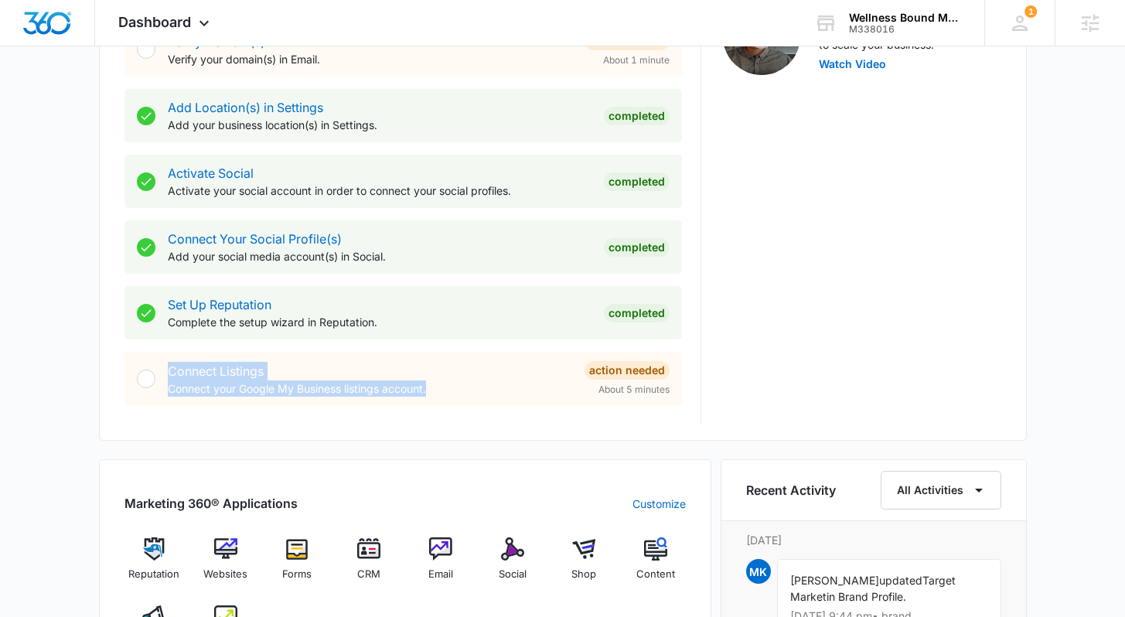
drag, startPoint x: 447, startPoint y: 387, endPoint x: 182, endPoint y: 377, distance: 264.6
click at [147, 373] on div "Connect Listings Connect your Google My Business listings account. Action Neede…" at bounding box center [402, 379] width 557 height 54
click at [433, 386] on p "Connect your Google My Business listings account." at bounding box center [370, 388] width 404 height 16
click at [43, 317] on div "Today is Tuesday, September 16th Good afternoon, Lindsey! Getting Started Outli…" at bounding box center [562, 386] width 1125 height 1741
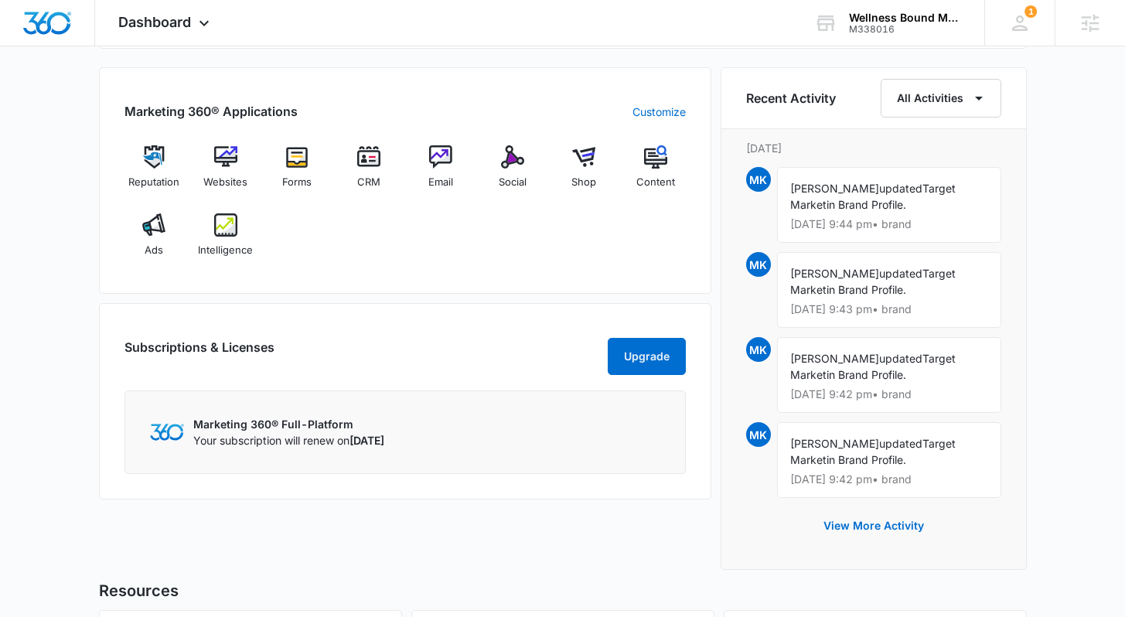
scroll to position [948, 0]
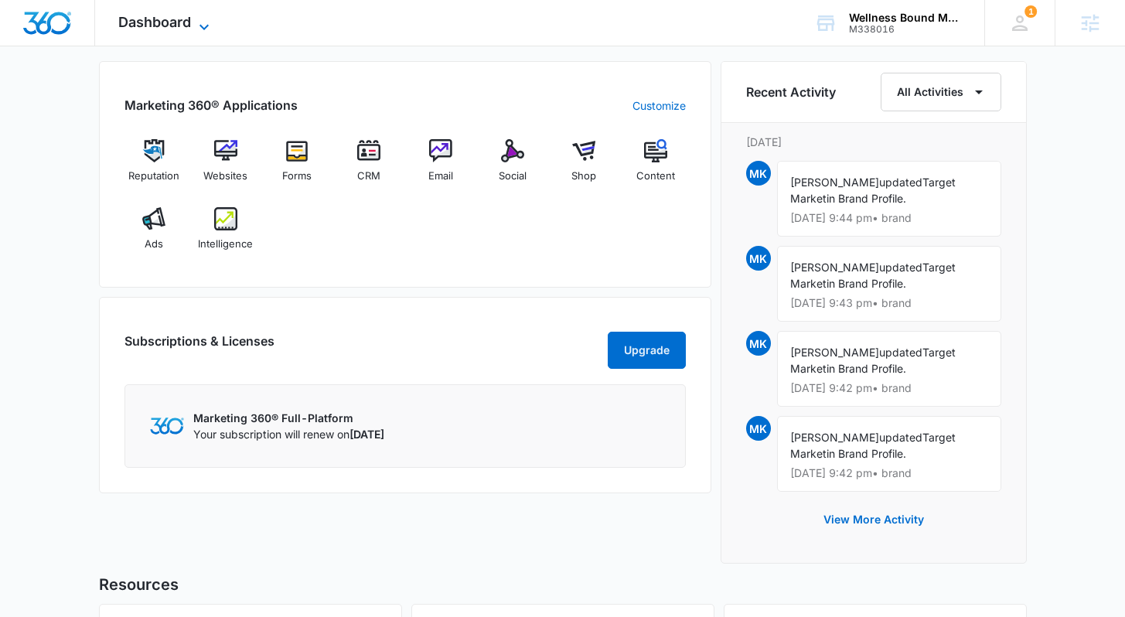
click at [203, 22] on icon at bounding box center [204, 27] width 19 height 19
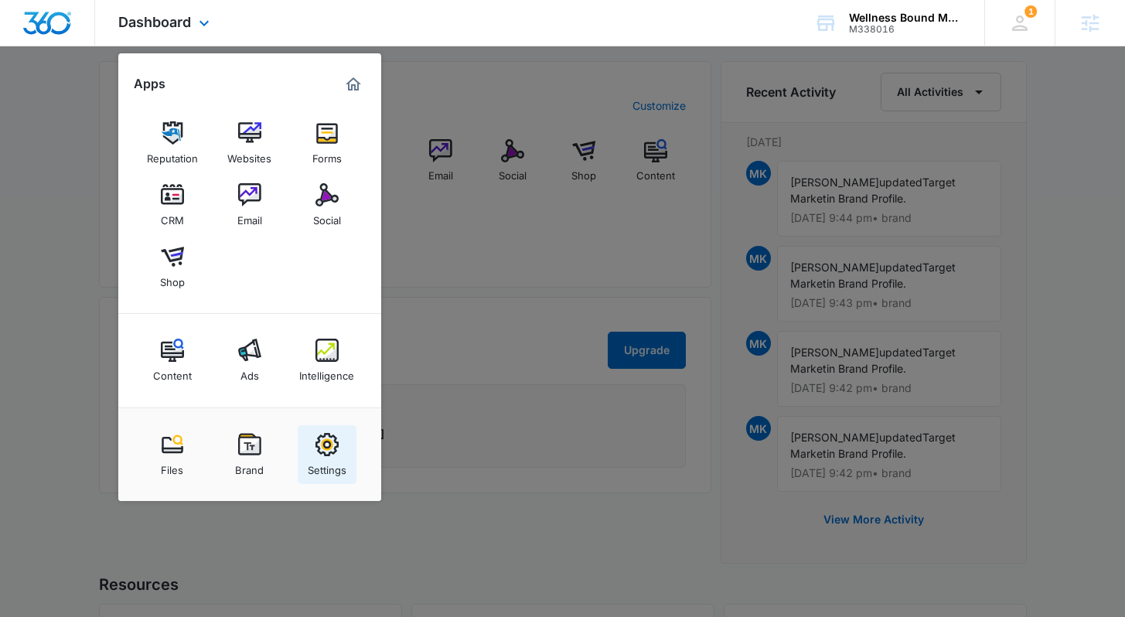
click at [329, 443] on img at bounding box center [326, 444] width 23 height 23
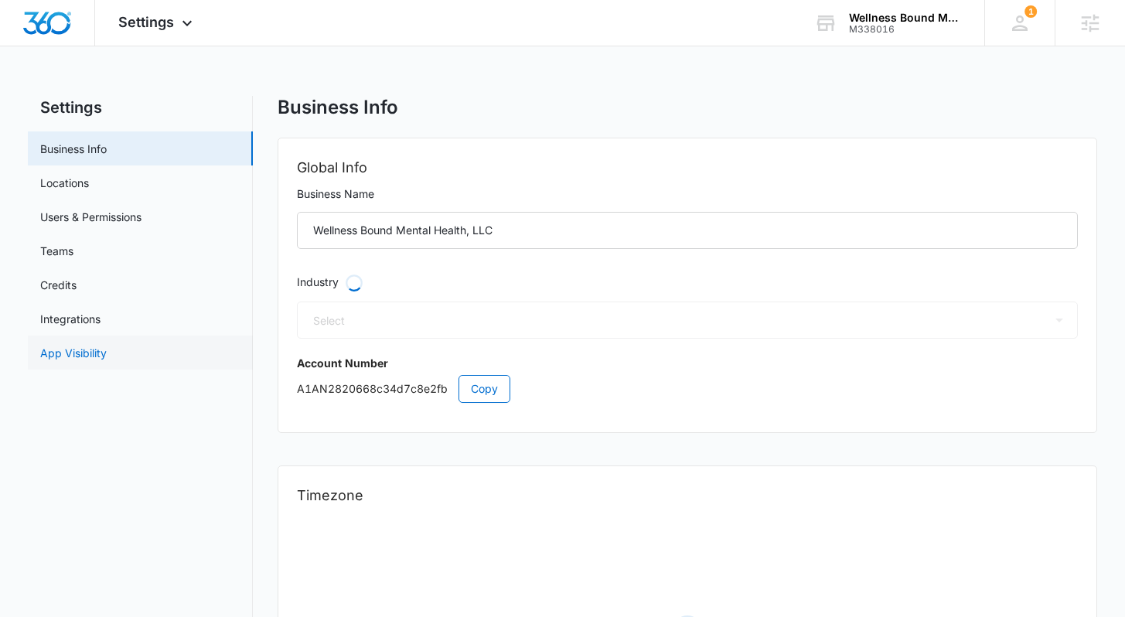
select select "US"
select select "America/Los_Angeles"
select select "13"
click at [78, 356] on link "App Visibility" at bounding box center [73, 353] width 66 height 16
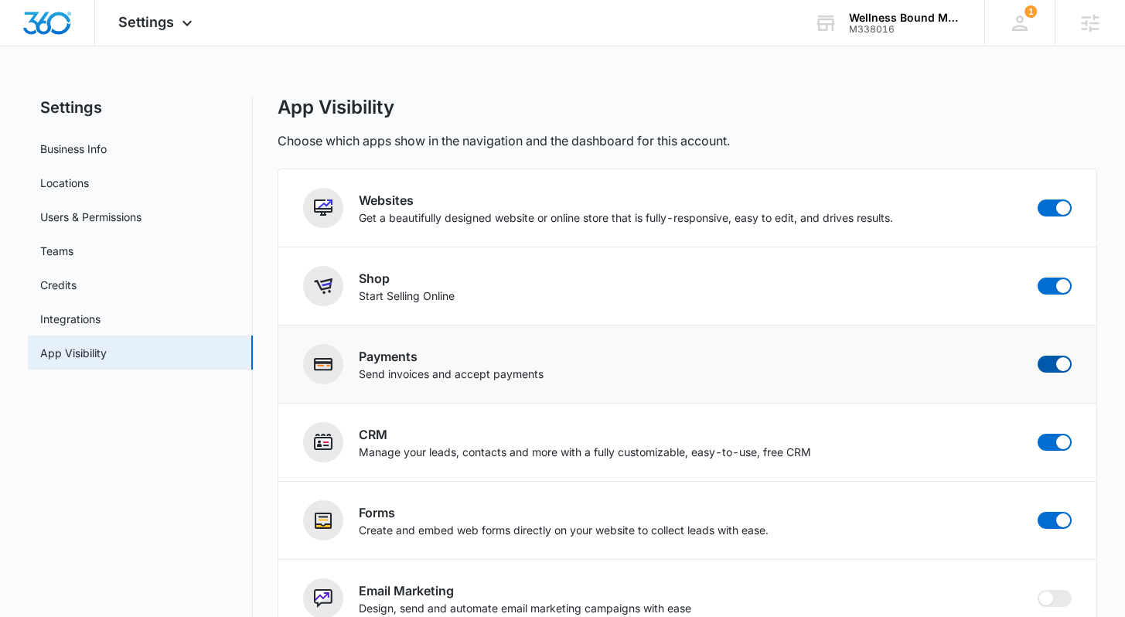
click at [1048, 367] on span at bounding box center [1054, 364] width 34 height 17
click at [1037, 356] on input "checkbox" at bounding box center [1037, 355] width 1 height 1
checkbox input "false"
click at [1063, 288] on span at bounding box center [1063, 286] width 14 height 14
click at [1037, 278] on input "checkbox" at bounding box center [1037, 277] width 1 height 1
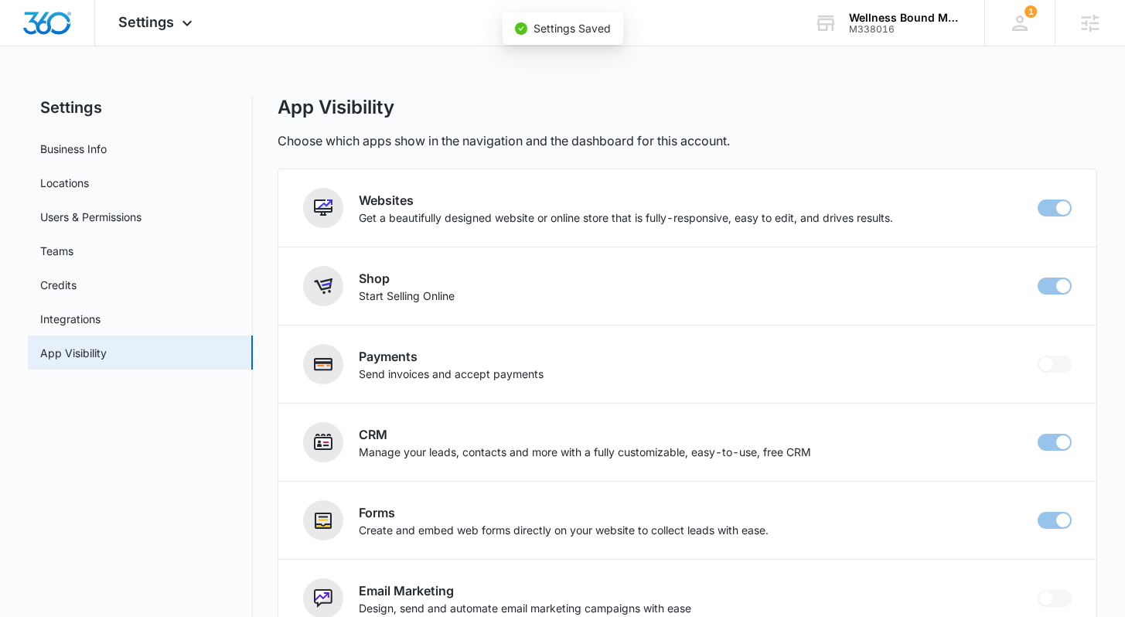
click at [850, 141] on div "Choose which apps show in the navigation and the dashboard for this account." at bounding box center [687, 140] width 819 height 19
checkbox input "false"
click at [163, 23] on span "Settings" at bounding box center [146, 22] width 56 height 16
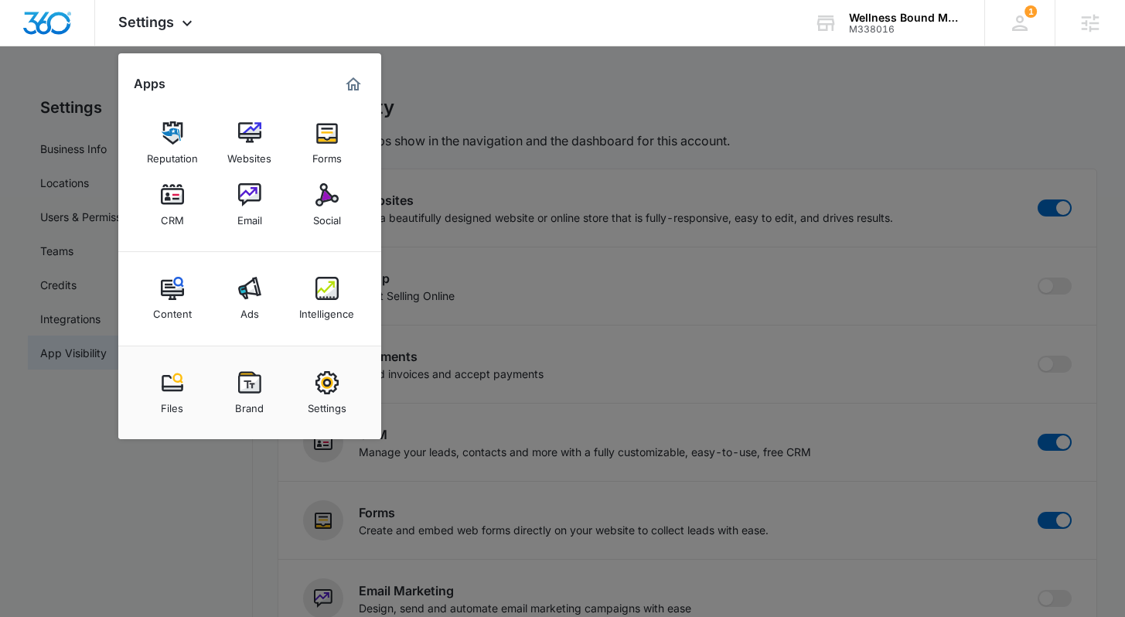
click at [534, 85] on div at bounding box center [562, 308] width 1125 height 617
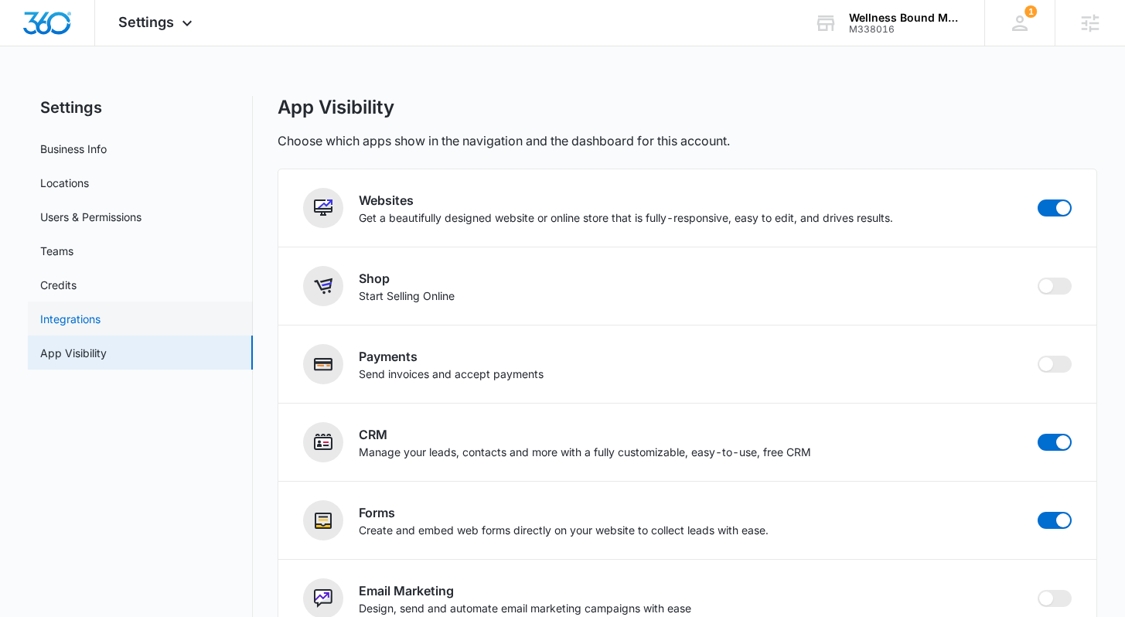
click at [51, 26] on img "Dashboard" at bounding box center [46, 23] width 49 height 23
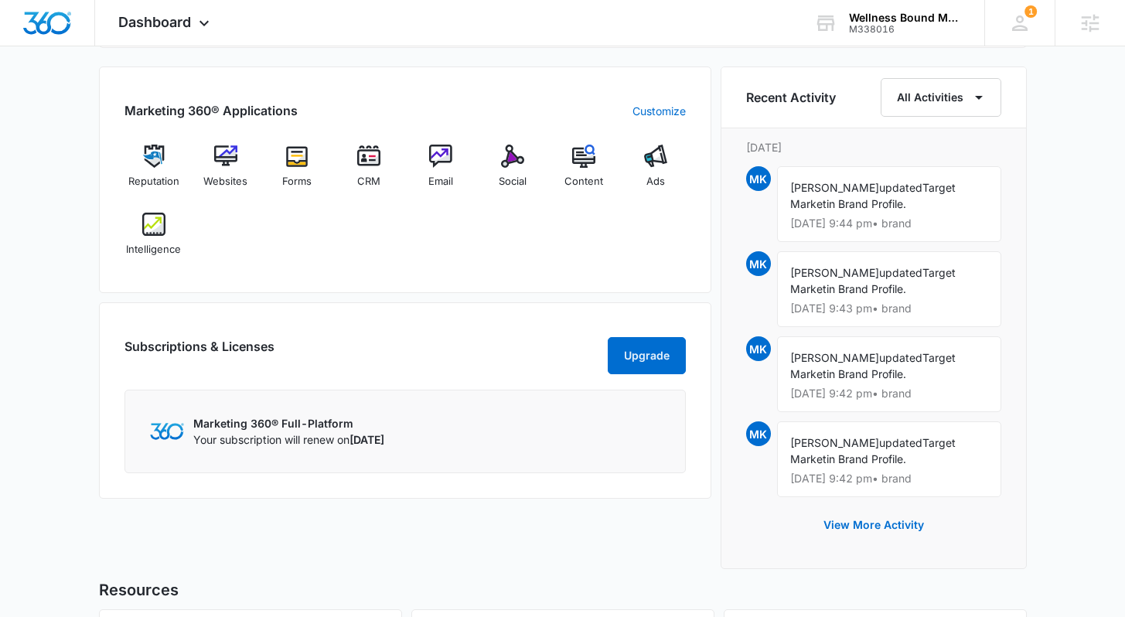
scroll to position [950, 0]
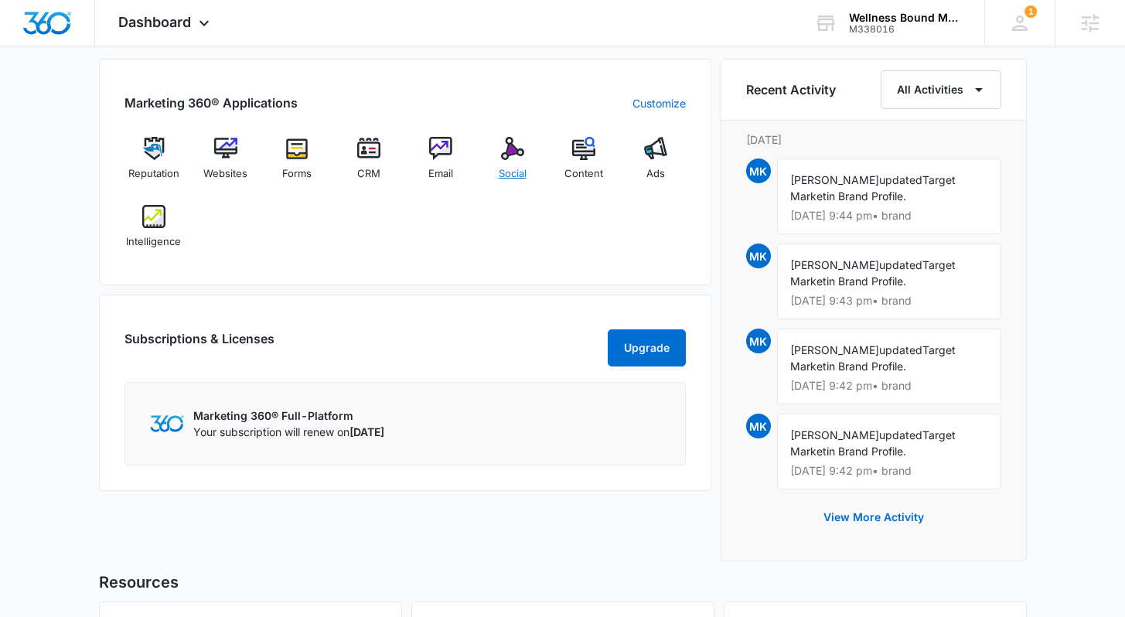
click at [509, 150] on img at bounding box center [512, 148] width 23 height 23
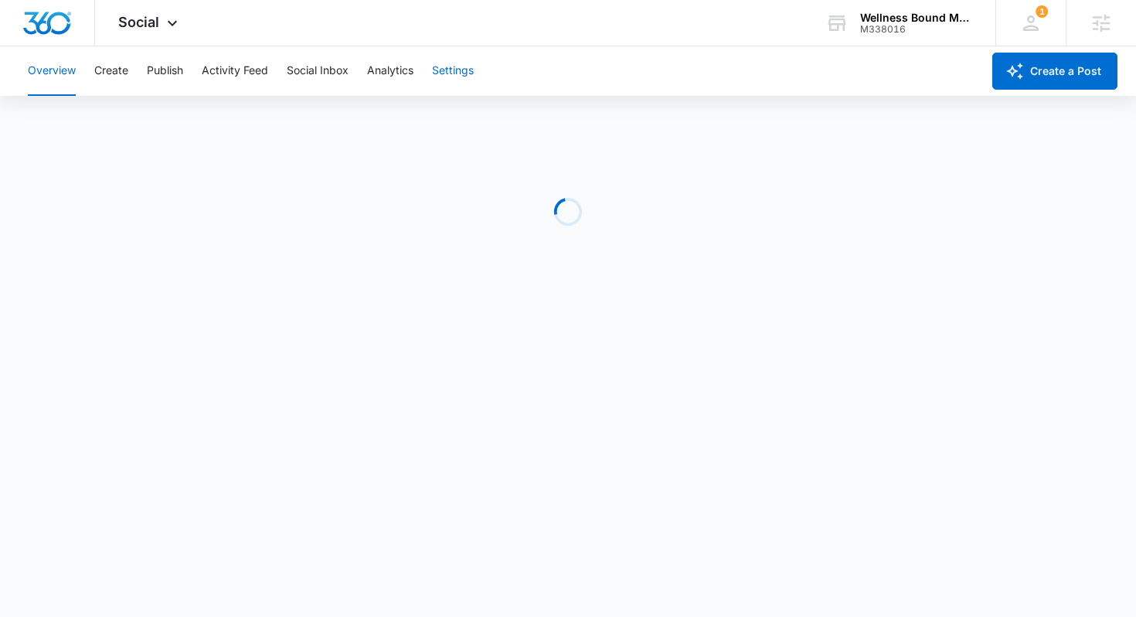
click at [459, 72] on button "Settings" at bounding box center [453, 70] width 42 height 49
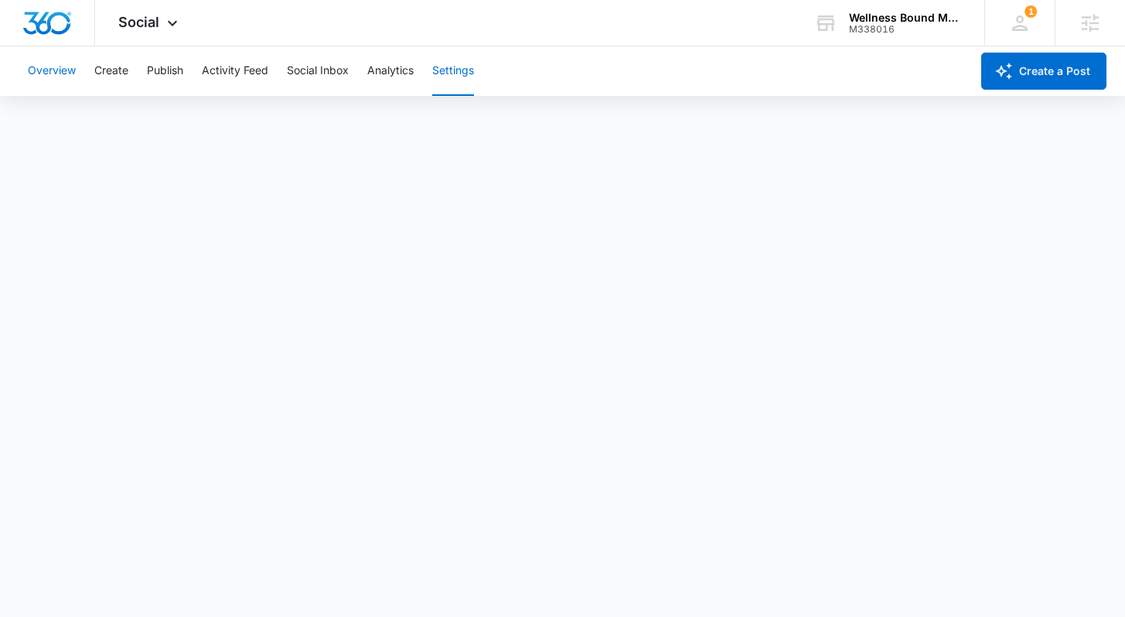
click at [69, 77] on button "Overview" at bounding box center [52, 70] width 48 height 49
click at [388, 70] on button "Analytics" at bounding box center [390, 70] width 46 height 49
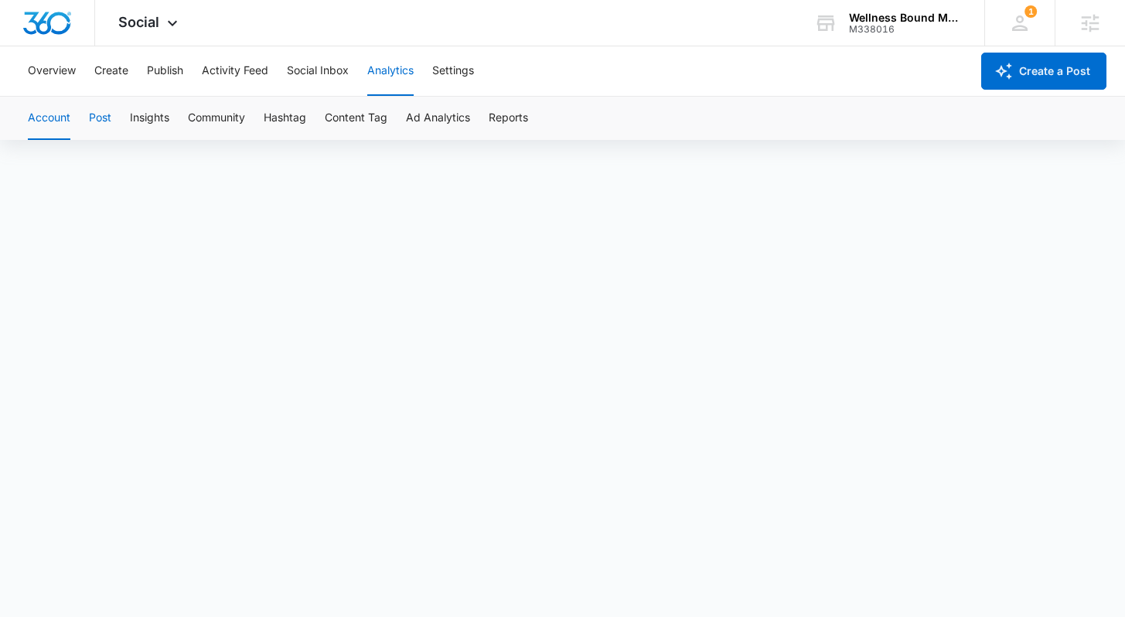
click at [108, 121] on button "Post" at bounding box center [100, 118] width 22 height 43
click at [460, 118] on button "Ad Analytics" at bounding box center [438, 118] width 64 height 43
click at [53, 108] on button "Account" at bounding box center [49, 118] width 43 height 43
click at [54, 28] on img "Dashboard" at bounding box center [46, 23] width 49 height 23
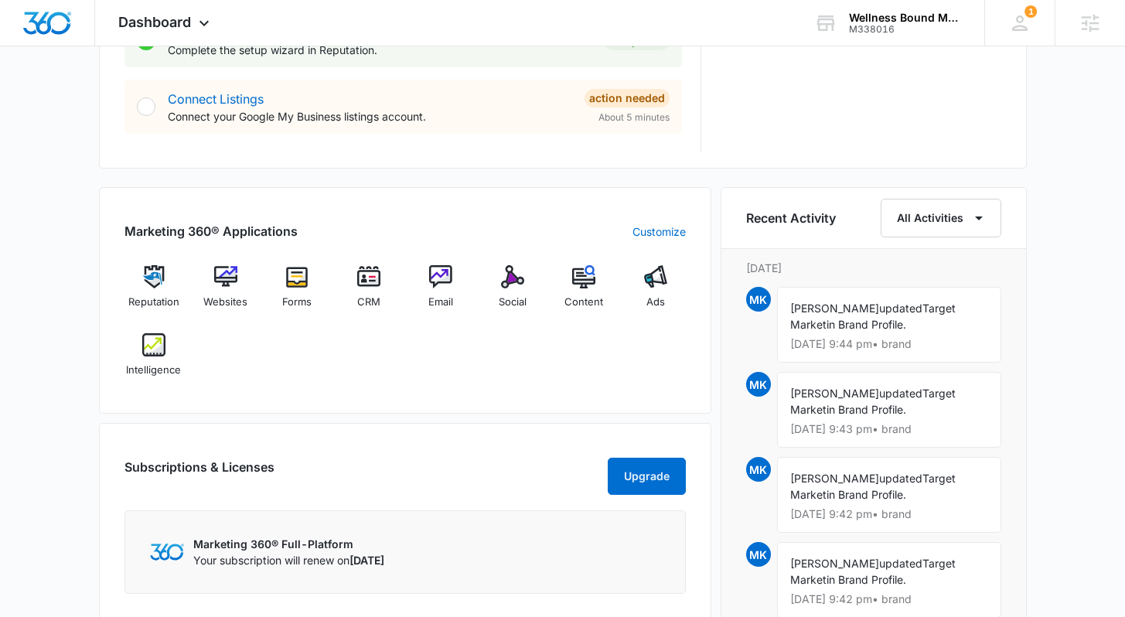
scroll to position [834, 0]
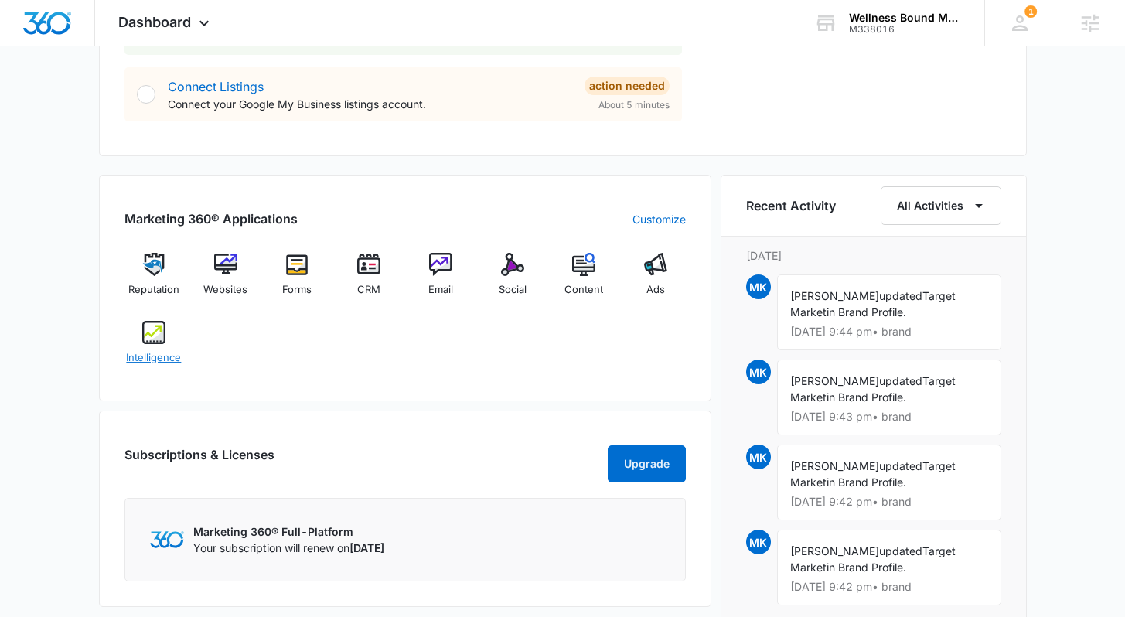
click at [153, 359] on span "Intelligence" at bounding box center [153, 357] width 55 height 15
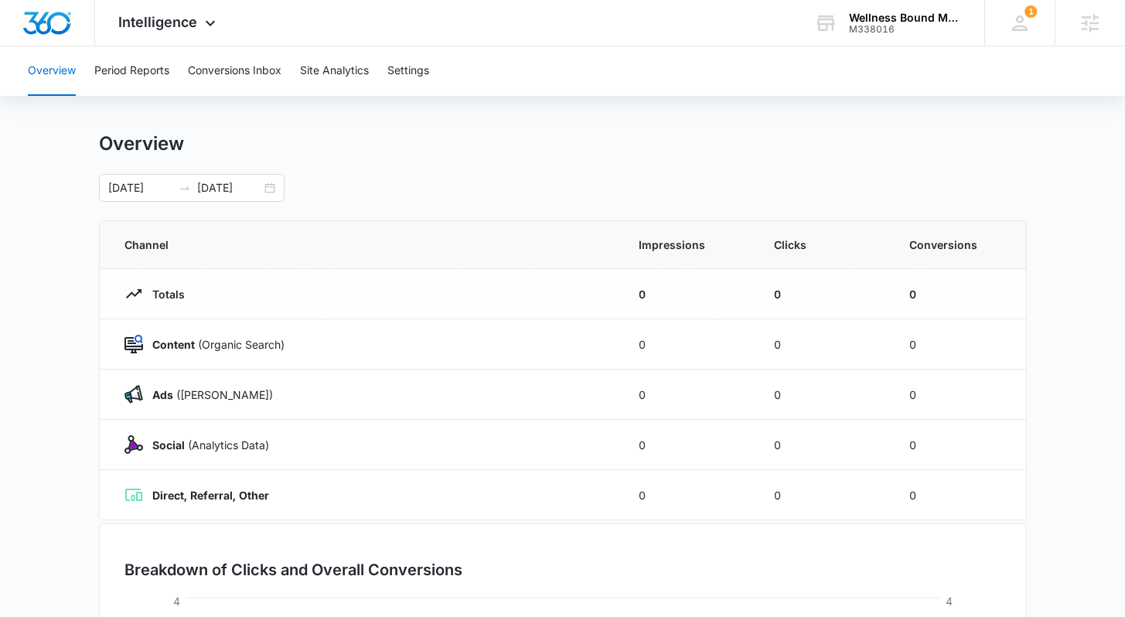
scroll to position [22, 0]
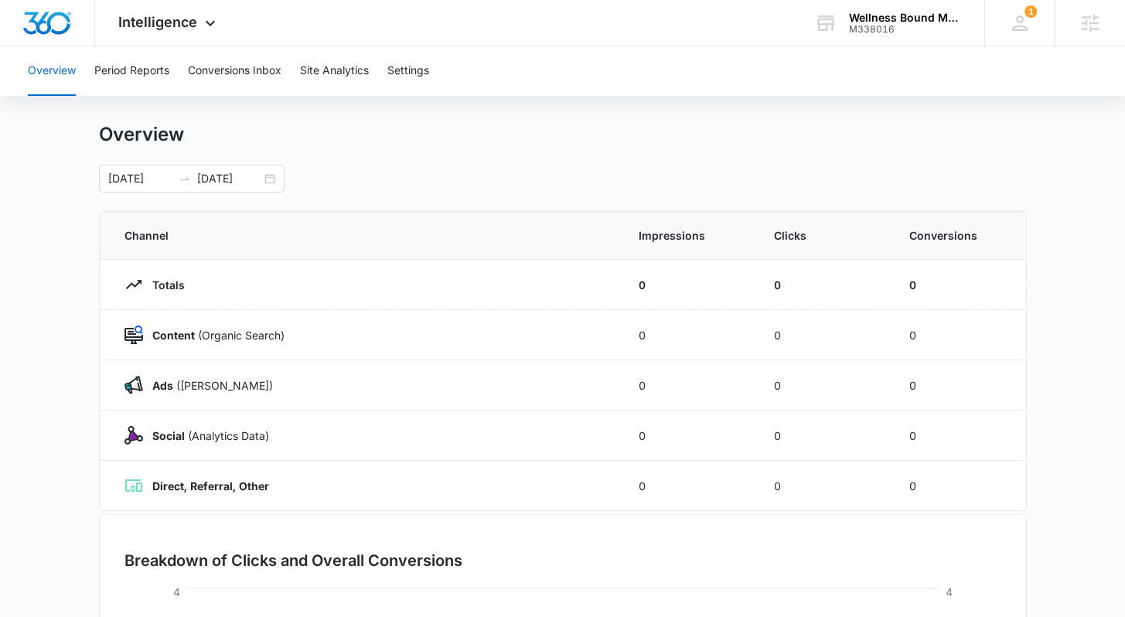
click at [1088, 353] on main "Overview 08/16/2025 09/15/2025 Channel Impressions Clicks Conversions Totals 0 …" at bounding box center [562, 529] width 1125 height 812
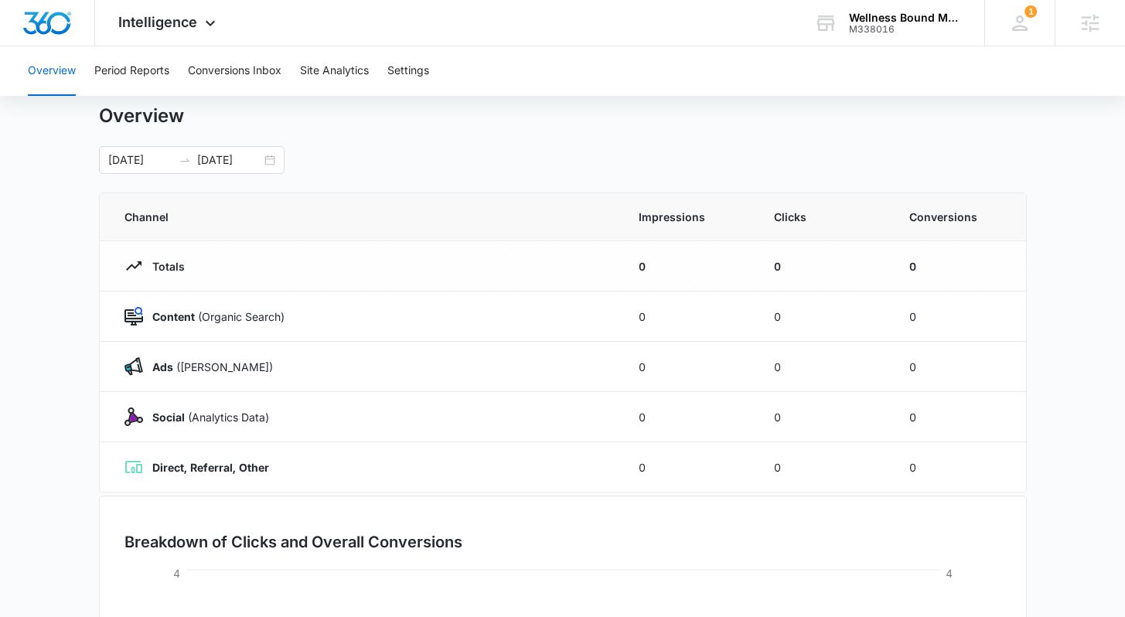
scroll to position [43, 0]
drag, startPoint x: 717, startPoint y: 214, endPoint x: 550, endPoint y: 214, distance: 166.2
click at [551, 214] on tr "Channel Impressions Clicks Conversions" at bounding box center [563, 216] width 926 height 48
click at [589, 215] on span "Channel" at bounding box center [362, 215] width 477 height 16
drag, startPoint x: 598, startPoint y: 216, endPoint x: 718, endPoint y: 215, distance: 120.6
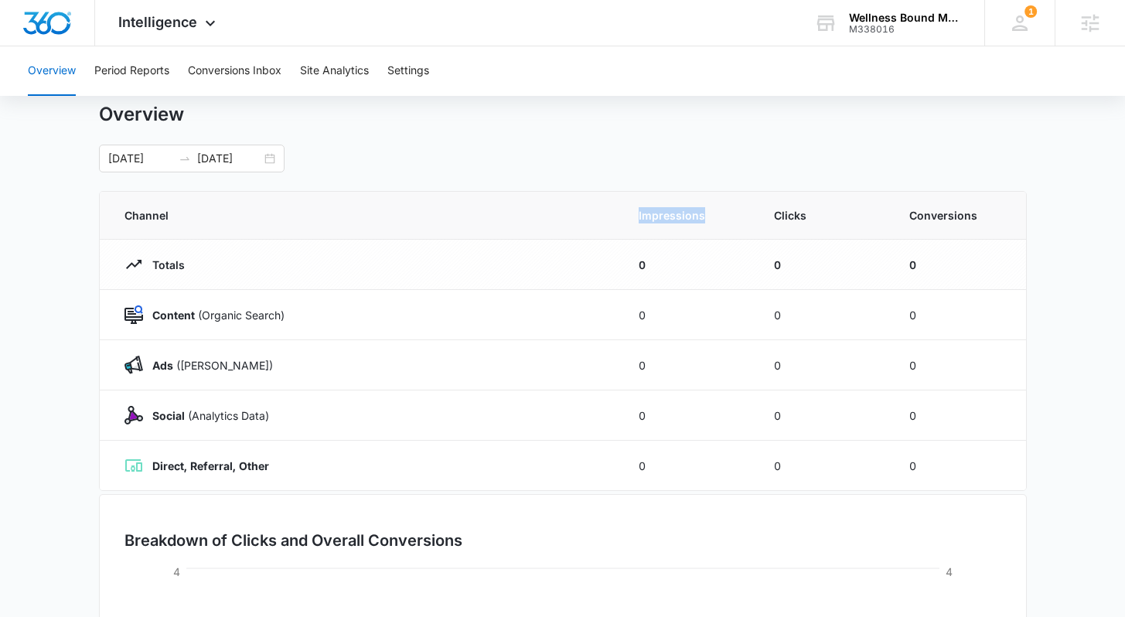
click at [718, 215] on tr "Channel Impressions Clicks Conversions" at bounding box center [563, 216] width 926 height 48
click at [723, 216] on span "Impressions" at bounding box center [687, 215] width 98 height 16
drag, startPoint x: 638, startPoint y: 216, endPoint x: 720, endPoint y: 214, distance: 81.2
click at [720, 214] on span "Impressions" at bounding box center [687, 215] width 98 height 16
click at [717, 215] on span "Impressions" at bounding box center [687, 215] width 98 height 16
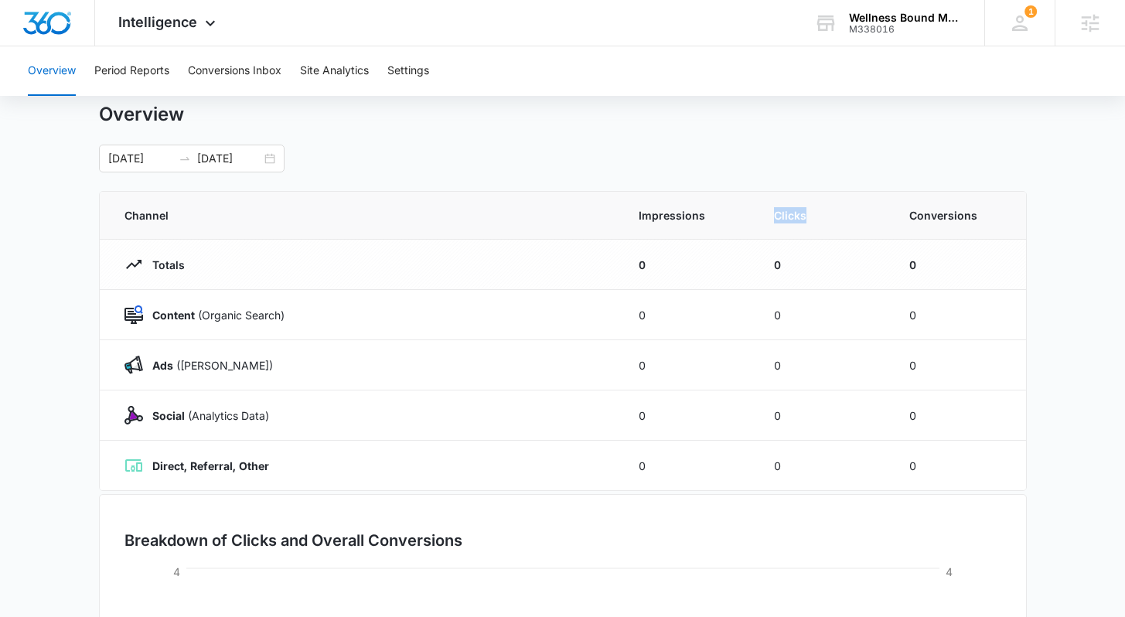
drag, startPoint x: 815, startPoint y: 221, endPoint x: 825, endPoint y: 224, distance: 10.5
click at [748, 213] on tr "Channel Impressions Clicks Conversions" at bounding box center [563, 216] width 926 height 48
click at [826, 220] on span "Clicks" at bounding box center [823, 215] width 98 height 16
drag, startPoint x: 902, startPoint y: 214, endPoint x: 995, endPoint y: 212, distance: 92.8
click at [995, 212] on th "Conversions" at bounding box center [957, 216] width 135 height 48
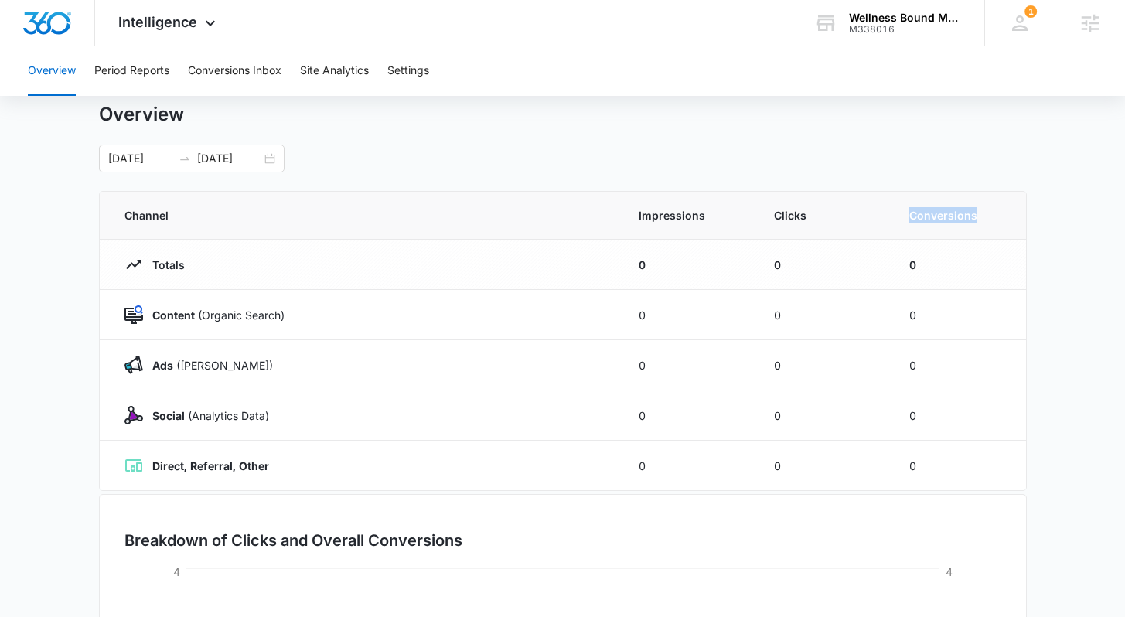
click at [995, 212] on span "Conversions" at bounding box center [955, 215] width 92 height 16
click at [1066, 264] on main "Overview 08/16/2025 09/15/2025 Channel Impressions Clicks Conversions Totals 0 …" at bounding box center [562, 509] width 1125 height 812
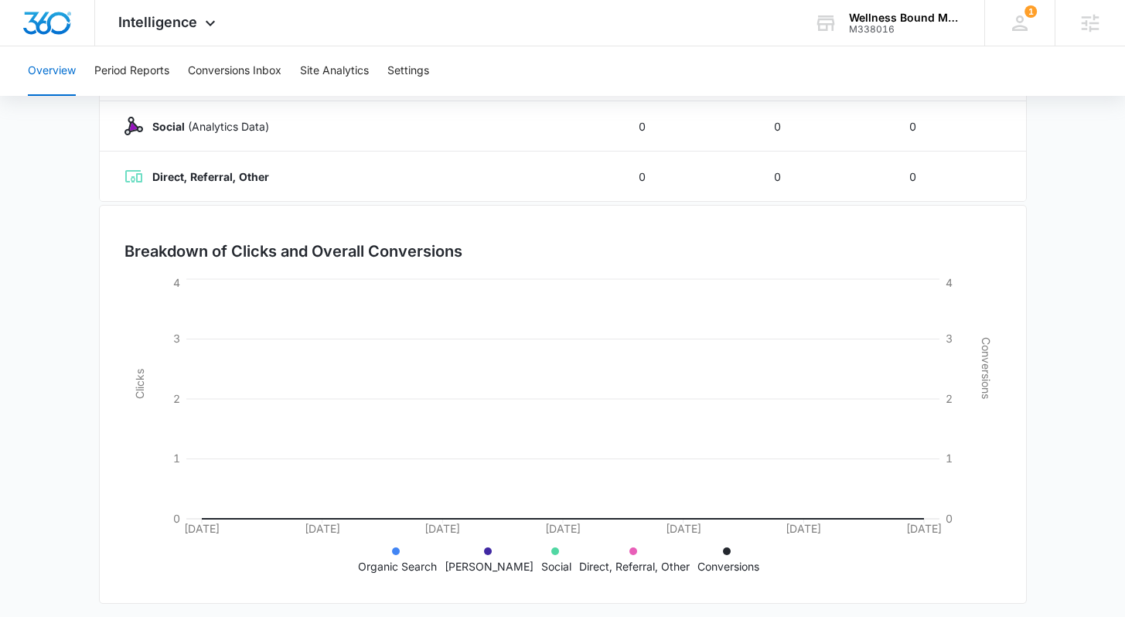
scroll to position [340, 0]
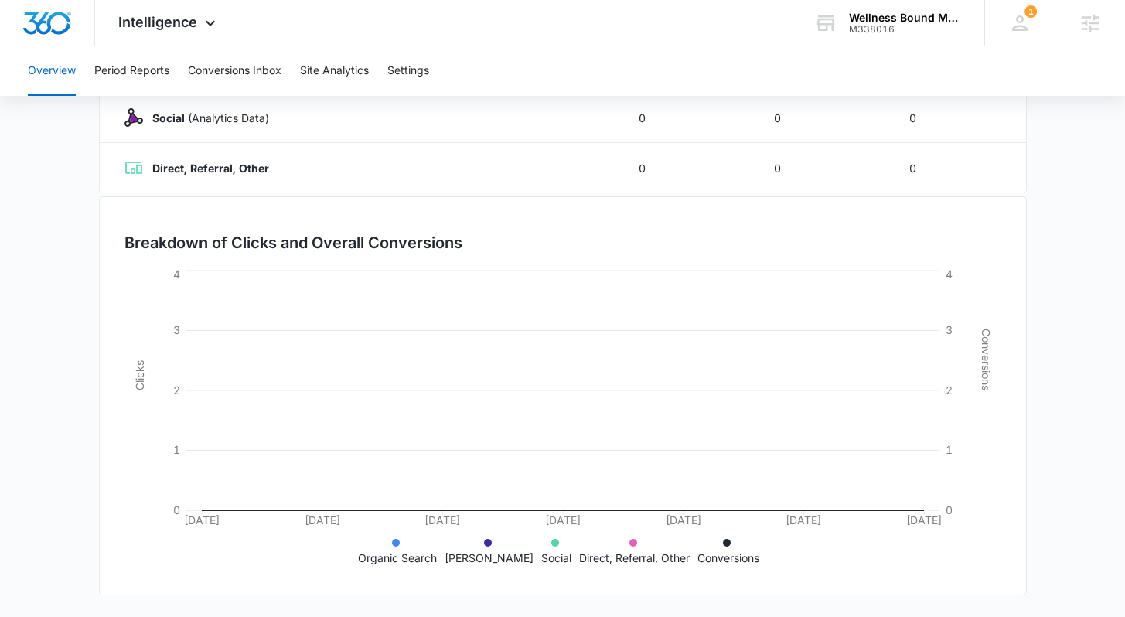
click at [1091, 331] on main "Overview 08/16/2025 09/15/2025 Channel Impressions Clicks Conversions Totals 0 …" at bounding box center [562, 211] width 1125 height 812
click at [1089, 328] on main "Overview 08/16/2025 09/15/2025 Channel Impressions Clicks Conversions Totals 0 …" at bounding box center [562, 211] width 1125 height 812
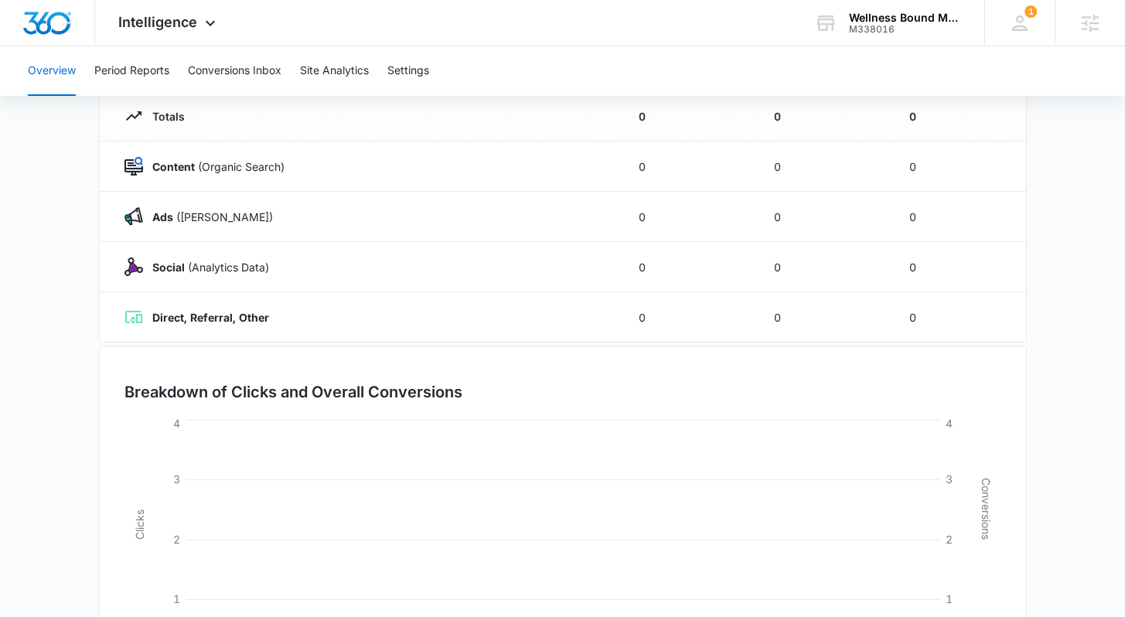
scroll to position [0, 0]
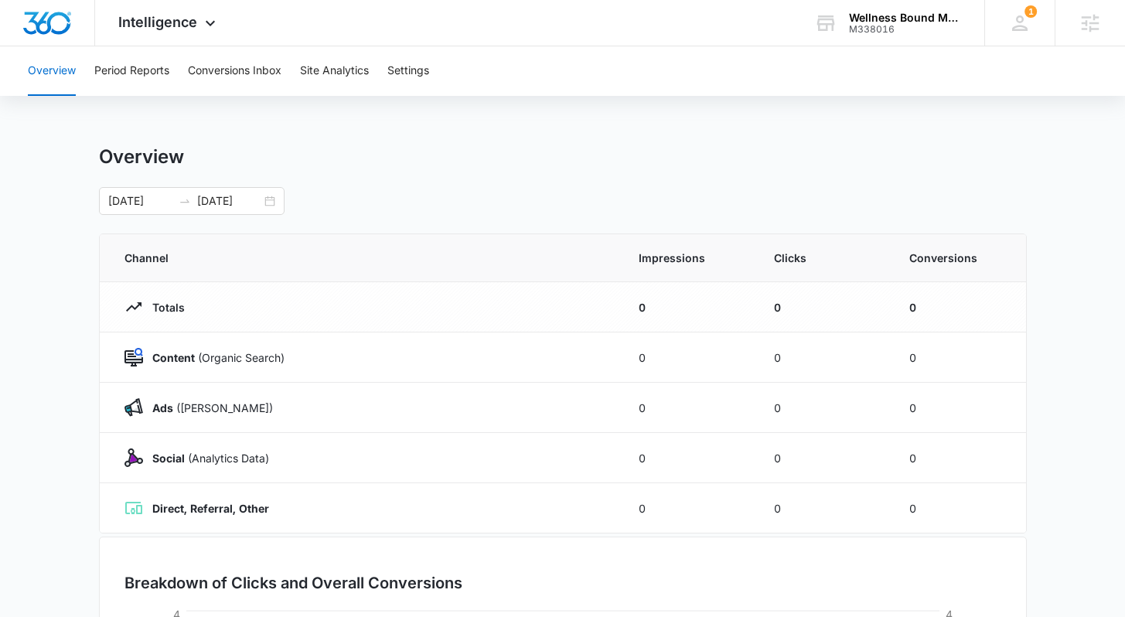
click at [622, 164] on div "Overview" at bounding box center [563, 156] width 928 height 23
click at [153, 117] on div "Overview Period Reports Conversions Inbox Site Analytics Settings Overview 08/1…" at bounding box center [562, 501] width 1125 height 911
click at [139, 75] on button "Period Reports" at bounding box center [131, 70] width 75 height 49
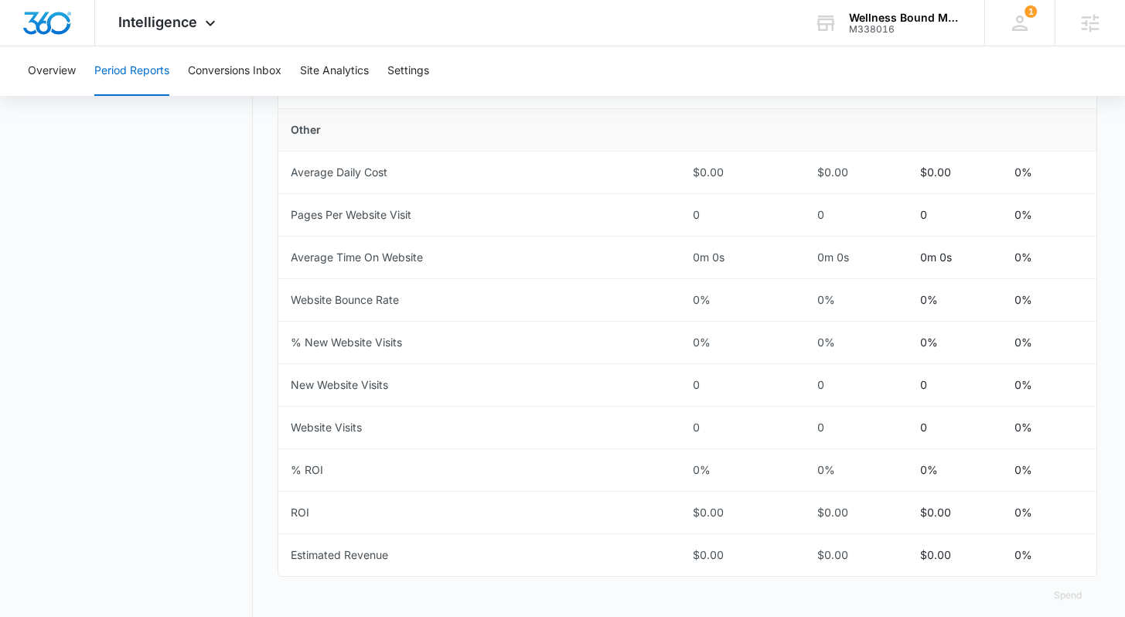
scroll to position [693, 0]
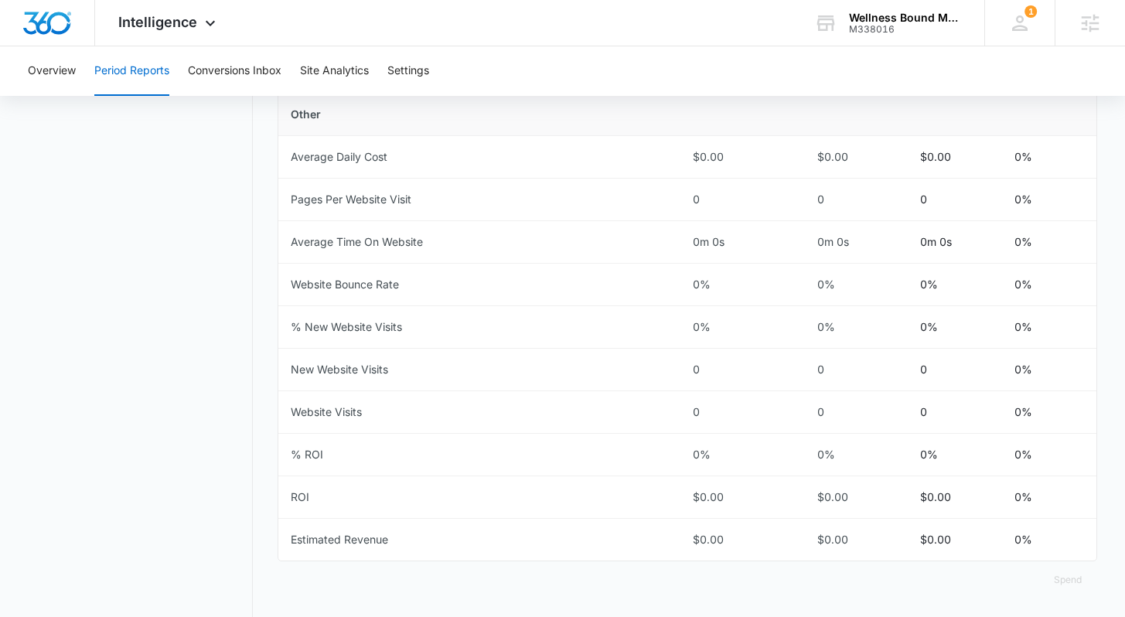
click at [271, 314] on div "Period Reports Overall Organic & Content Marketing Ads Social Direct & Other Ch…" at bounding box center [562, 34] width 1068 height 1165
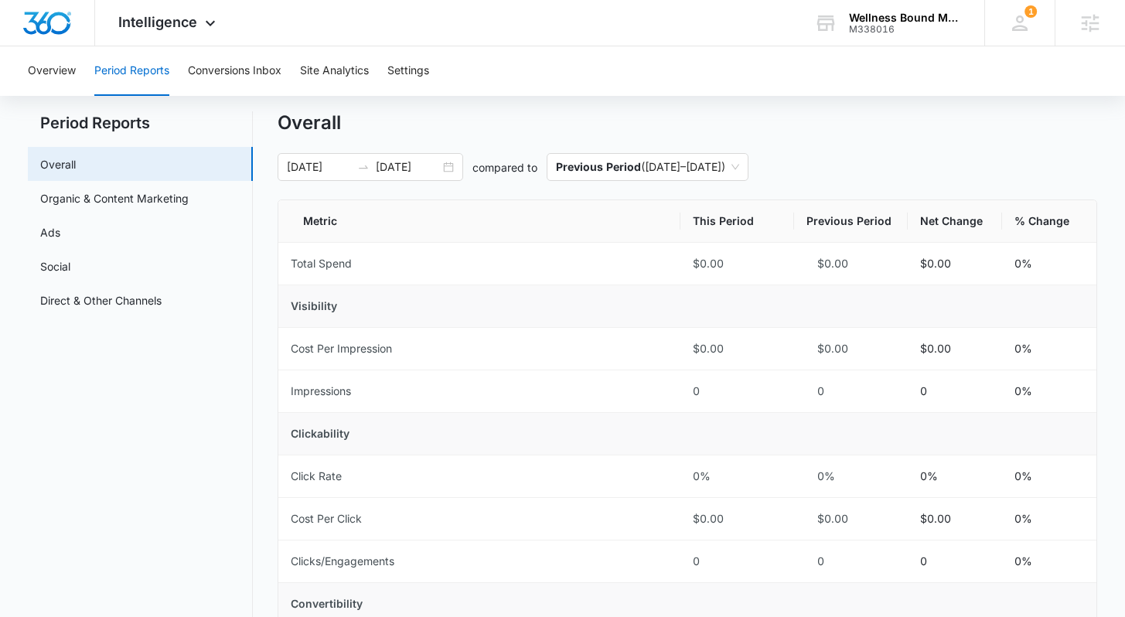
scroll to position [0, 0]
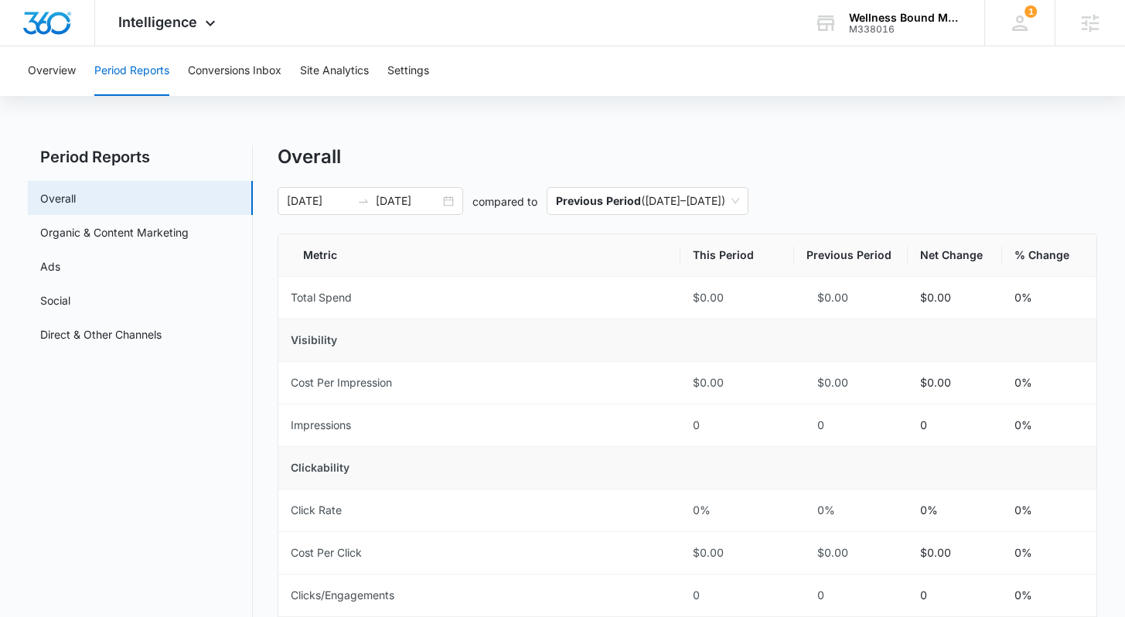
click at [340, 73] on button "Site Analytics" at bounding box center [334, 70] width 69 height 49
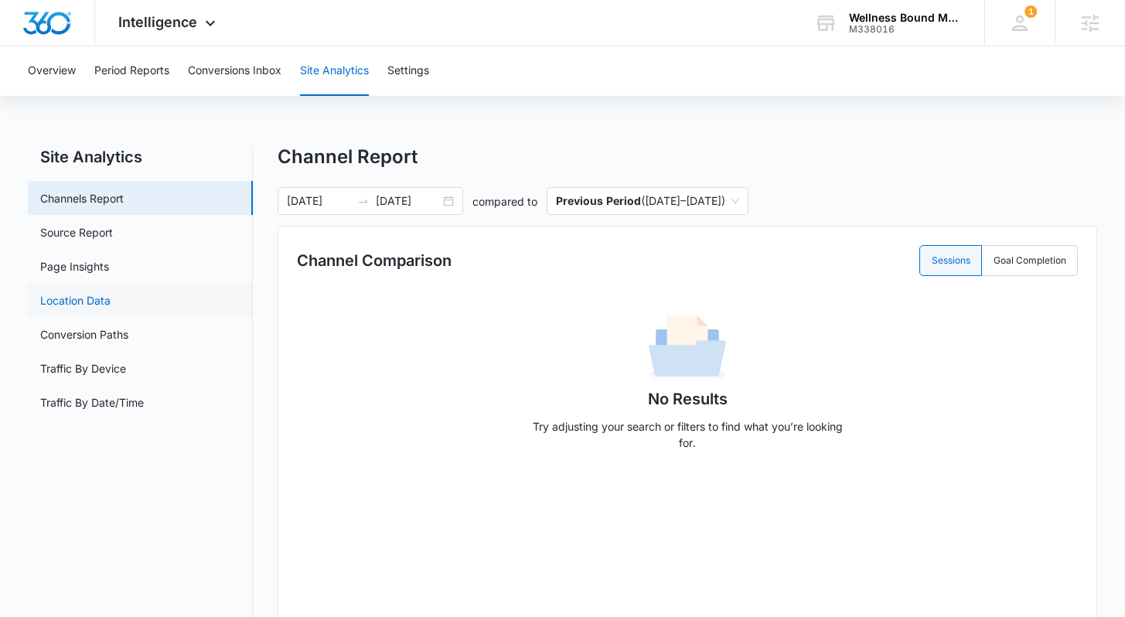
click at [264, 283] on div "Site Analytics Channels Report Source Report Page Insights Location Data Conver…" at bounding box center [562, 516] width 1068 height 742
click at [267, 265] on div "Site Analytics Channels Report Source Report Page Insights Location Data Conver…" at bounding box center [562, 516] width 1068 height 742
click at [261, 324] on div "Site Analytics Channels Report Source Report Page Insights Location Data Conver…" at bounding box center [562, 516] width 1068 height 742
click at [271, 298] on div "Site Analytics Channels Report Source Report Page Insights Location Data Conver…" at bounding box center [562, 516] width 1068 height 742
click at [55, 63] on button "Overview" at bounding box center [52, 70] width 48 height 49
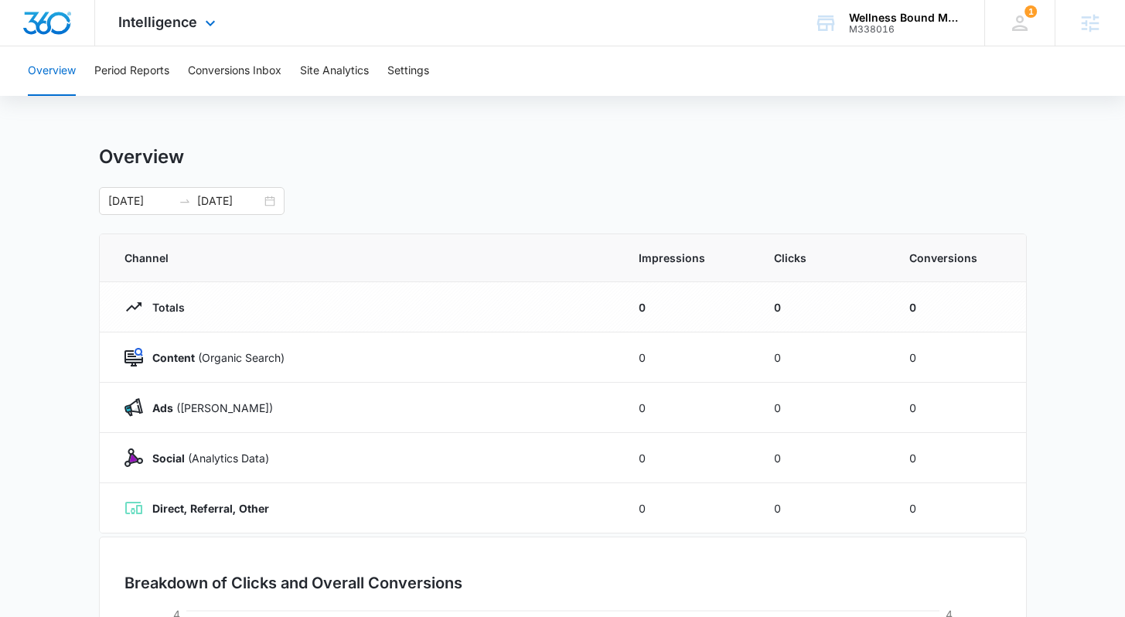
click at [64, 22] on img "Dashboard" at bounding box center [46, 23] width 49 height 23
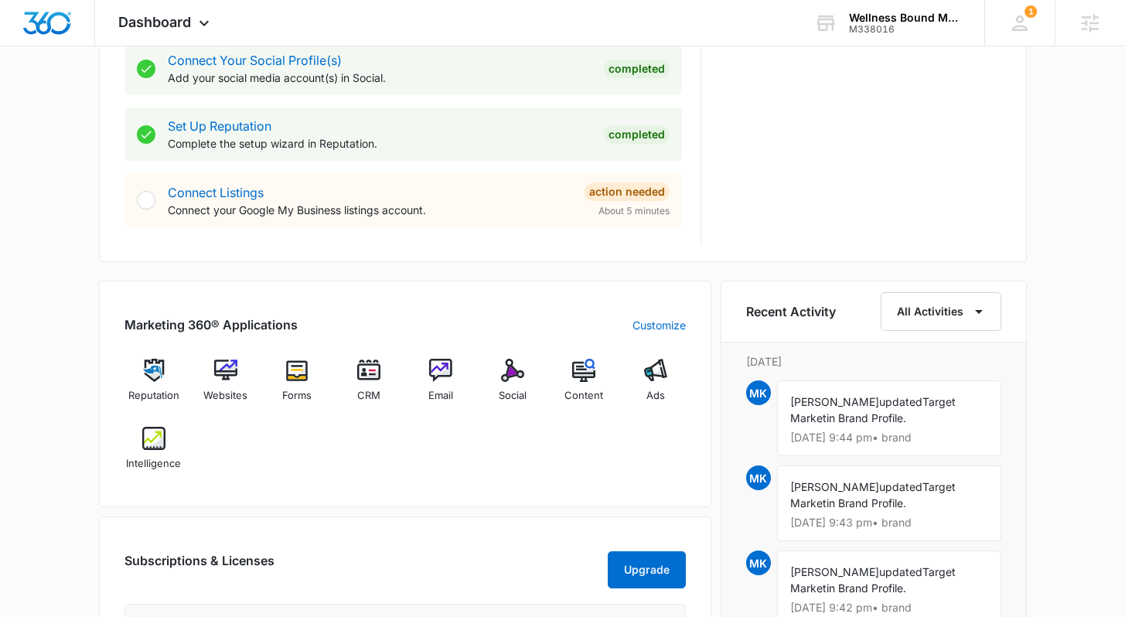
scroll to position [739, 0]
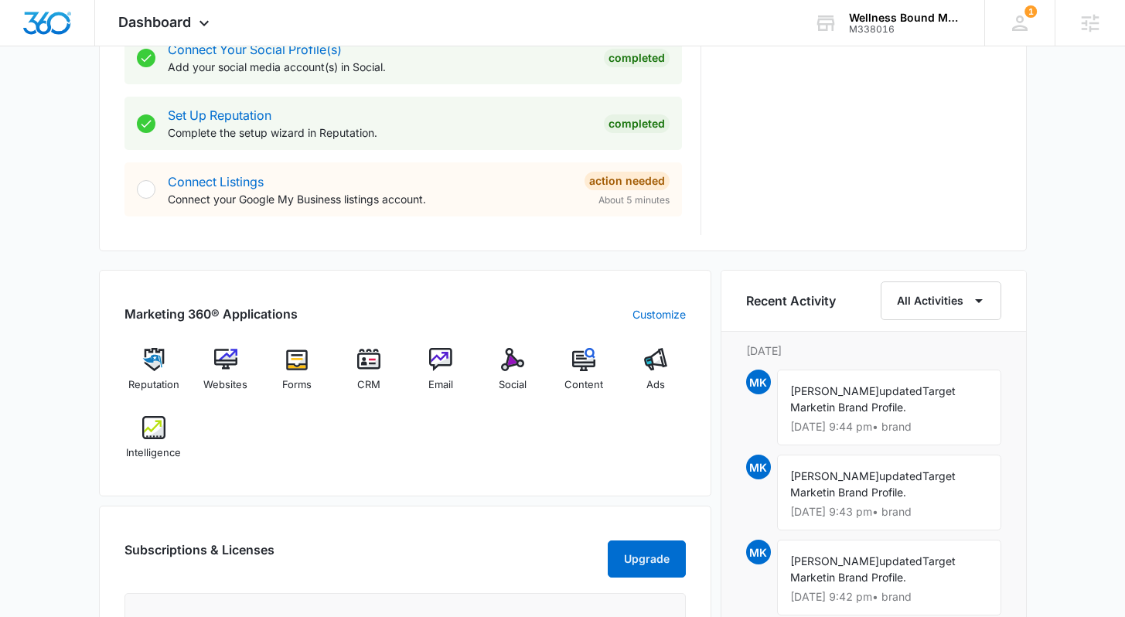
click at [85, 352] on div "Today is Tuesday, September 16th Good afternoon, Lindsey! Contacts You have no …" at bounding box center [562, 197] width 1125 height 1741
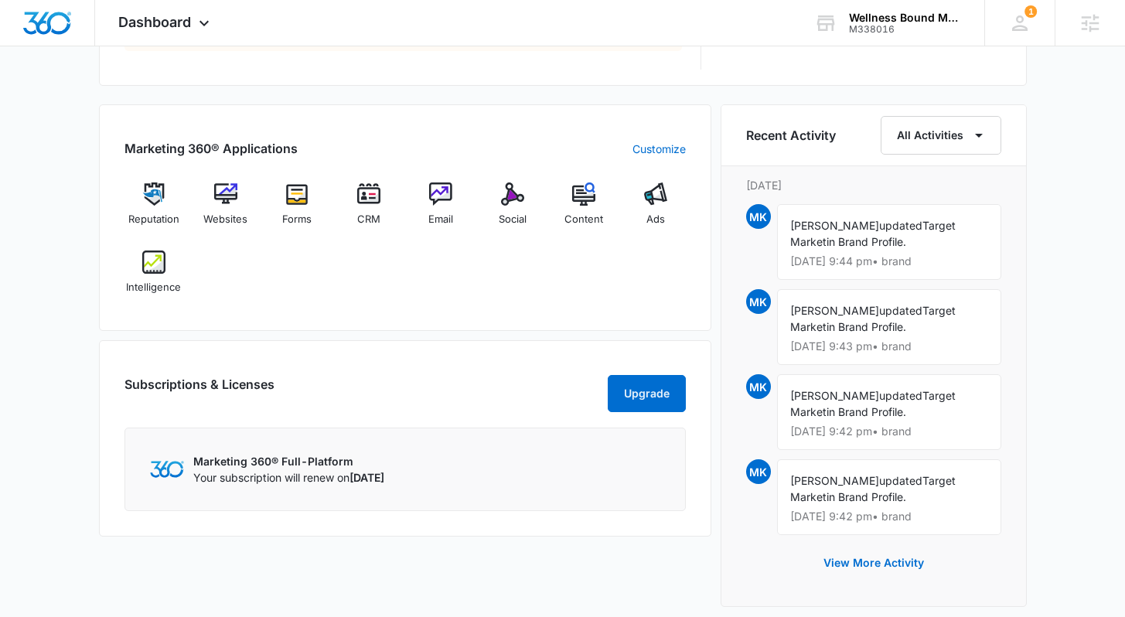
scroll to position [908, 0]
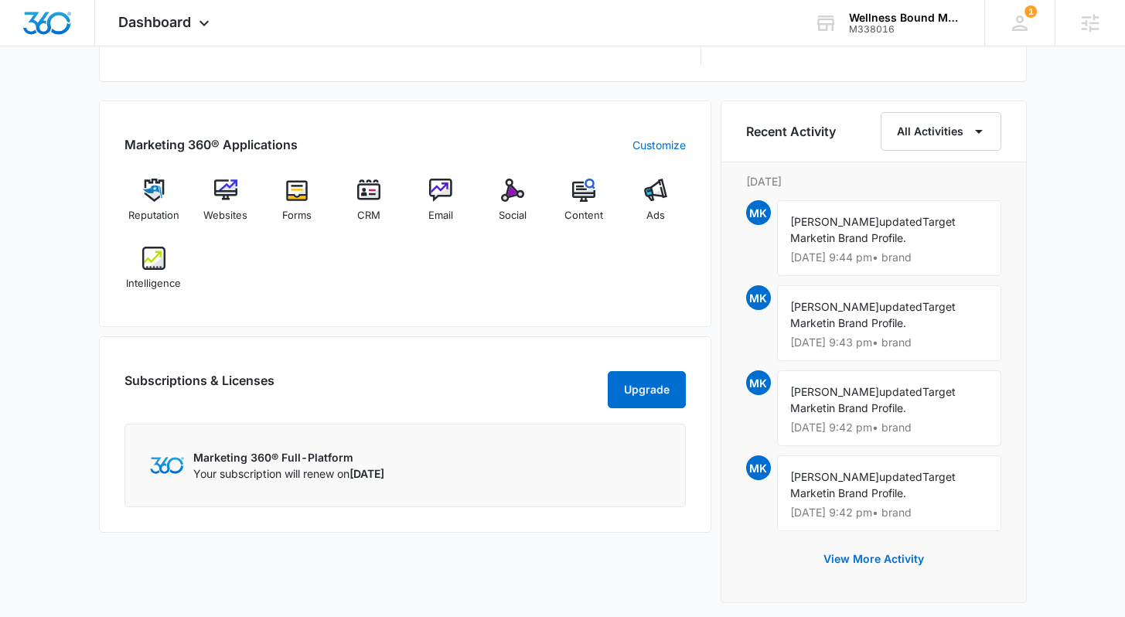
click at [713, 330] on div "Marketing 360® Applications Customize Reputation Websites Forms CRM Email Socia…" at bounding box center [563, 356] width 928 height 512
click at [1061, 306] on div "Today is Tuesday, September 16th Good afternoon, Lindsey! Contacts You have no …" at bounding box center [562, 27] width 1125 height 1741
click at [1061, 315] on div "Today is Tuesday, September 16th Good afternoon, Lindsey! Contacts You have no …" at bounding box center [562, 27] width 1125 height 1741
click at [1047, 288] on div "Today is Tuesday, September 16th Good afternoon, Lindsey! Contacts You have no …" at bounding box center [562, 27] width 1125 height 1741
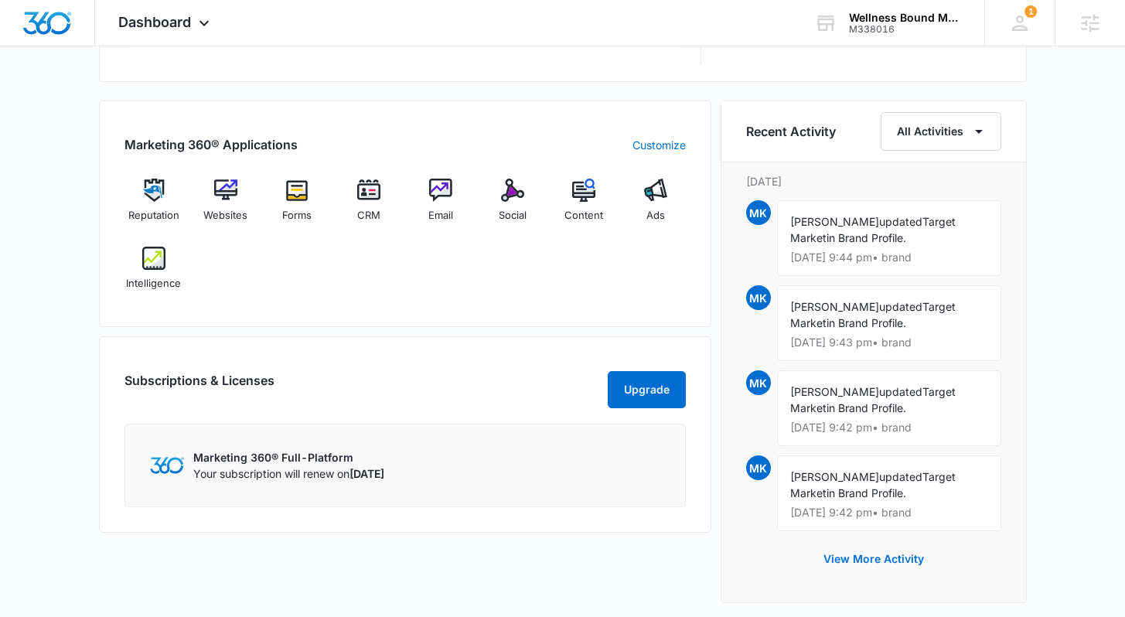
click at [1040, 274] on div "Today is Tuesday, September 16th Good afternoon, Lindsey! Contacts You have no …" at bounding box center [562, 27] width 1125 height 1741
click at [49, 213] on div "Today is Tuesday, September 16th Good afternoon, Lindsey! Contacts You have no …" at bounding box center [562, 27] width 1125 height 1741
click at [54, 213] on div "Today is Tuesday, September 16th Good afternoon, Lindsey! Contacts You have no …" at bounding box center [562, 27] width 1125 height 1741
click at [1066, 274] on div "Today is Tuesday, September 16th Good afternoon, Lindsey! Contacts You have no …" at bounding box center [562, 27] width 1125 height 1741
click at [1074, 270] on div "Today is Tuesday, September 16th Good afternoon, Lindsey! Contacts You have no …" at bounding box center [562, 27] width 1125 height 1741
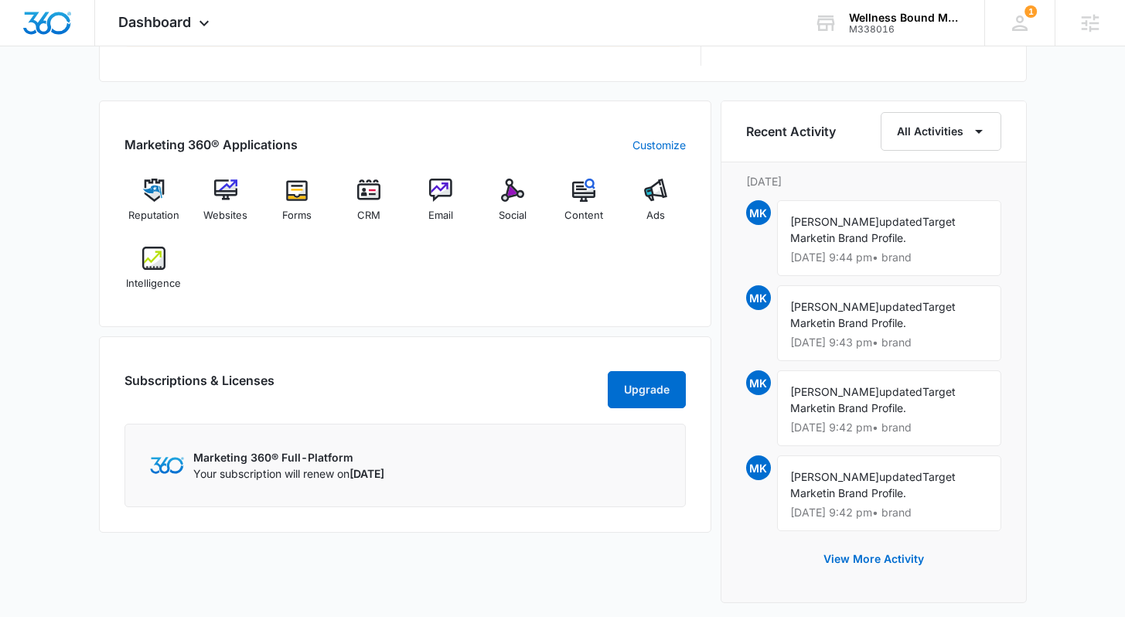
click at [1074, 265] on div "Today is Tuesday, September 16th Good afternoon, Lindsey! Contacts You have no …" at bounding box center [562, 27] width 1125 height 1741
click at [1071, 266] on div "Today is Tuesday, September 16th Good afternoon, Lindsey! Contacts You have no …" at bounding box center [562, 27] width 1125 height 1741
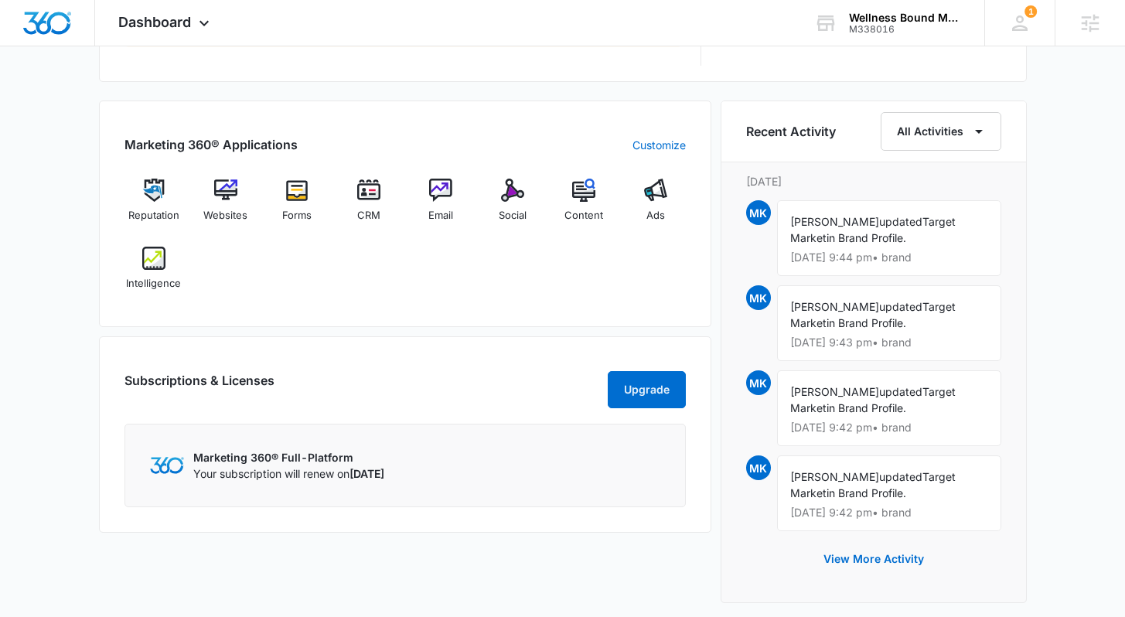
click at [1071, 266] on div "Today is Tuesday, September 16th Good afternoon, Lindsey! Contacts You have no …" at bounding box center [562, 27] width 1125 height 1741
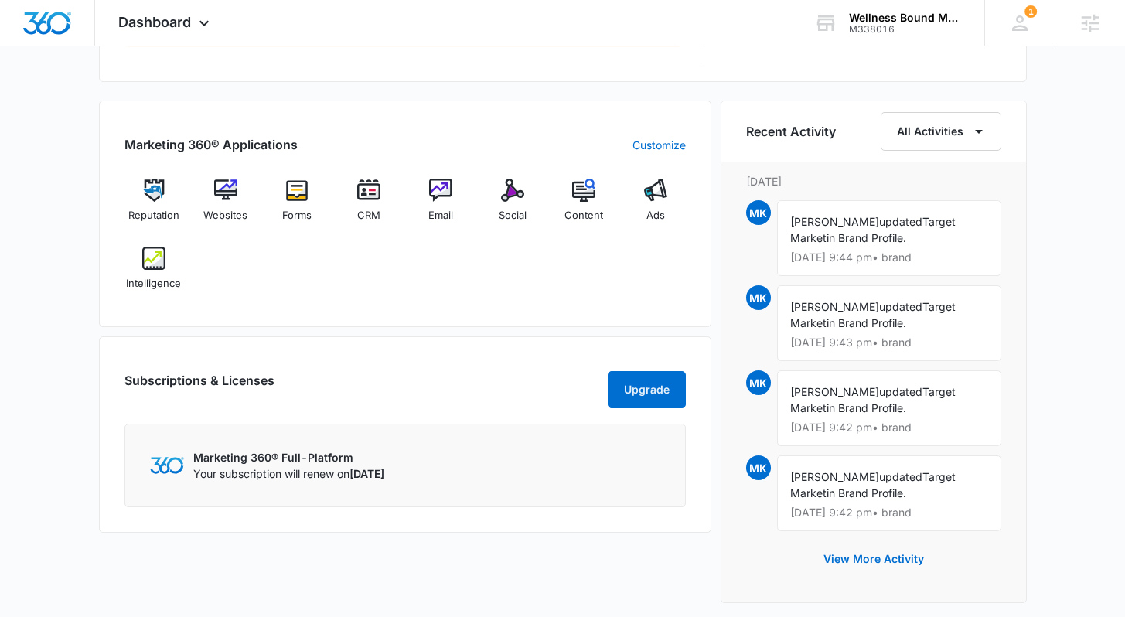
click at [1080, 260] on div "Today is Tuesday, September 16th Good afternoon, Lindsey! Contacts You have no …" at bounding box center [562, 27] width 1125 height 1741
click at [1073, 252] on div "Today is Tuesday, September 16th Good afternoon, Lindsey! Contacts You have no …" at bounding box center [562, 27] width 1125 height 1741
click at [1060, 243] on div "Today is Tuesday, September 16th Good afternoon, Lindsey! Contacts You have no …" at bounding box center [562, 27] width 1125 height 1741
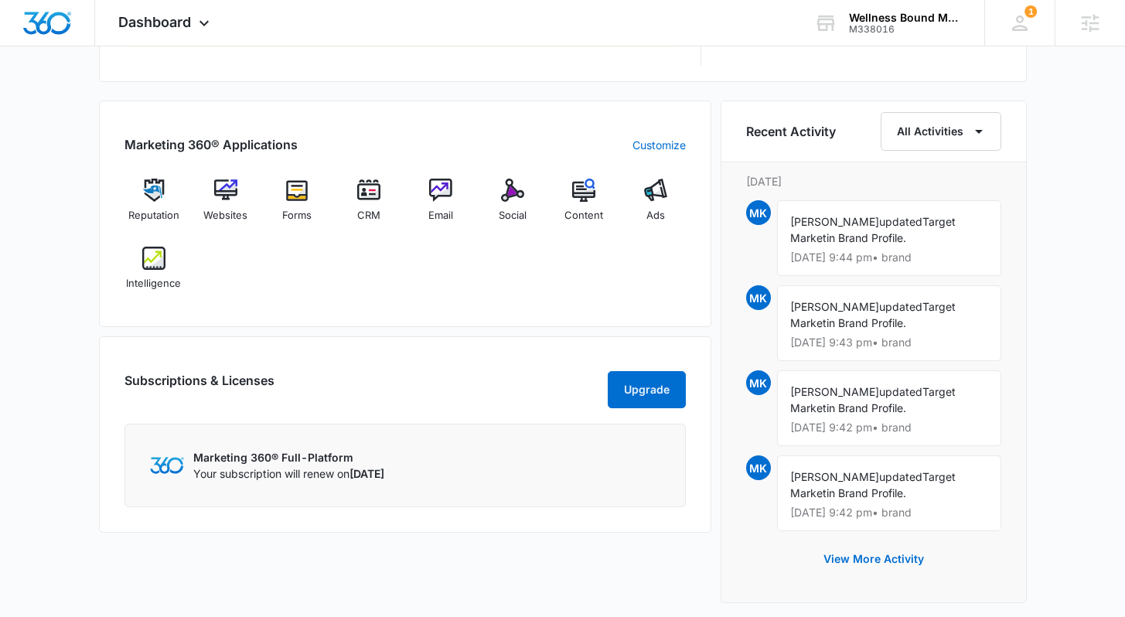
click at [1060, 243] on div "Today is Tuesday, September 16th Good afternoon, Lindsey! Contacts You have no …" at bounding box center [562, 27] width 1125 height 1741
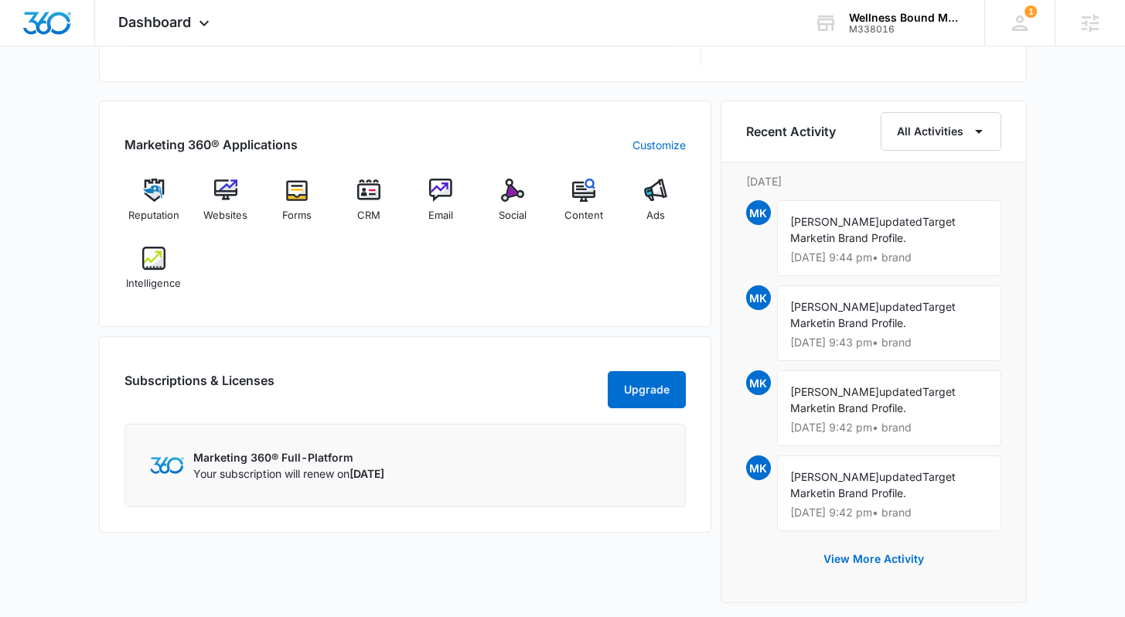
click at [1060, 243] on div "Today is Tuesday, September 16th Good afternoon, Lindsey! Contacts You have no …" at bounding box center [562, 27] width 1125 height 1741
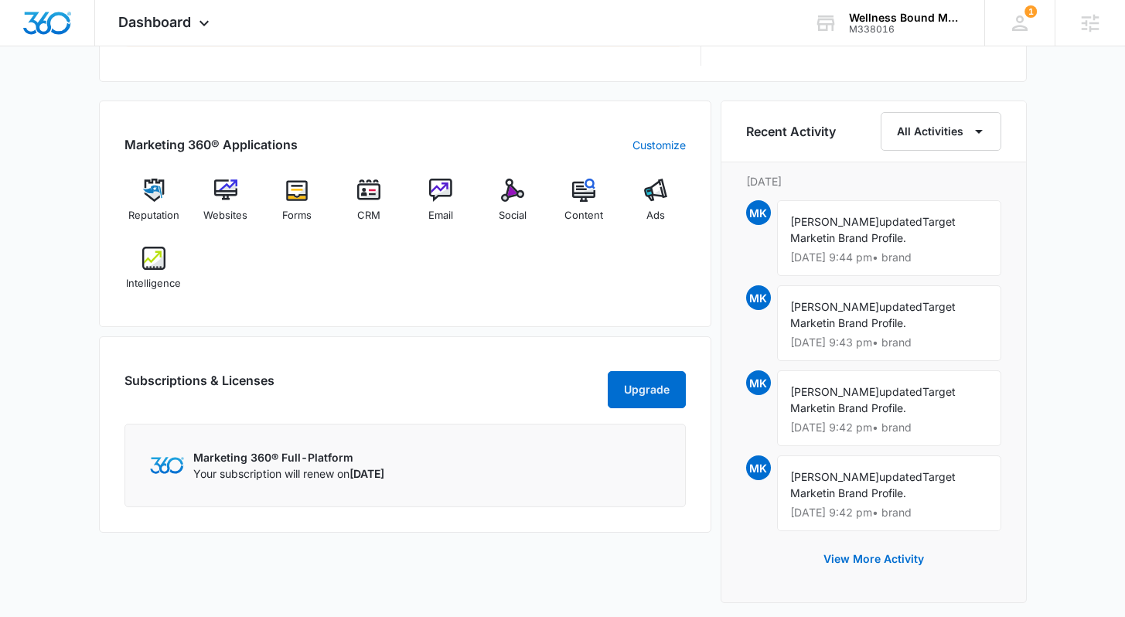
click at [1060, 243] on div "Today is Tuesday, September 16th Good afternoon, Lindsey! Contacts You have no …" at bounding box center [562, 27] width 1125 height 1741
click at [683, 551] on div "Marketing 360® Applications Customize Reputation Websites Forms CRM Email Socia…" at bounding box center [405, 356] width 612 height 512
